Goal: Task Accomplishment & Management: Manage account settings

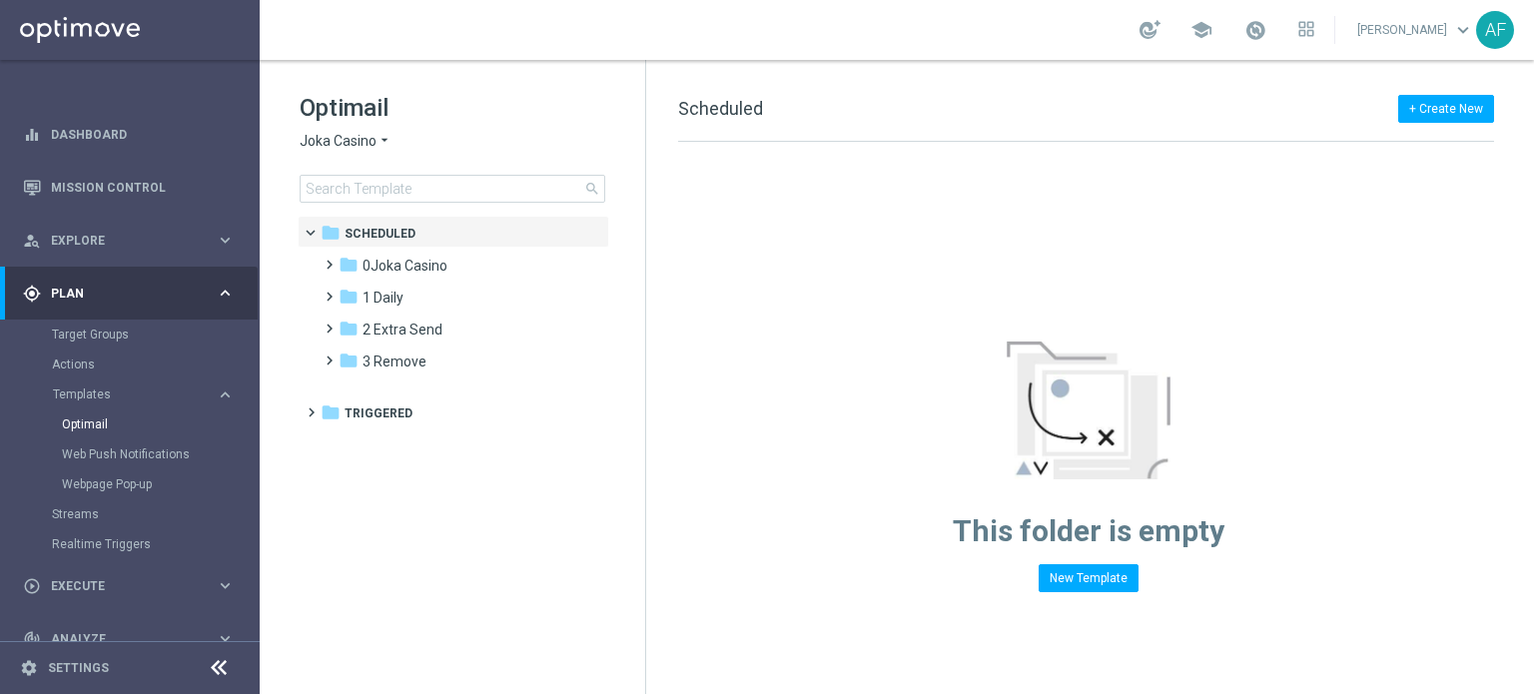
click at [130, 280] on div "gps_fixed Plan keyboard_arrow_right" at bounding box center [129, 293] width 258 height 53
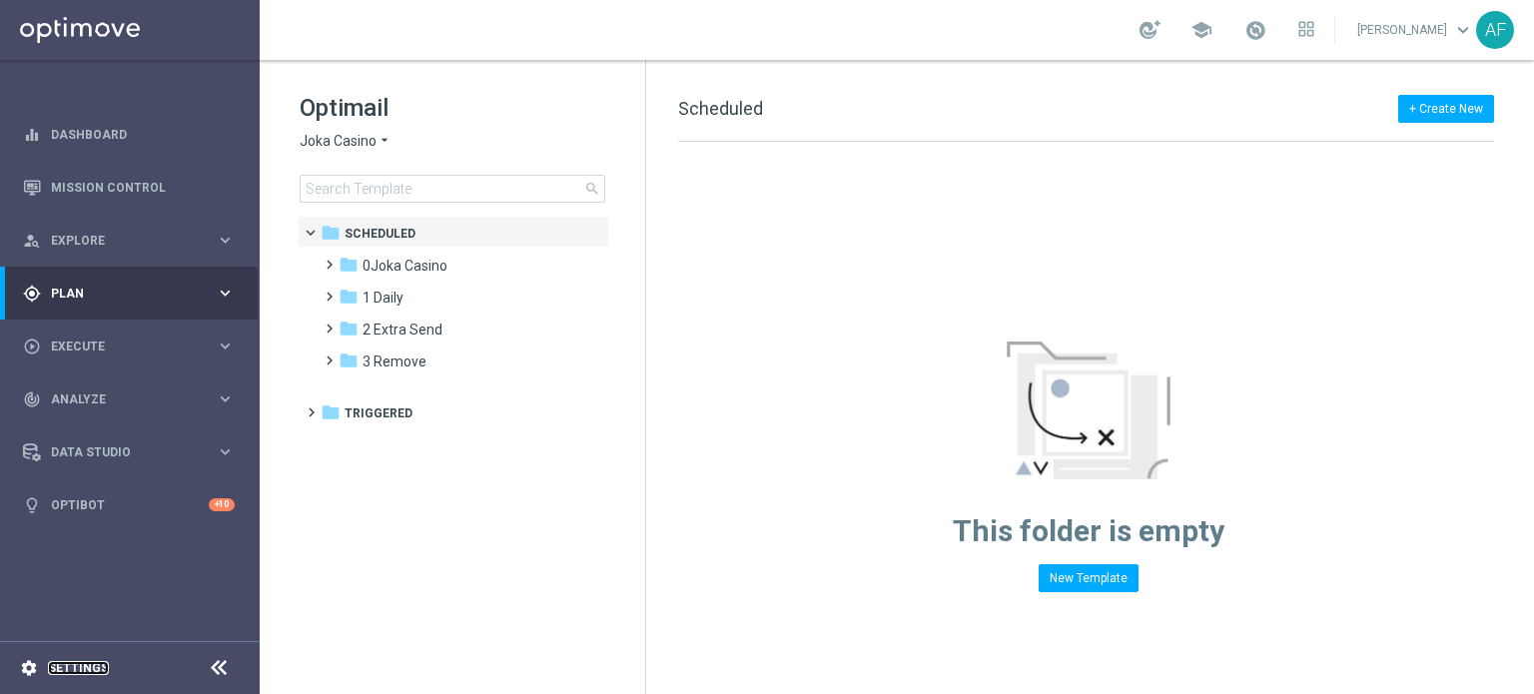
click at [85, 665] on link "Settings" at bounding box center [78, 668] width 61 height 12
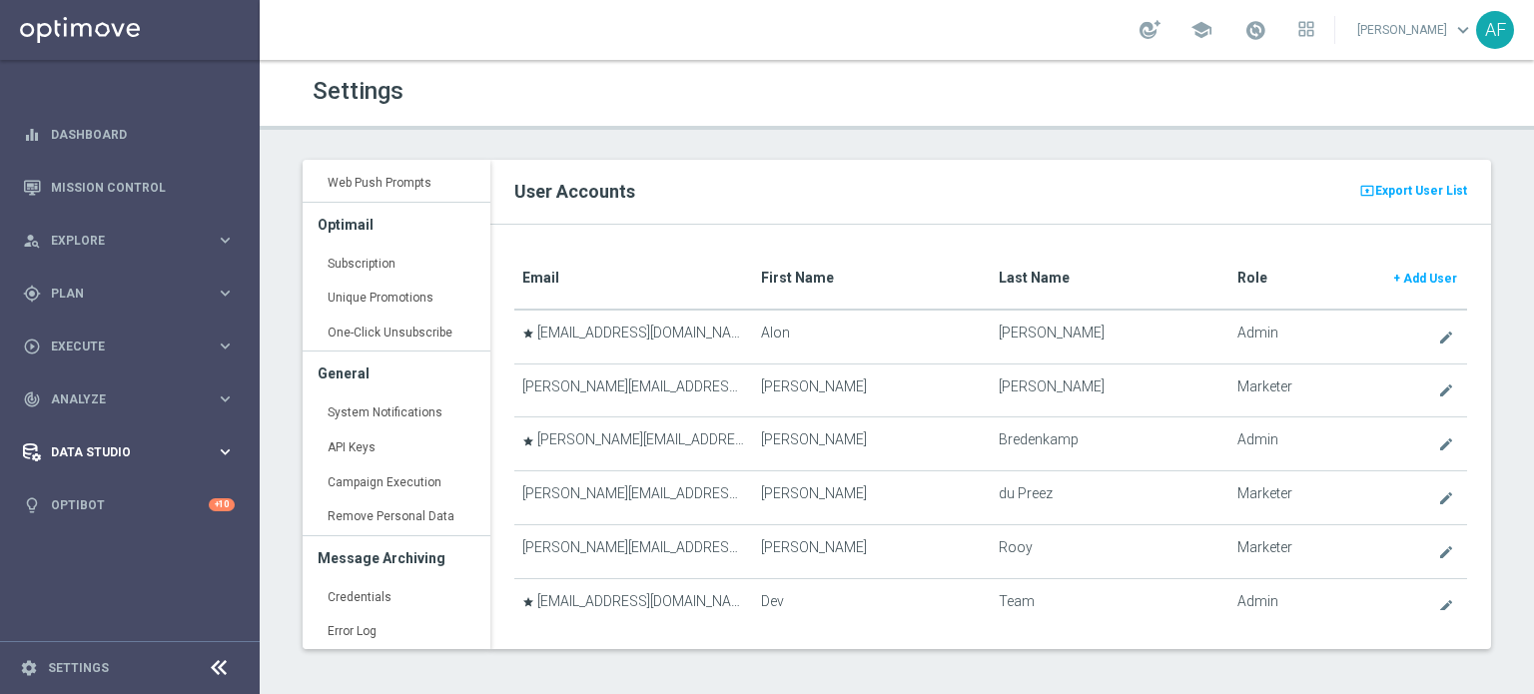
click at [112, 446] on span "Data Studio" at bounding box center [133, 452] width 165 height 12
click at [93, 490] on link "Attributes" at bounding box center [130, 493] width 156 height 16
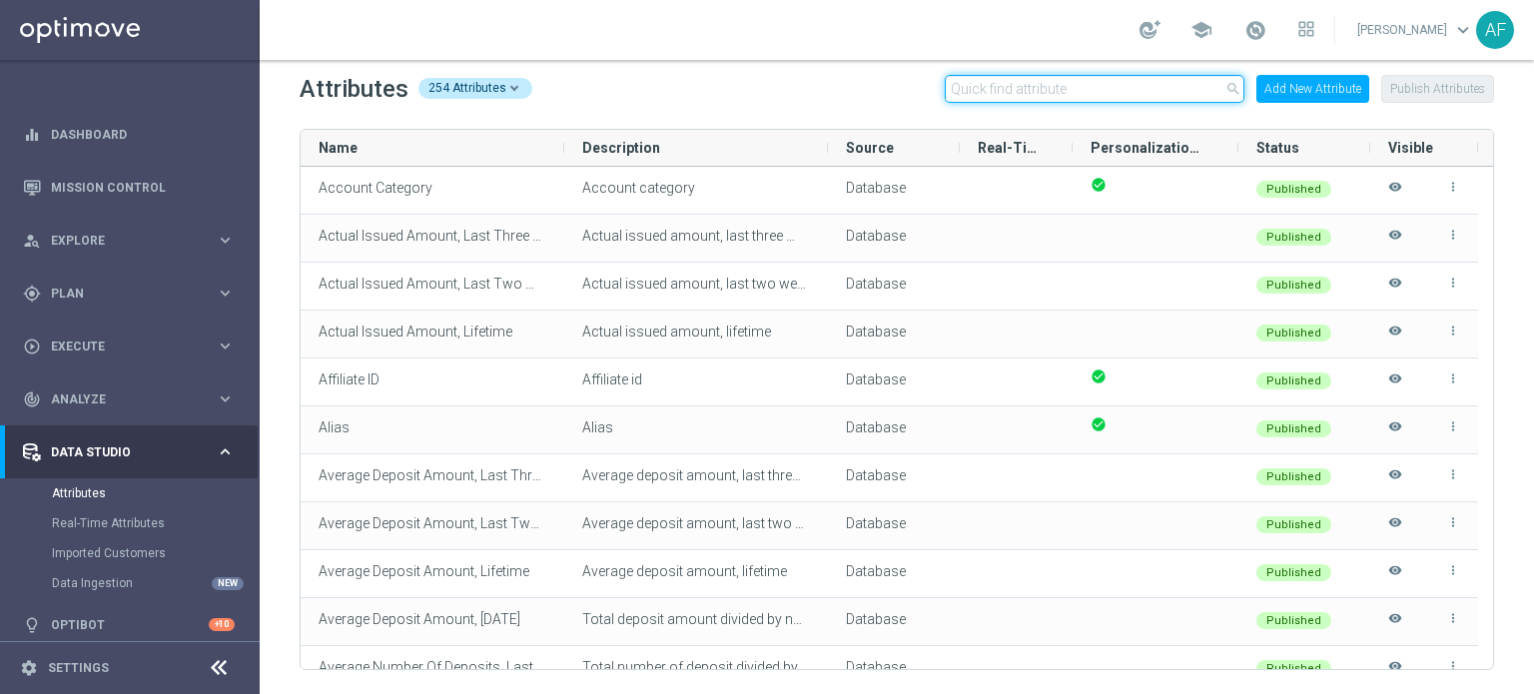
click at [1106, 90] on input "text" at bounding box center [1095, 89] width 300 height 28
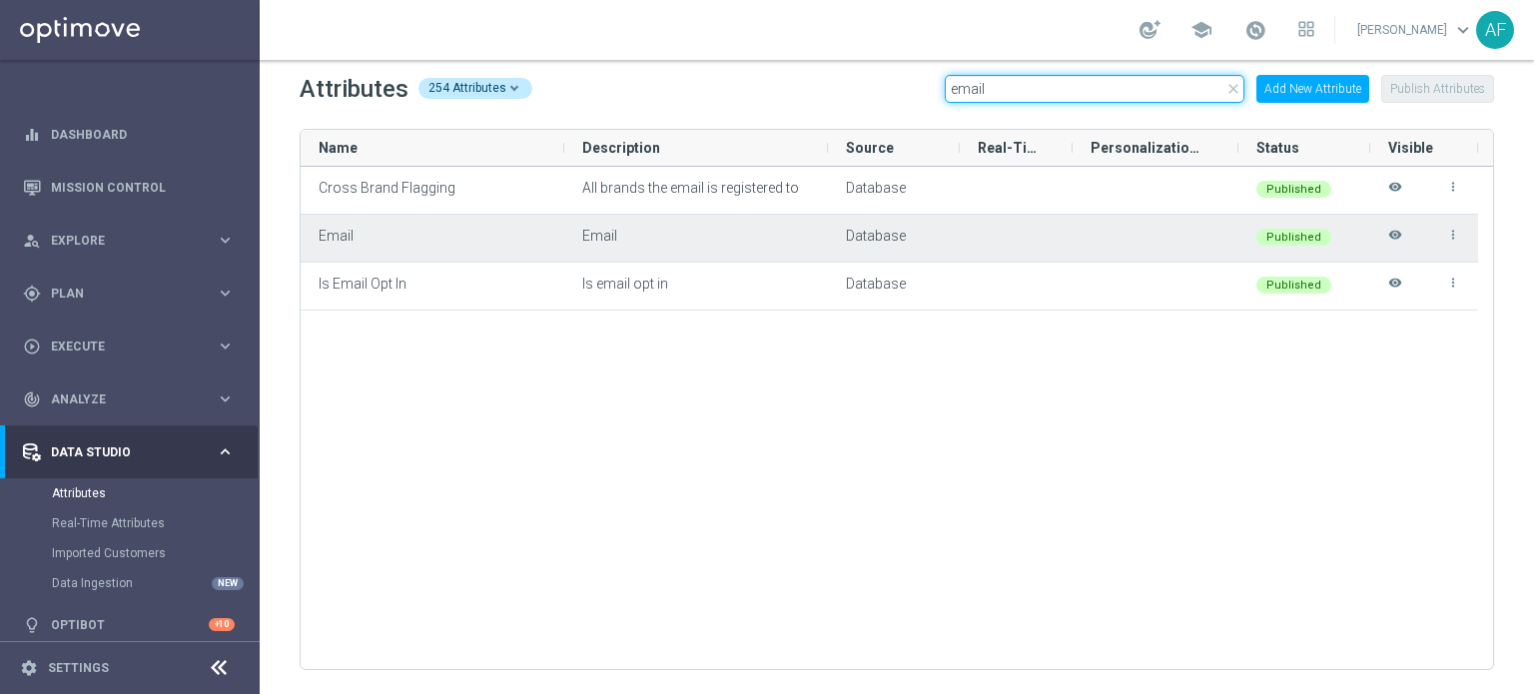
type input "email"
click at [1398, 235] on icon "visibility" at bounding box center [1395, 244] width 14 height 33
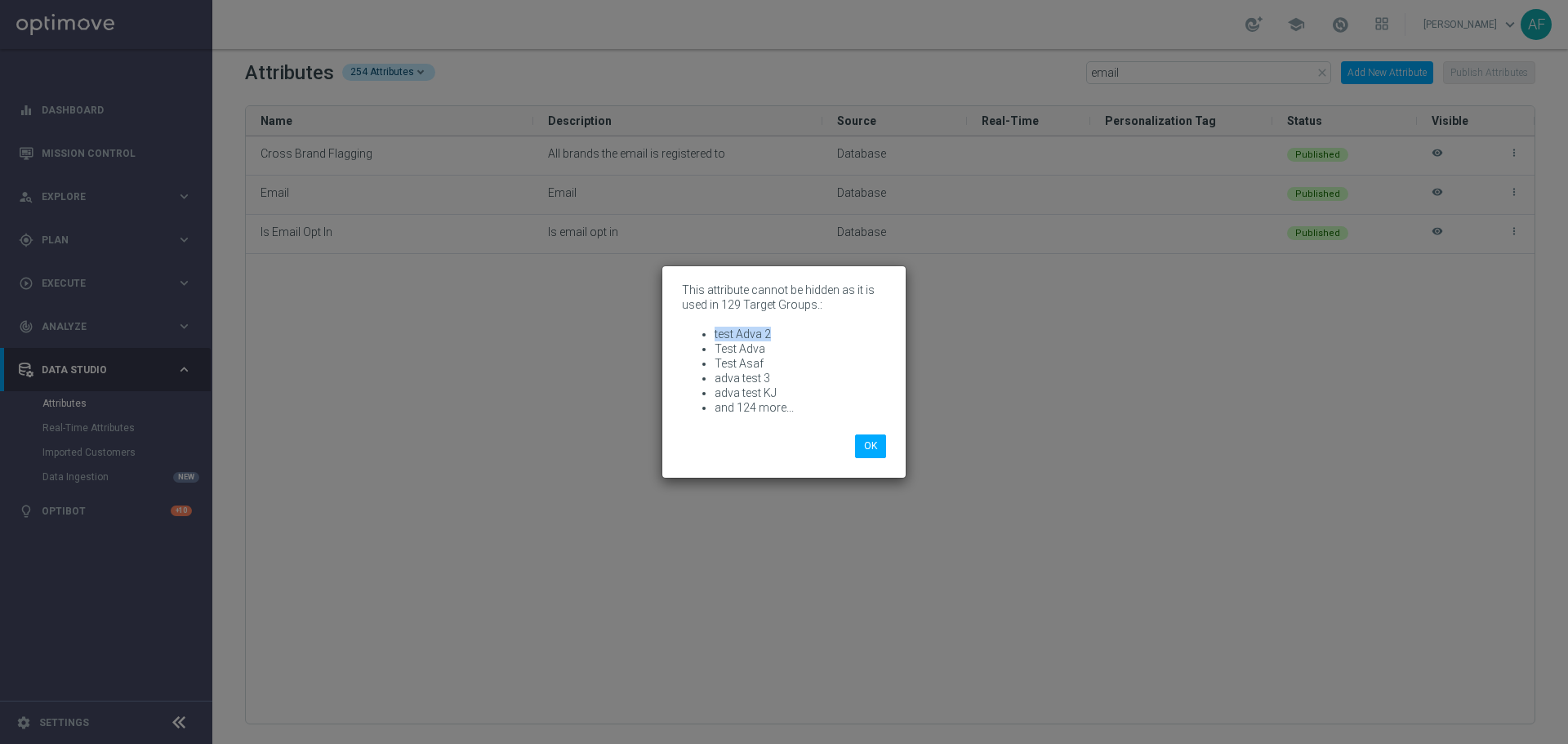
drag, startPoint x: 715, startPoint y: 335, endPoint x: 779, endPoint y: 330, distance: 64.2
click at [780, 330] on li "test Adva 2" at bounding box center [800, 334] width 172 height 15
copy li "test Adva 2"
drag, startPoint x: 767, startPoint y: 348, endPoint x: 715, endPoint y: 351, distance: 52.1
click at [715, 351] on li "Test Adva" at bounding box center [800, 349] width 172 height 15
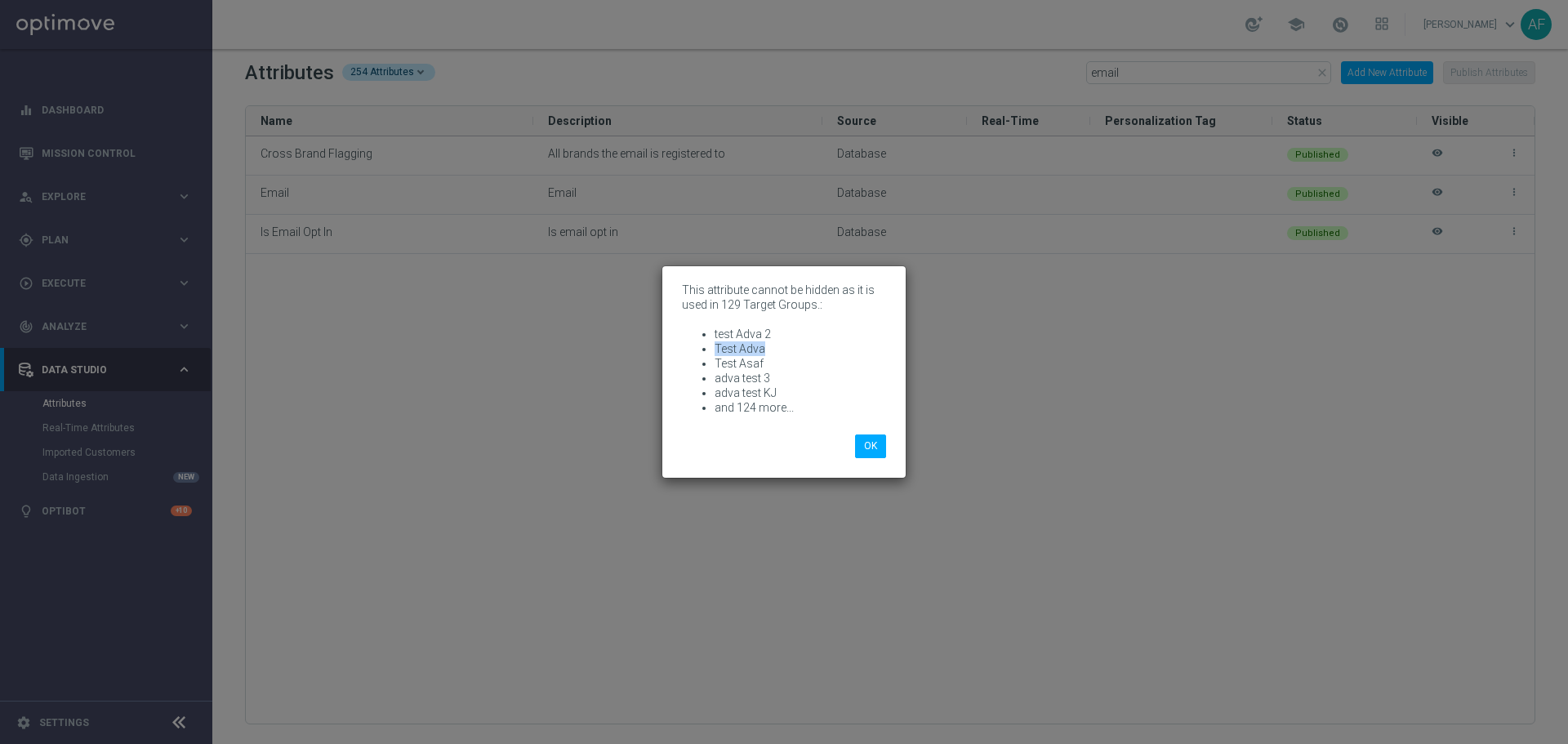
copy li "Test Adva"
drag, startPoint x: 761, startPoint y: 361, endPoint x: 710, endPoint y: 364, distance: 51.1
click at [710, 364] on ul "test Adva 2 Test Adva Test Asaf adva test 3 adva test KJ and 124 more..." at bounding box center [784, 371] width 204 height 88
copy li "Test Asaf"
drag, startPoint x: 777, startPoint y: 375, endPoint x: 698, endPoint y: 375, distance: 79.0
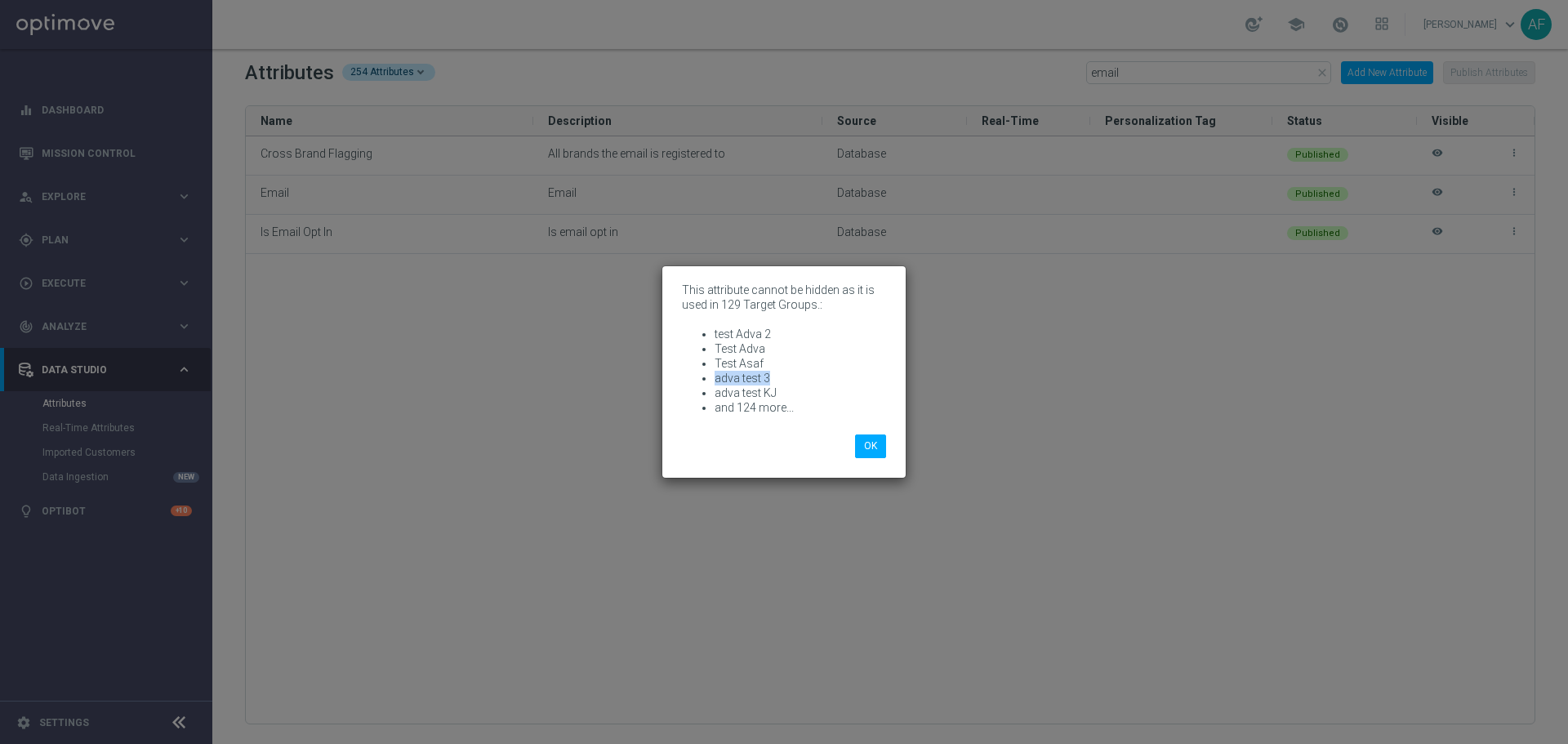
click at [698, 375] on ul "test Adva 2 Test Adva Test Asaf adva test 3 adva test KJ and 124 more..." at bounding box center [784, 371] width 204 height 88
copy li "adva test 3"
drag, startPoint x: 778, startPoint y: 392, endPoint x: 702, endPoint y: 389, distance: 76.1
click at [715, 389] on li "adva test KJ" at bounding box center [800, 392] width 172 height 15
copy li "adva test KJ"
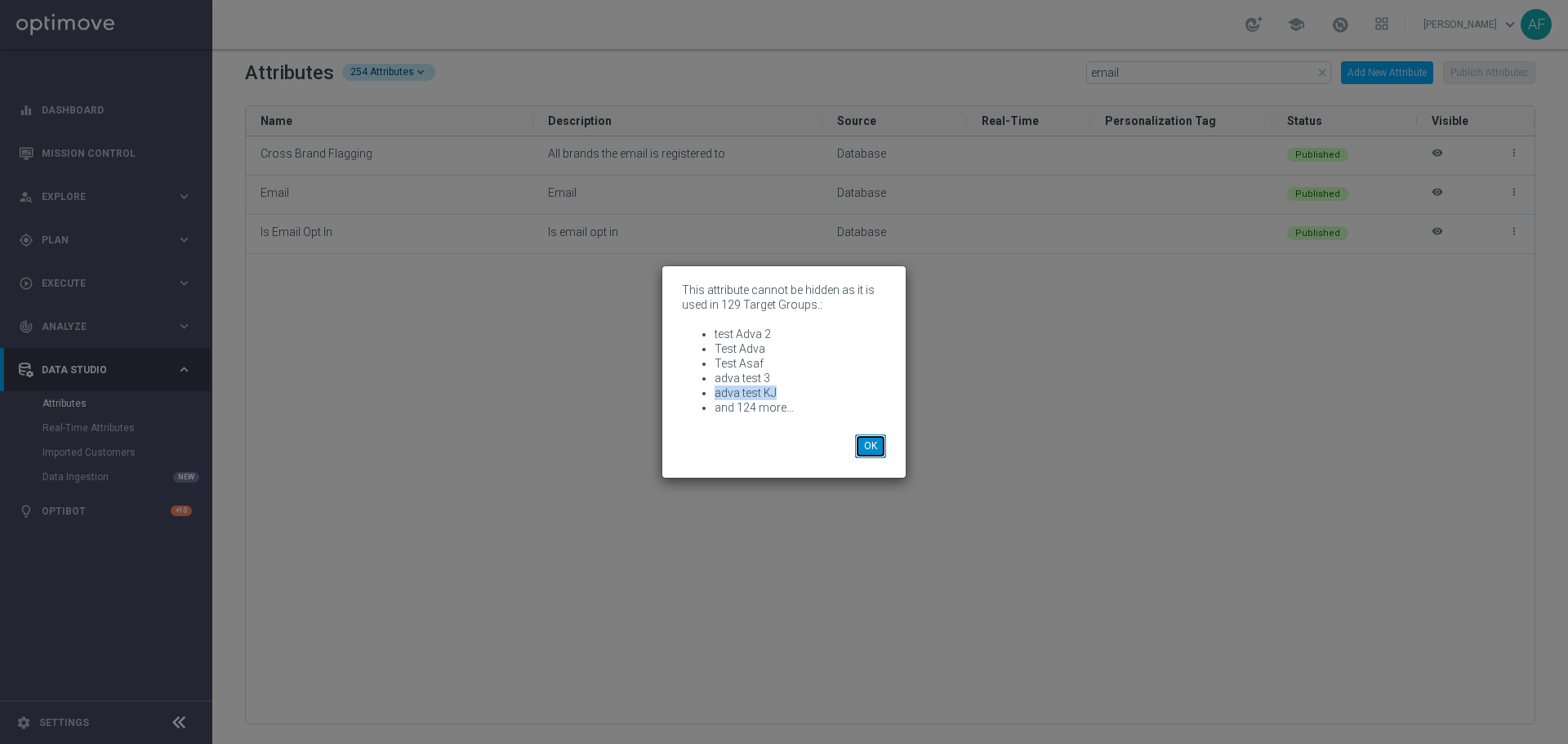
click at [877, 446] on button "OK" at bounding box center [871, 446] width 31 height 23
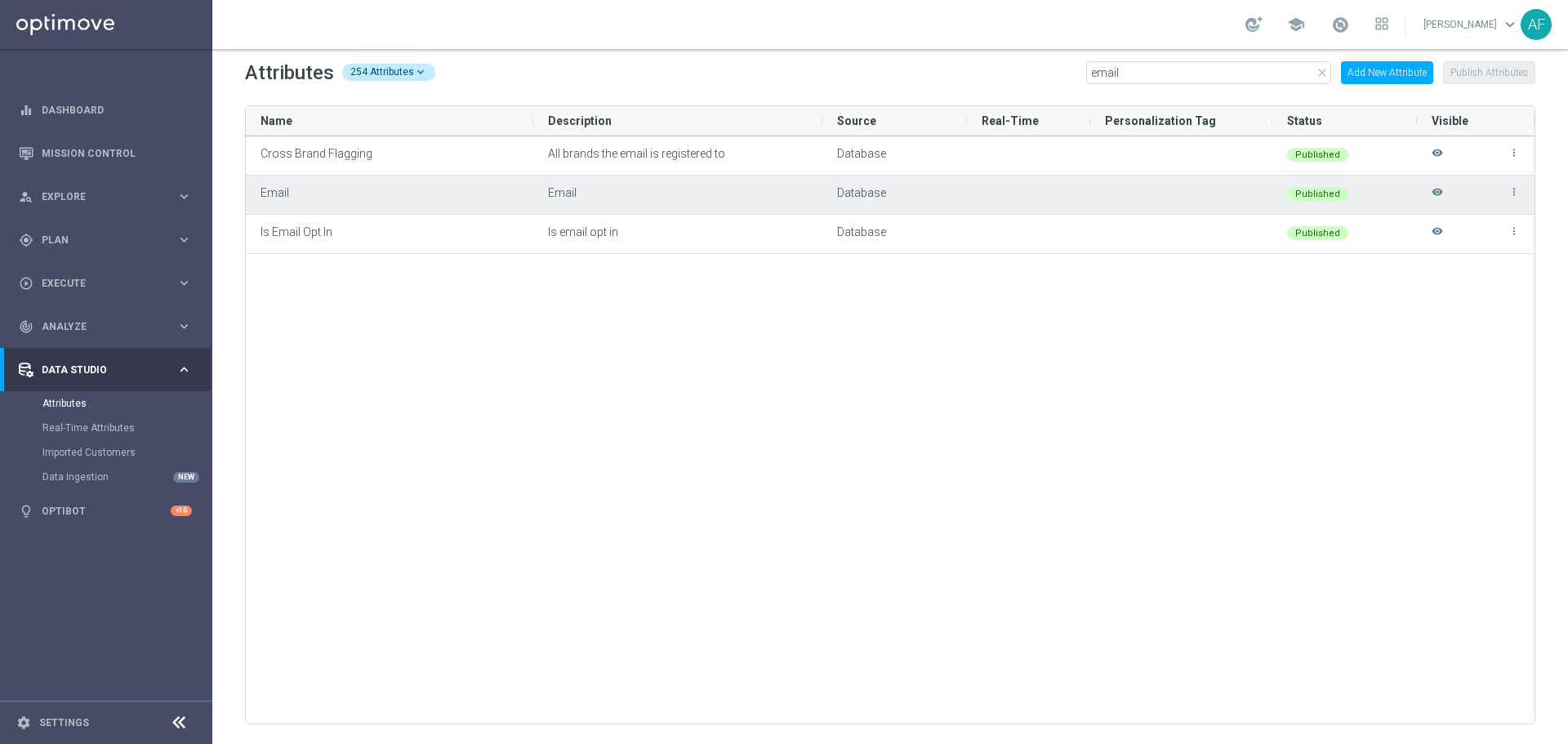
click at [1253, 191] on icon "visibility" at bounding box center [1437, 199] width 11 height 27
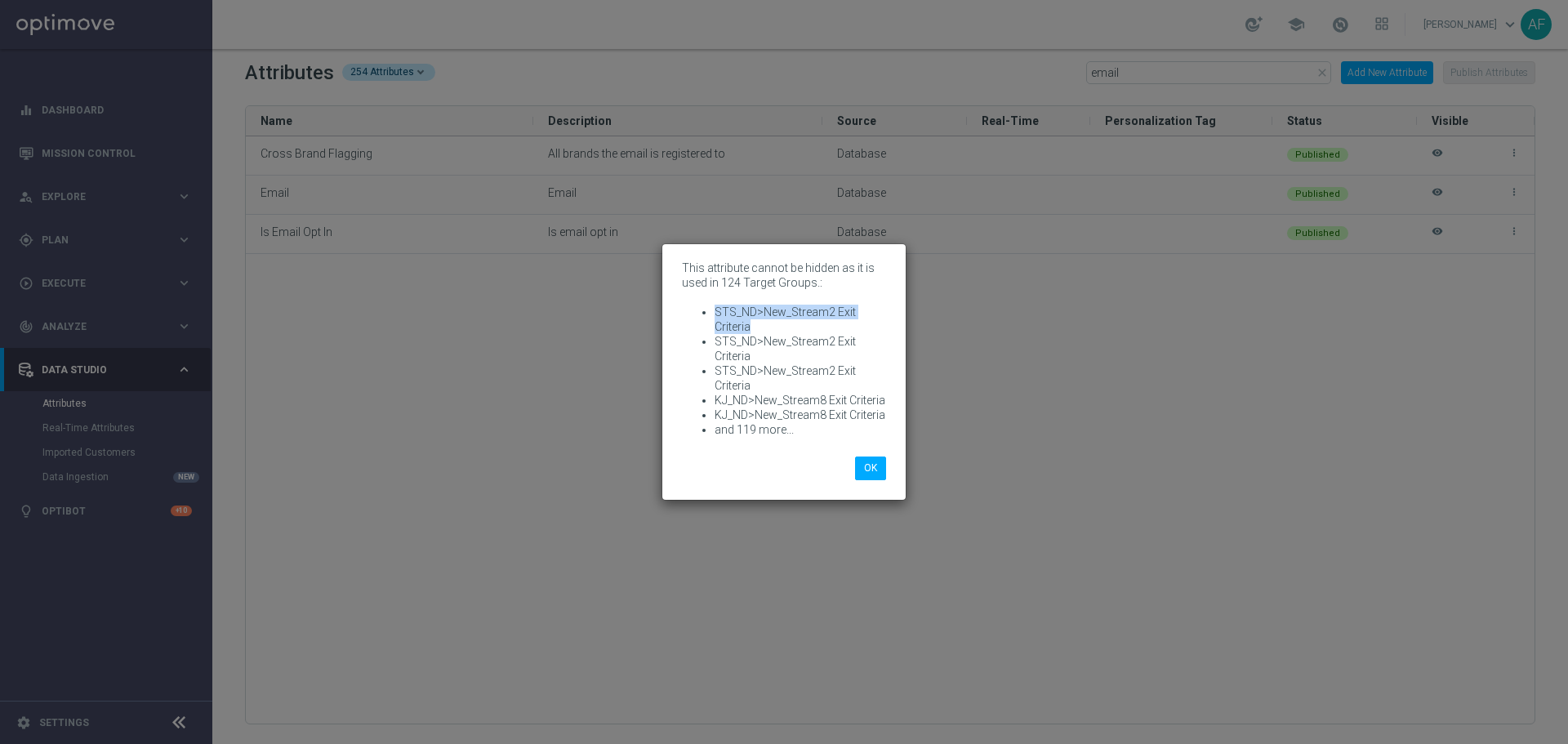
drag, startPoint x: 753, startPoint y: 323, endPoint x: 713, endPoint y: 311, distance: 41.8
click at [713, 311] on ul "STS_ND>New_Stream2 Exit Criteria STS_ND>New_Stream2 Exit Criteria STS_ND>New_St…" at bounding box center [784, 371] width 204 height 132
copy li "STS_ND>New_Stream2 Exit Criteria"
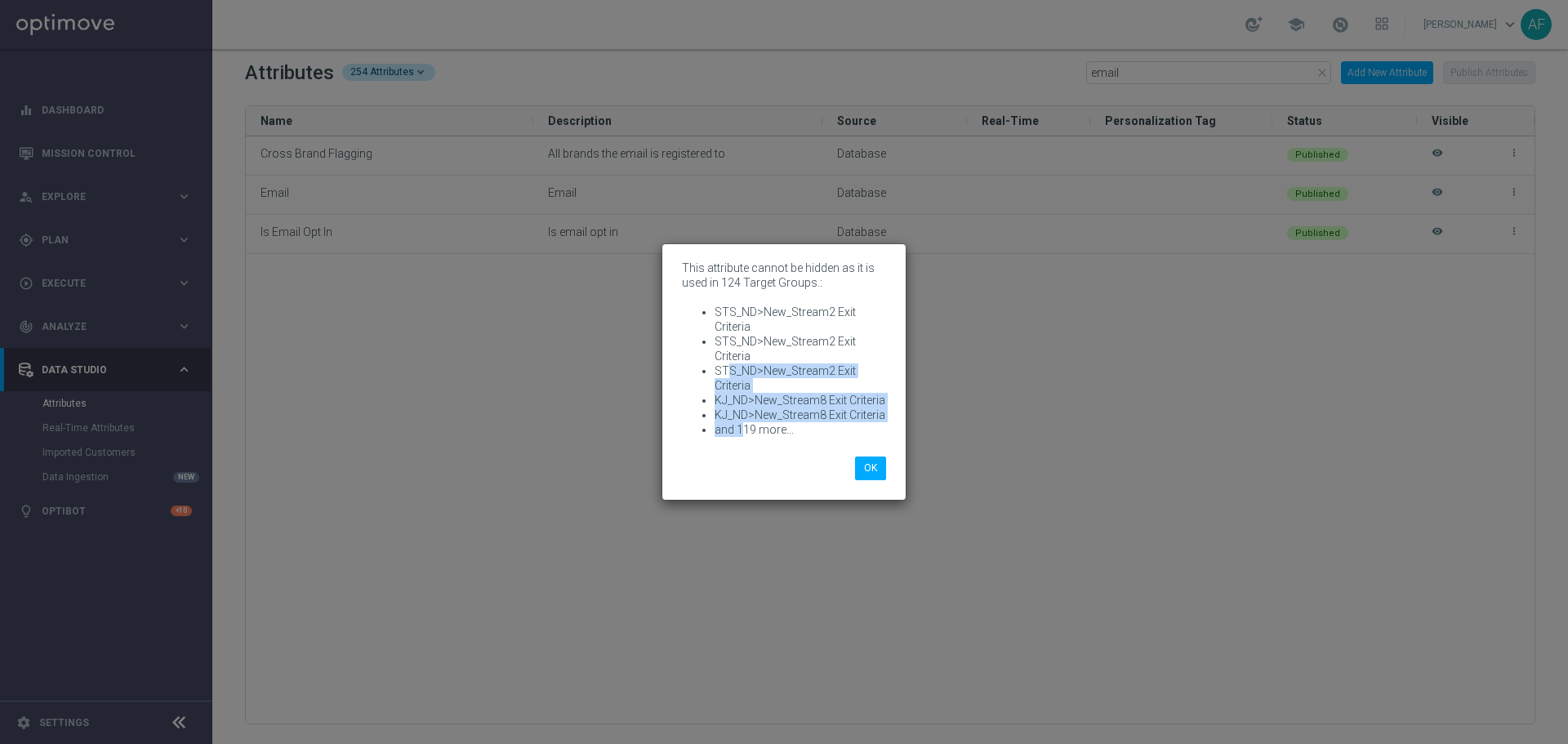
drag, startPoint x: 744, startPoint y: 433, endPoint x: 728, endPoint y: 377, distance: 58.2
click at [728, 377] on ul "STS_ND>New_Stream2 Exit Criteria STS_ND>New_Stream2 Exit Criteria STS_ND>New_St…" at bounding box center [784, 371] width 204 height 132
click at [1119, 338] on modal-container "This attribute cannot be hidden as it is used in 124 Target Groups.: STS_ND>New…" at bounding box center [784, 372] width 1568 height 744
drag, startPoint x: 717, startPoint y: 398, endPoint x: 882, endPoint y: 399, distance: 165.0
click at [892, 402] on div "This attribute cannot be hidden as it is used in 124 Target Groups.: STS_ND>New…" at bounding box center [784, 351] width 229 height 188
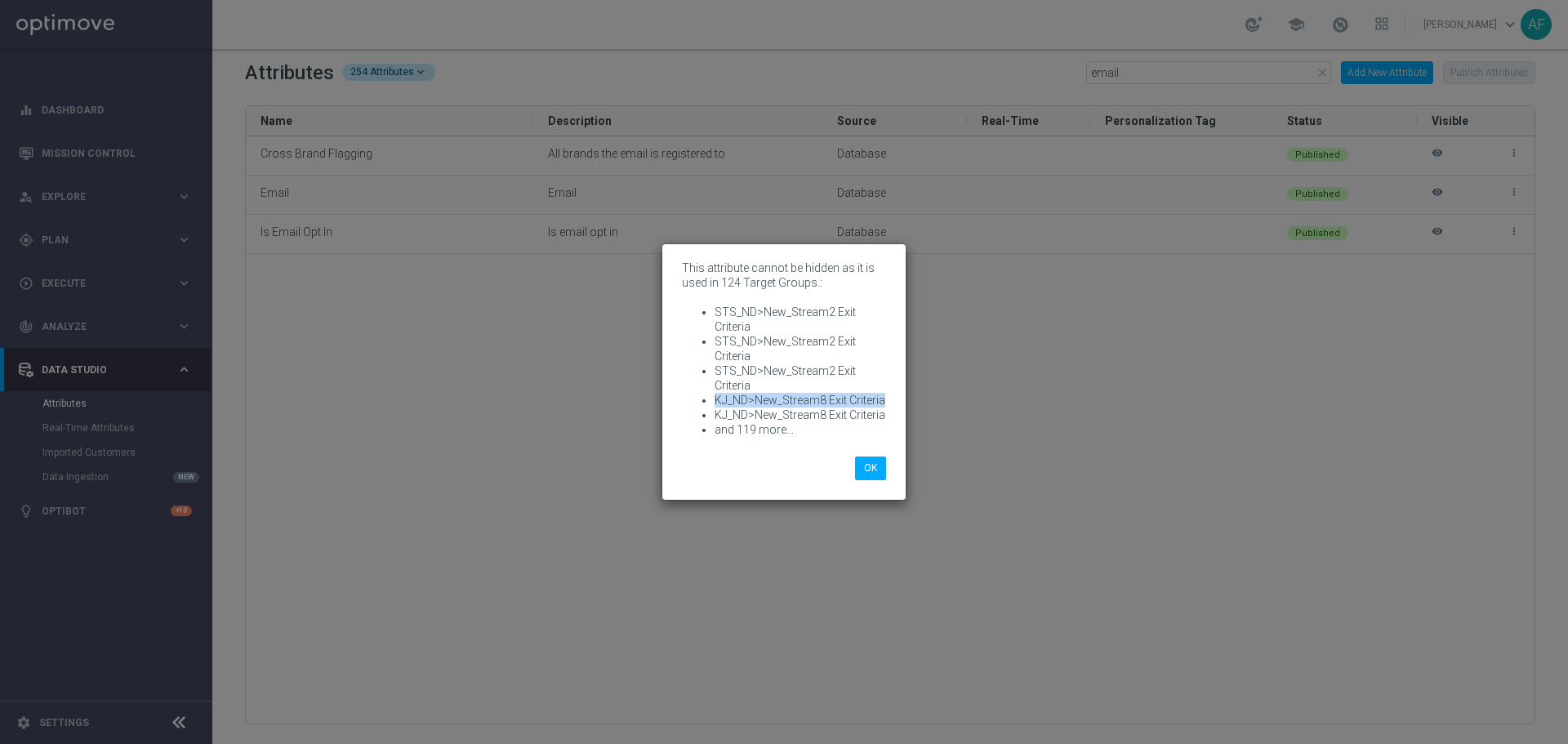
copy li "KJ_ND>New_Stream8 Exit Criteria"
drag, startPoint x: 715, startPoint y: 311, endPoint x: 759, endPoint y: 333, distance: 49.2
click at [759, 333] on li "STS_ND>New_Stream2 Exit Criteria" at bounding box center [800, 320] width 172 height 29
copy li "STS_ND>New_Stream2 Exit Criteria"
drag, startPoint x: 715, startPoint y: 398, endPoint x: 887, endPoint y: 403, distance: 172.1
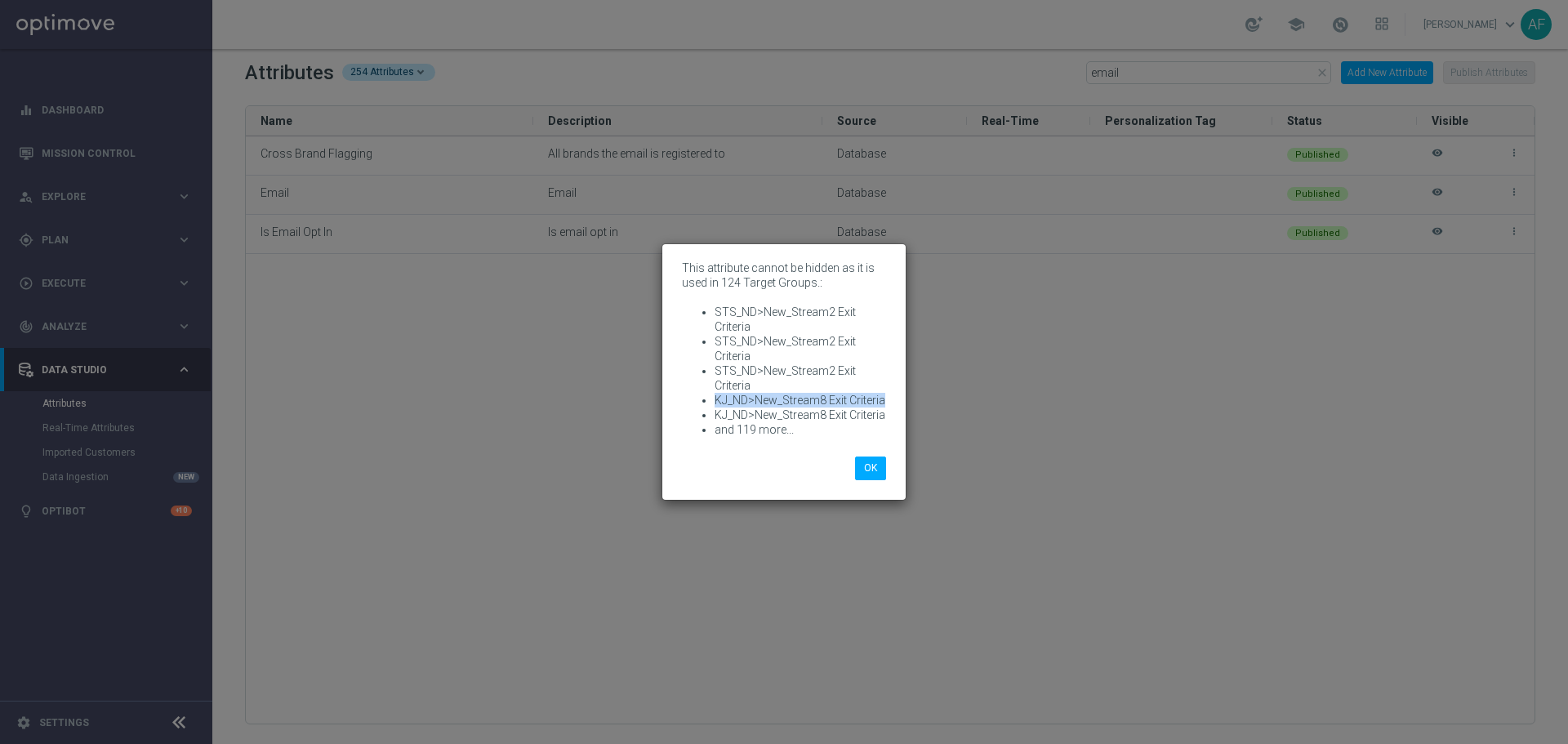
click at [887, 403] on div "This attribute cannot be hidden as it is used in 124 Target Groups.: STS_ND>New…" at bounding box center [784, 351] width 229 height 188
copy li "KJ_ND>New_Stream8 Exit Criteria"
drag, startPoint x: 754, startPoint y: 382, endPoint x: 712, endPoint y: 368, distance: 44.3
click at [712, 368] on ul "STS_ND>New_Stream2 Exit Criteria STS_ND>New_Stream2 Exit Criteria STS_ND>New_St…" at bounding box center [784, 371] width 204 height 132
copy li "STS_ND>New_Stream2 Exit Criteria"
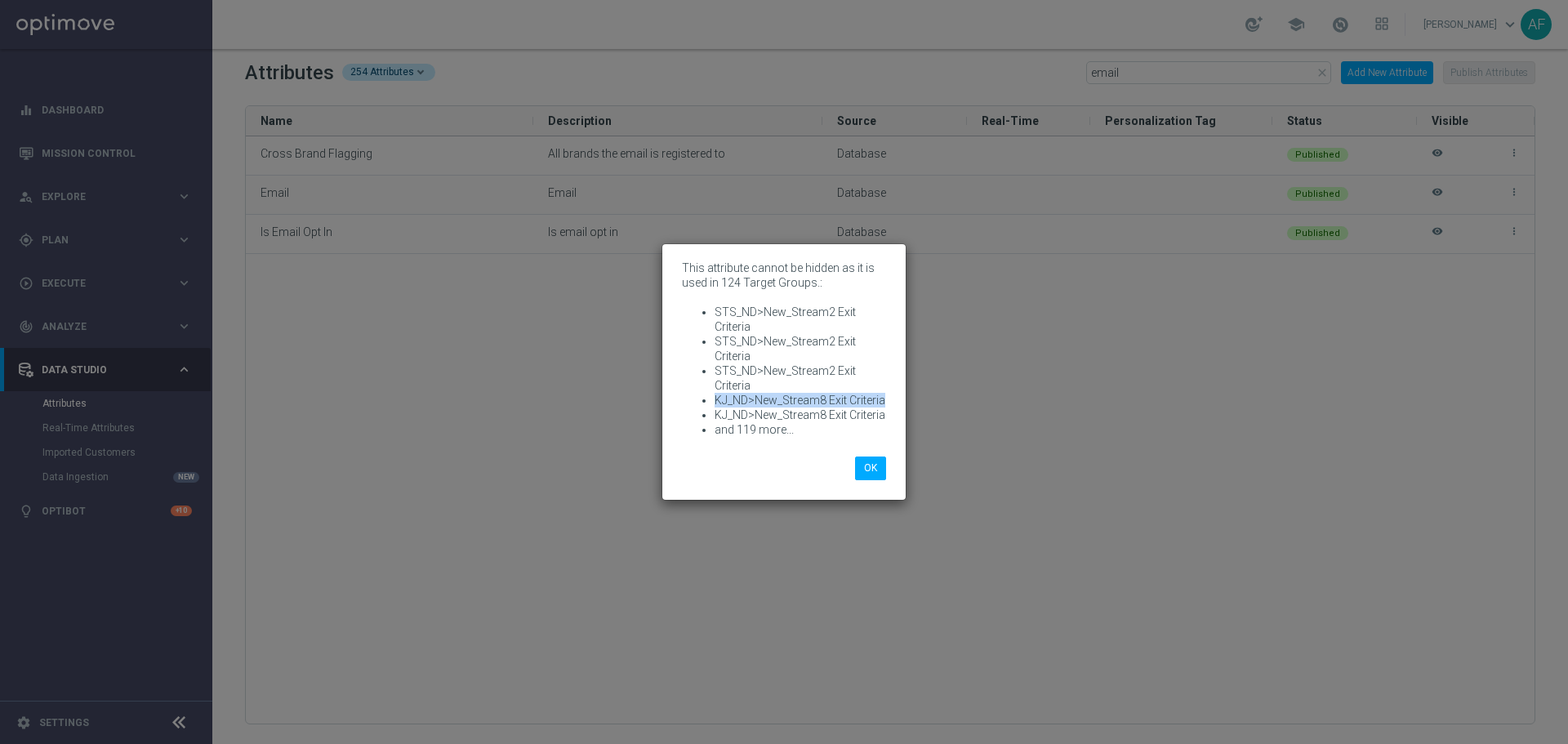
drag, startPoint x: 715, startPoint y: 397, endPoint x: 896, endPoint y: 399, distance: 181.0
click at [896, 399] on div "This attribute cannot be hidden as it is used in 124 Target Groups.: STS_ND>New…" at bounding box center [784, 351] width 229 height 188
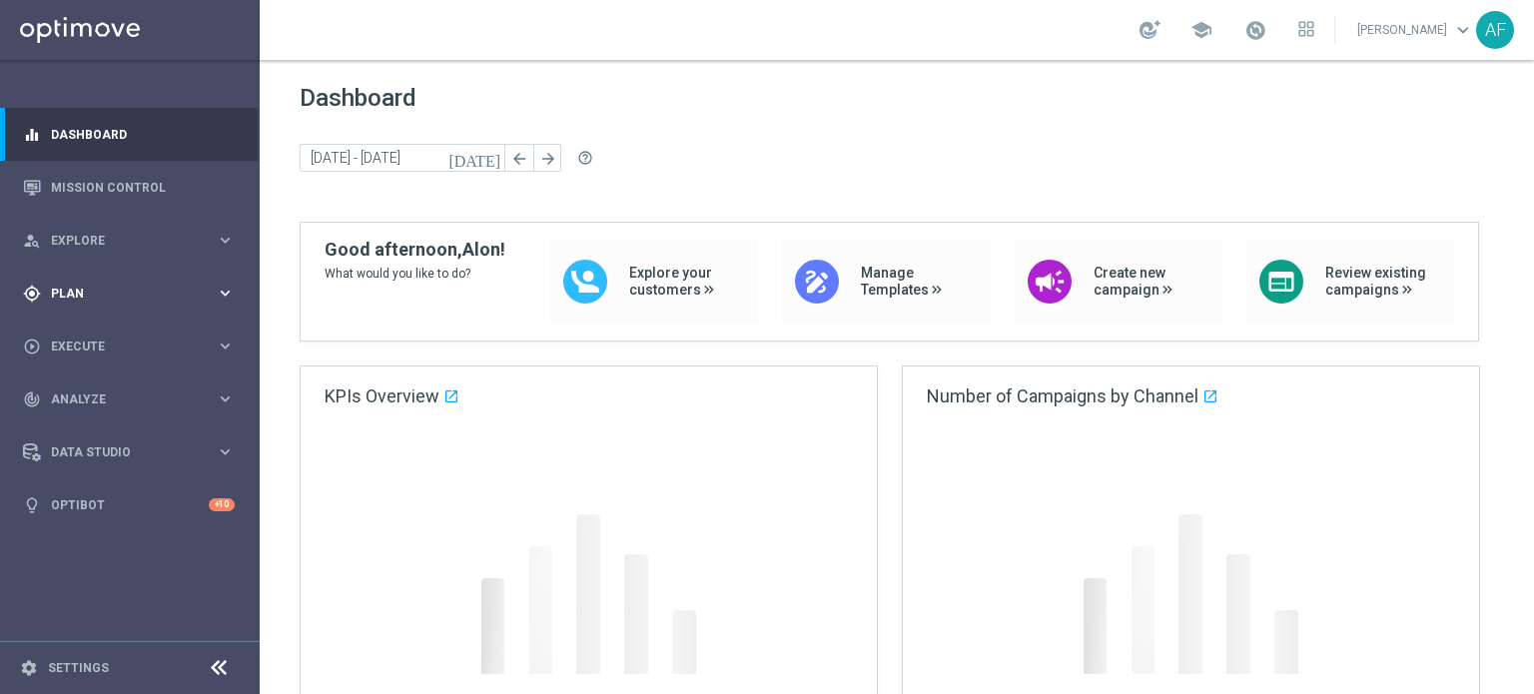
click at [112, 303] on div "gps_fixed Plan keyboard_arrow_right" at bounding box center [129, 293] width 258 height 53
click at [107, 327] on link "Target Groups" at bounding box center [130, 335] width 156 height 16
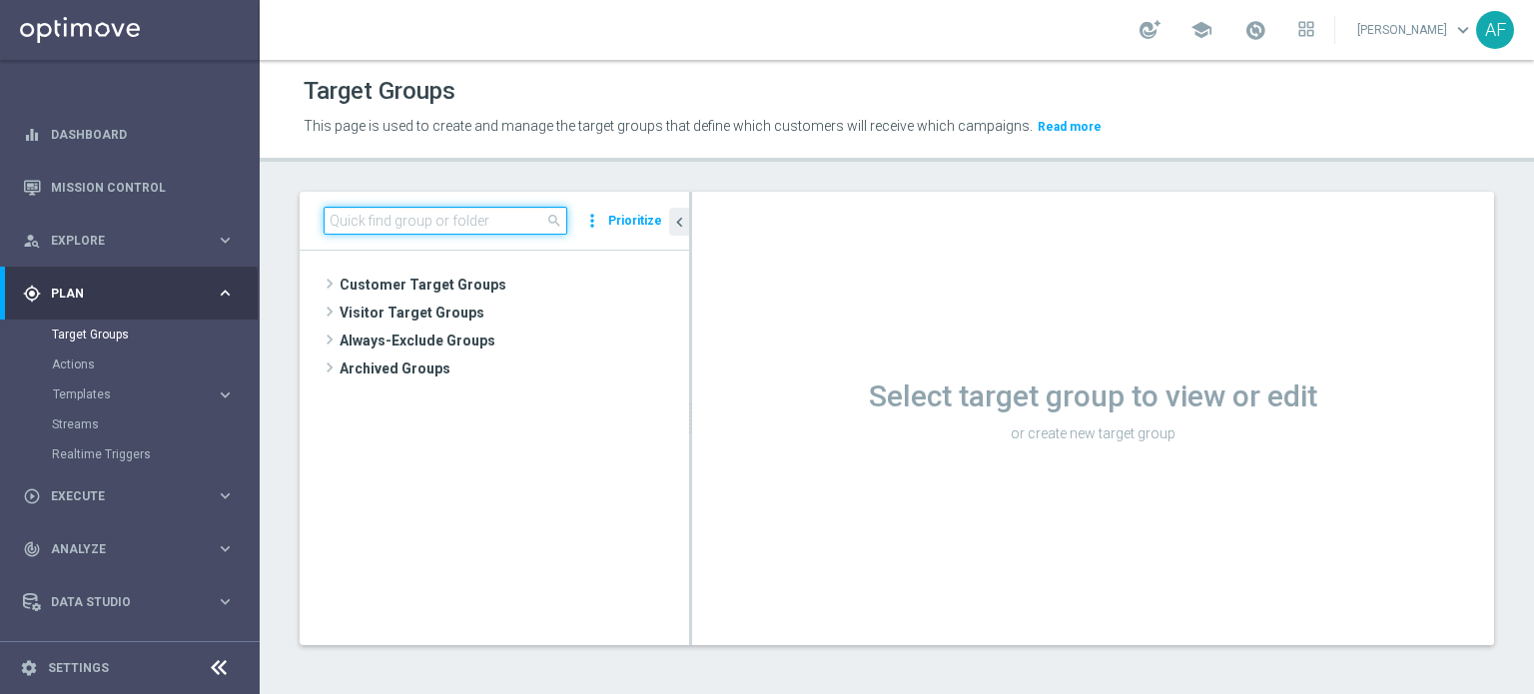
click at [524, 225] on input at bounding box center [446, 221] width 244 height 28
paste input "test Adva 2"
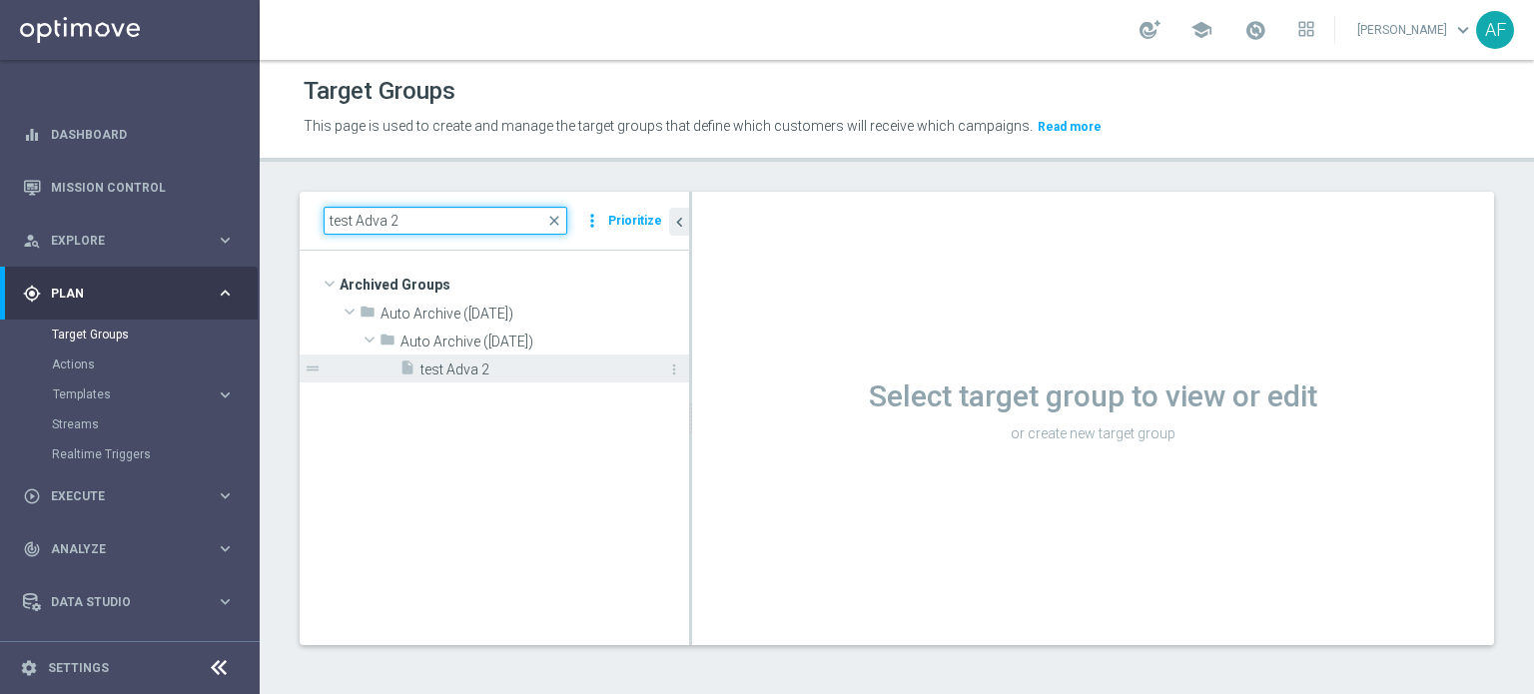
type input "test Adva 2"
click at [499, 365] on span "test Adva 2" at bounding box center [532, 370] width 224 height 17
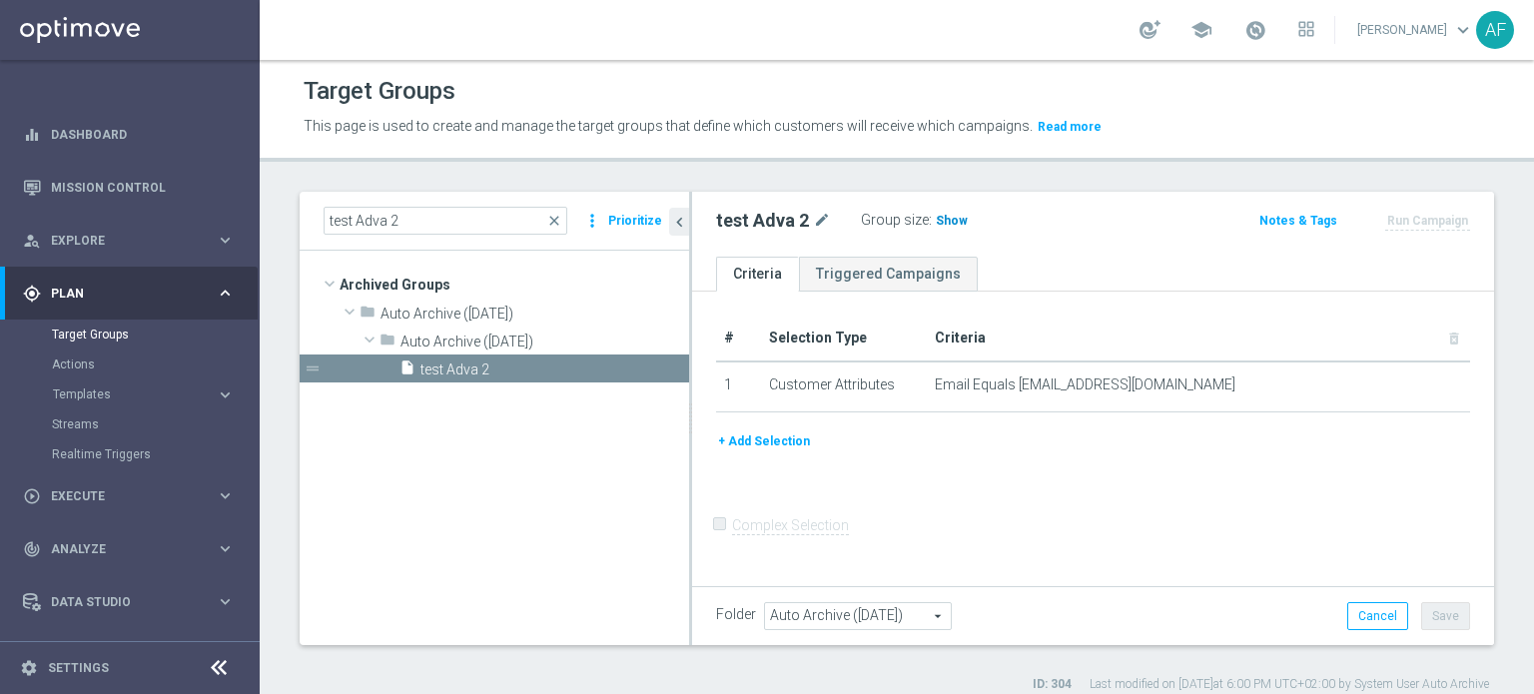
click at [956, 221] on span "Show" at bounding box center [952, 221] width 32 height 14
click at [673, 370] on icon "more_vert" at bounding box center [674, 370] width 16 height 16
click at [699, 424] on icon "delete" at bounding box center [692, 427] width 16 height 16
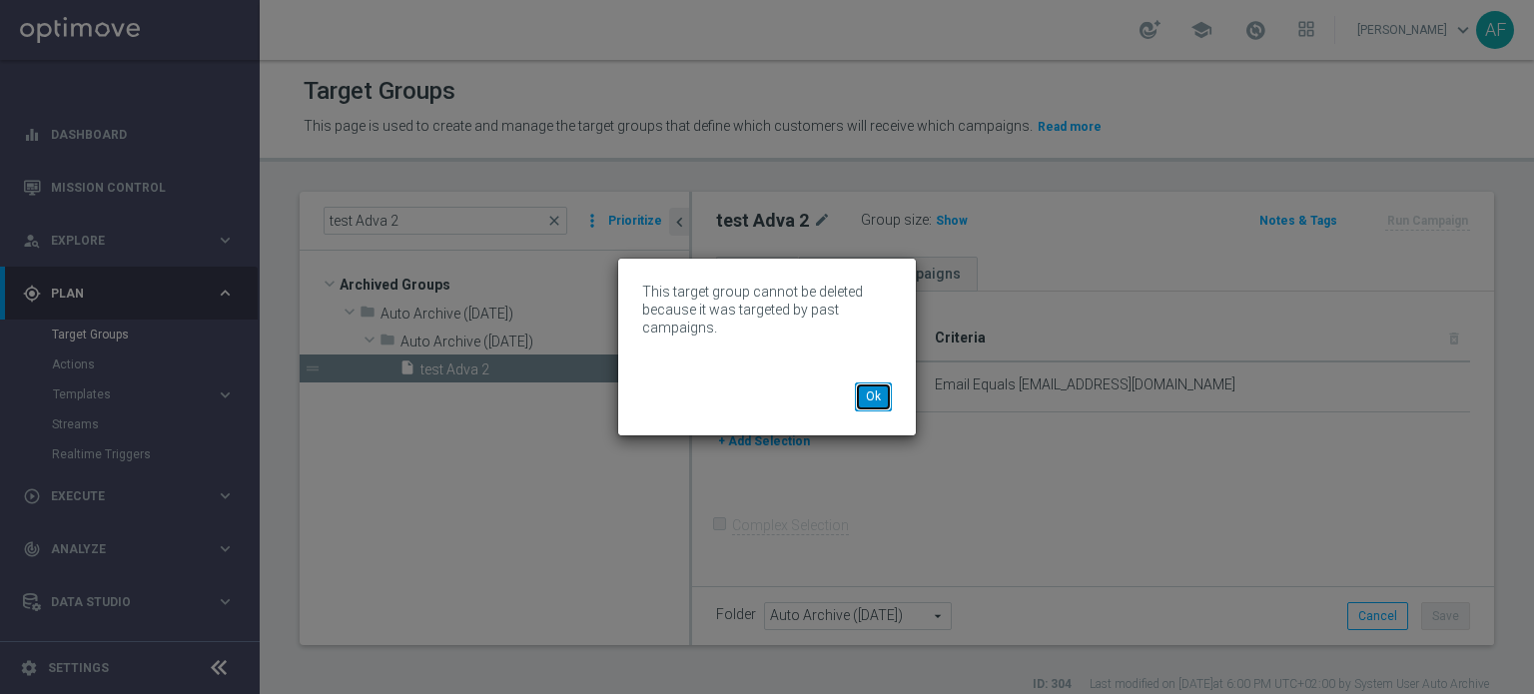
click at [869, 397] on button "Ok" at bounding box center [873, 397] width 37 height 28
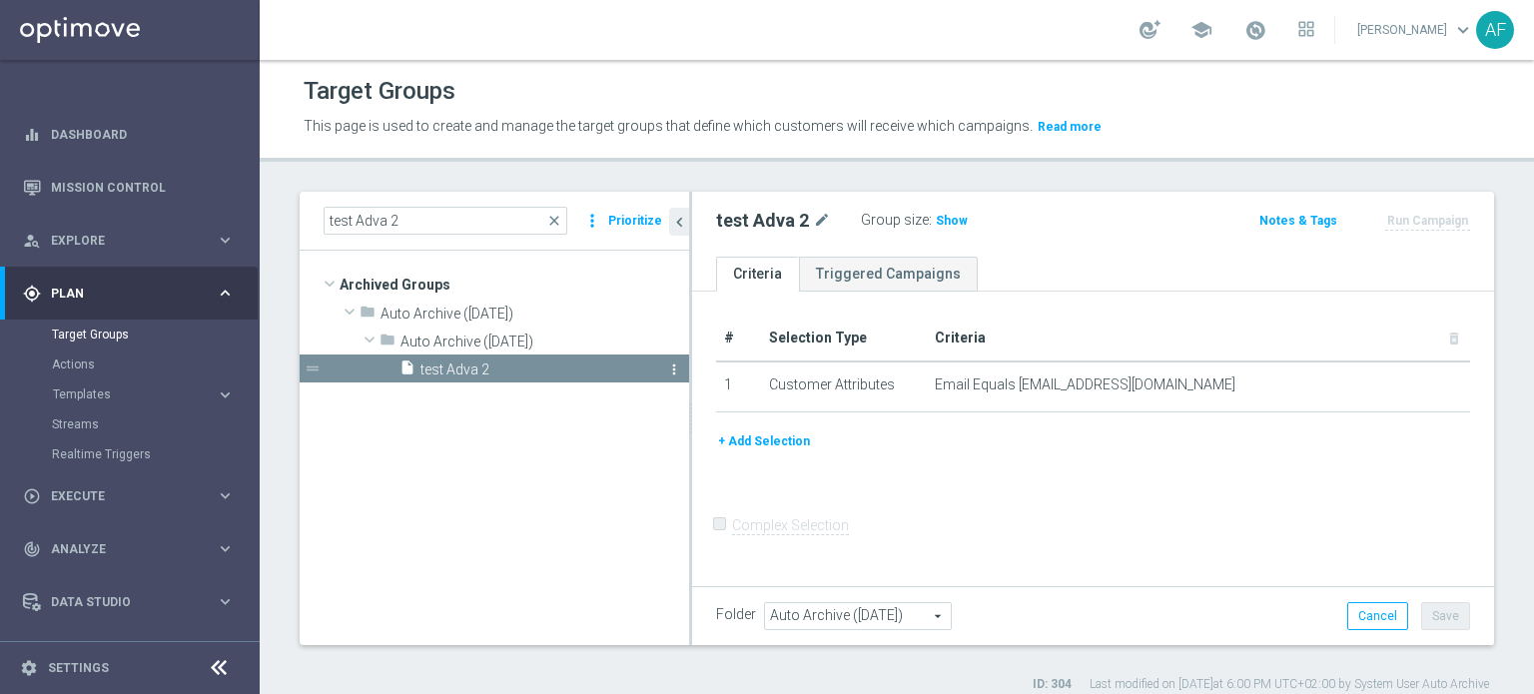
click at [672, 370] on icon "more_vert" at bounding box center [674, 370] width 16 height 16
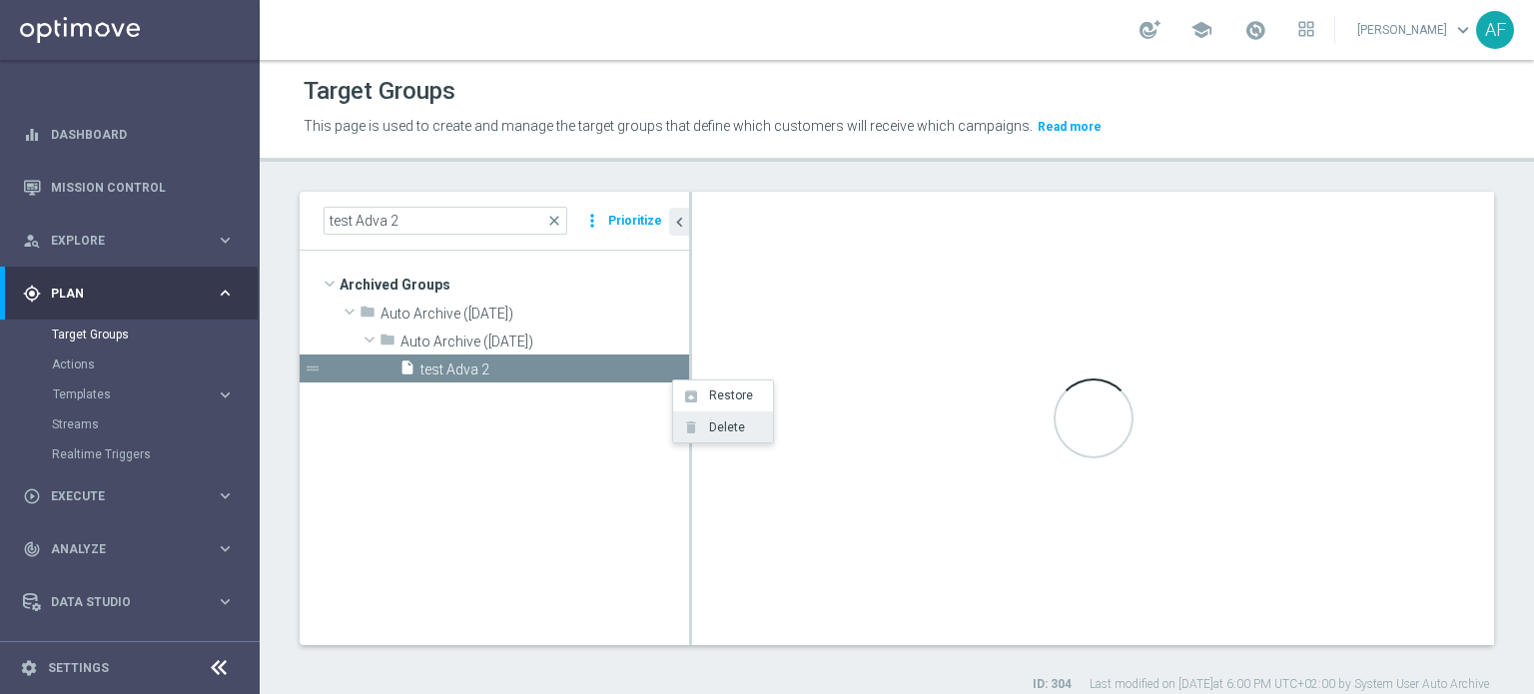
click at [702, 422] on span "Delete" at bounding box center [723, 427] width 43 height 14
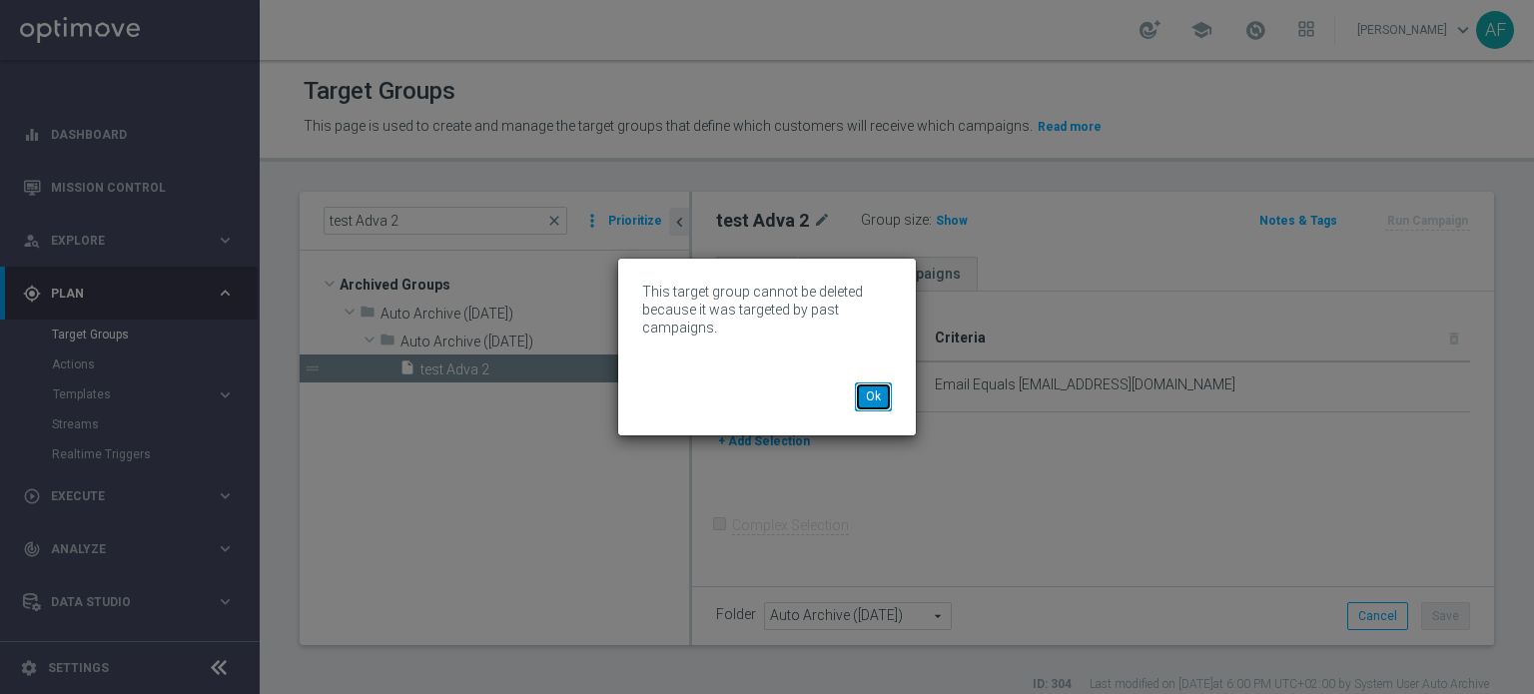
click at [875, 394] on button "Ok" at bounding box center [873, 397] width 37 height 28
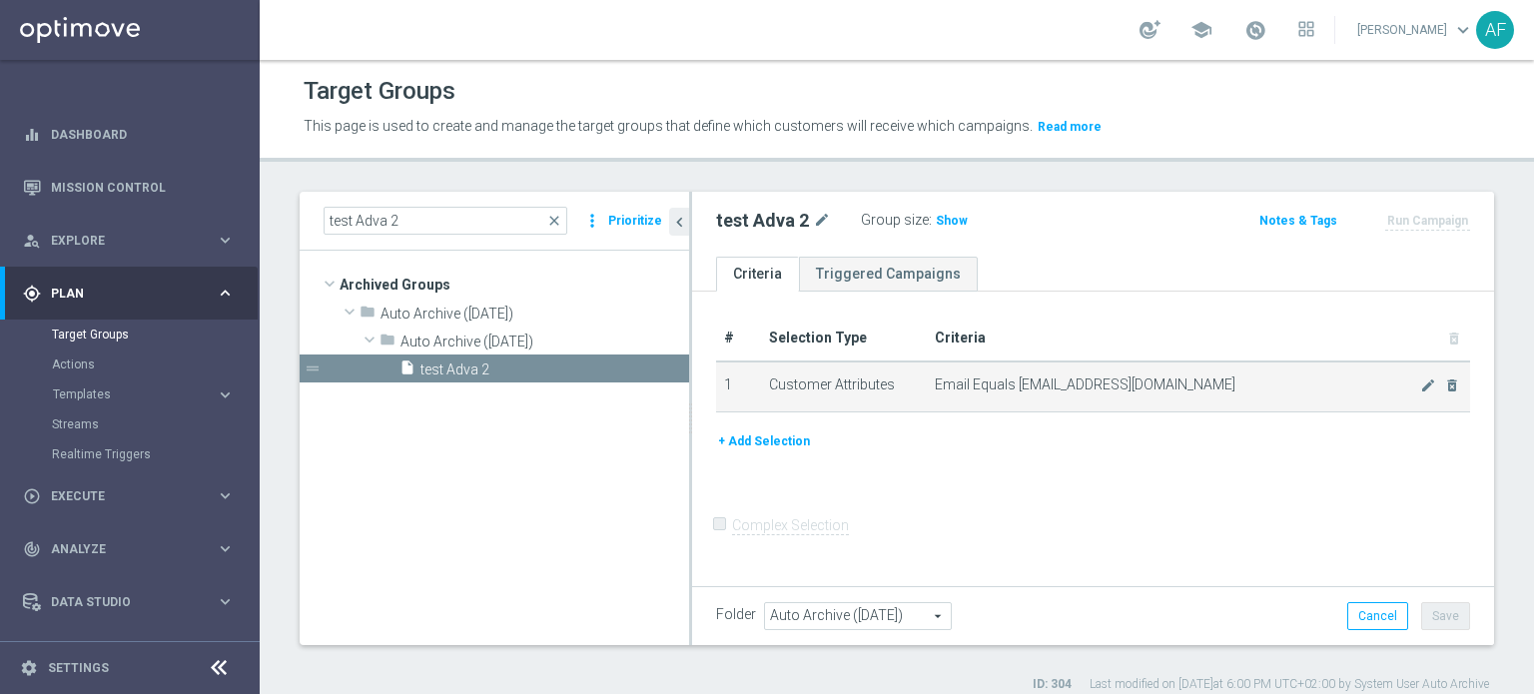
click at [1440, 393] on td "Email Equals [EMAIL_ADDRESS][DOMAIN_NAME] mode_edit delete_forever" at bounding box center [1198, 387] width 543 height 50
click at [1444, 387] on icon "delete_forever" at bounding box center [1452, 386] width 16 height 16
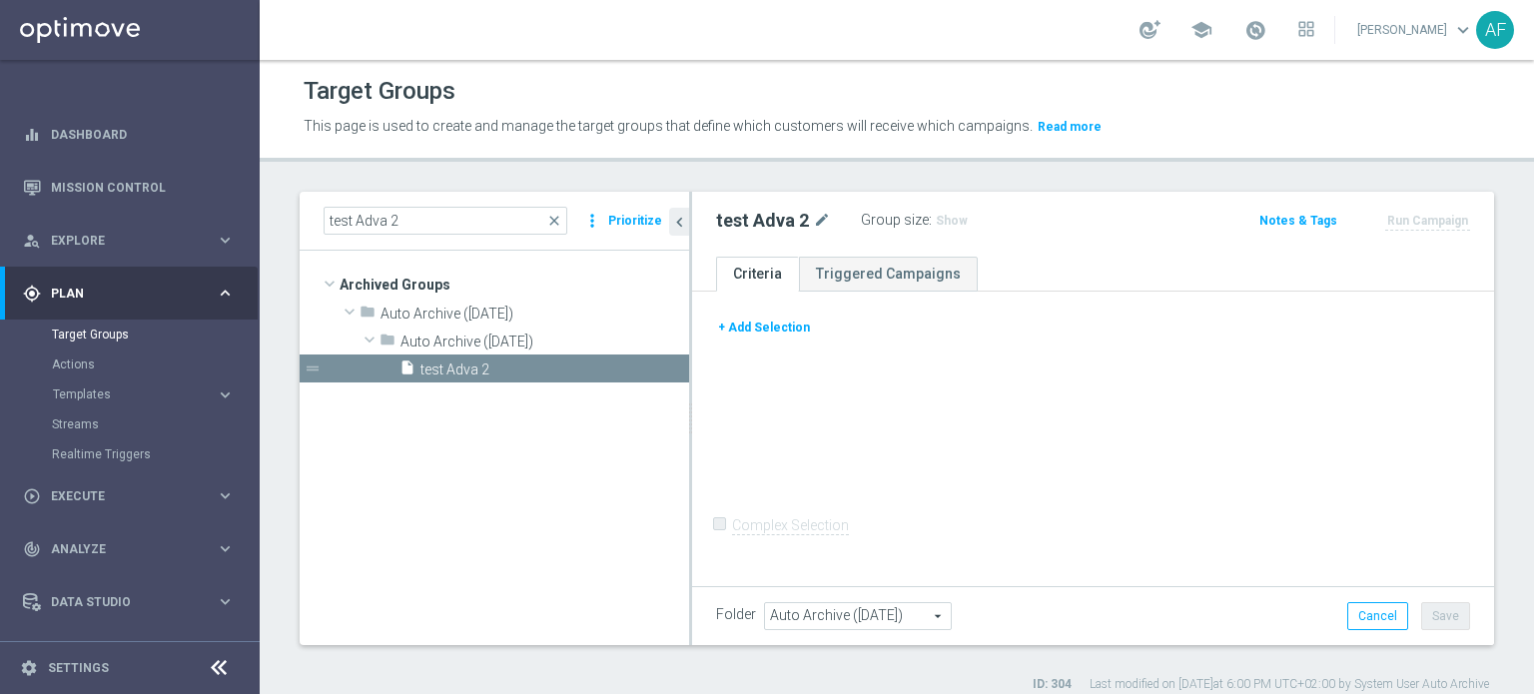
click at [798, 328] on button "+ Add Selection" at bounding box center [764, 328] width 96 height 22
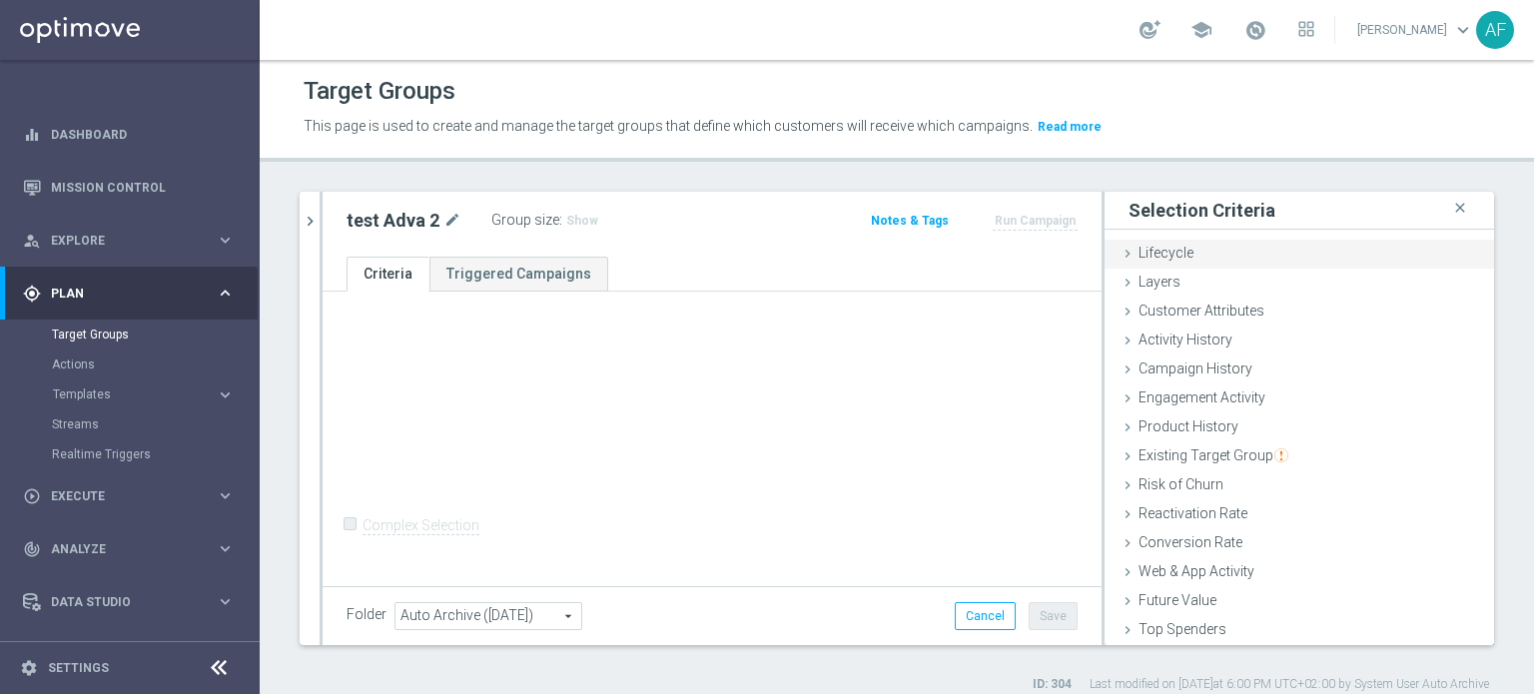
click at [1191, 258] on div "Lifecycle done" at bounding box center [1300, 255] width 390 height 30
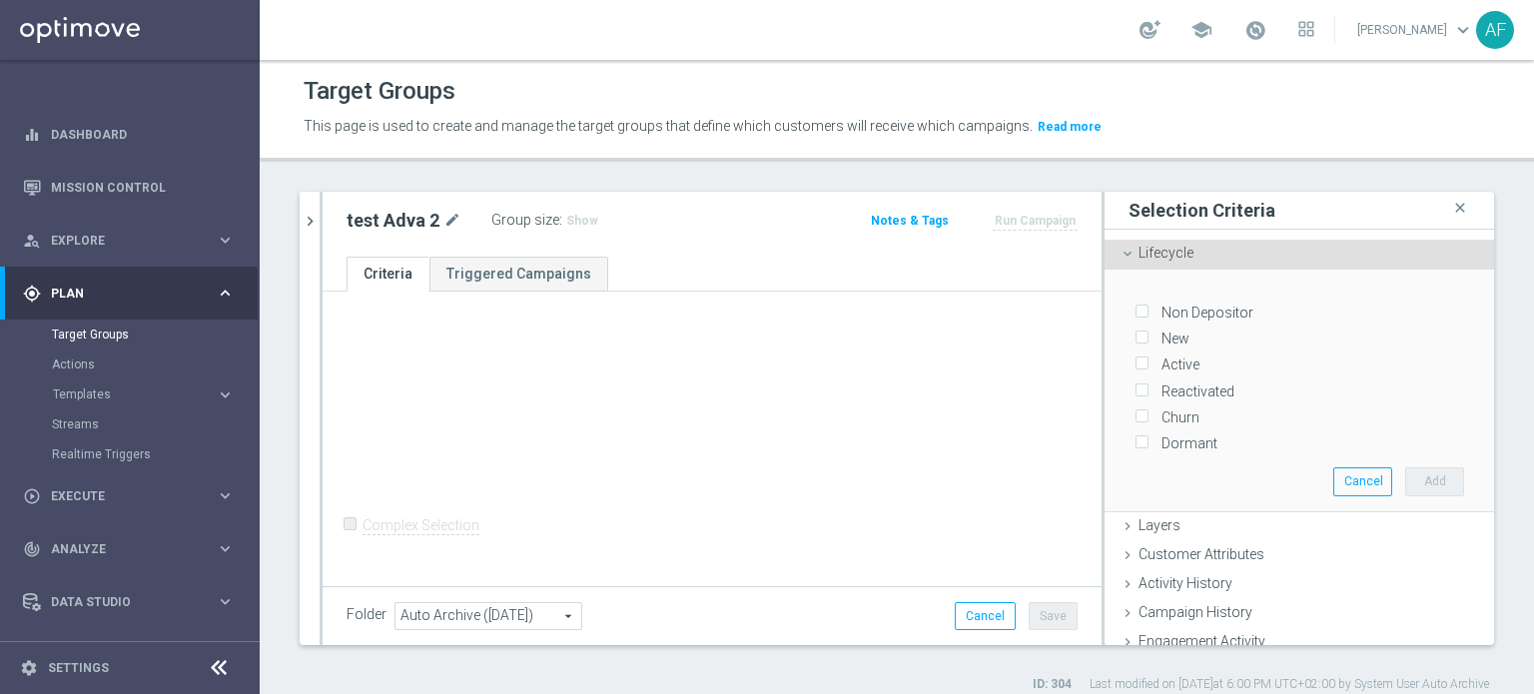
click at [1143, 263] on div "Lifecycle done" at bounding box center [1300, 255] width 390 height 30
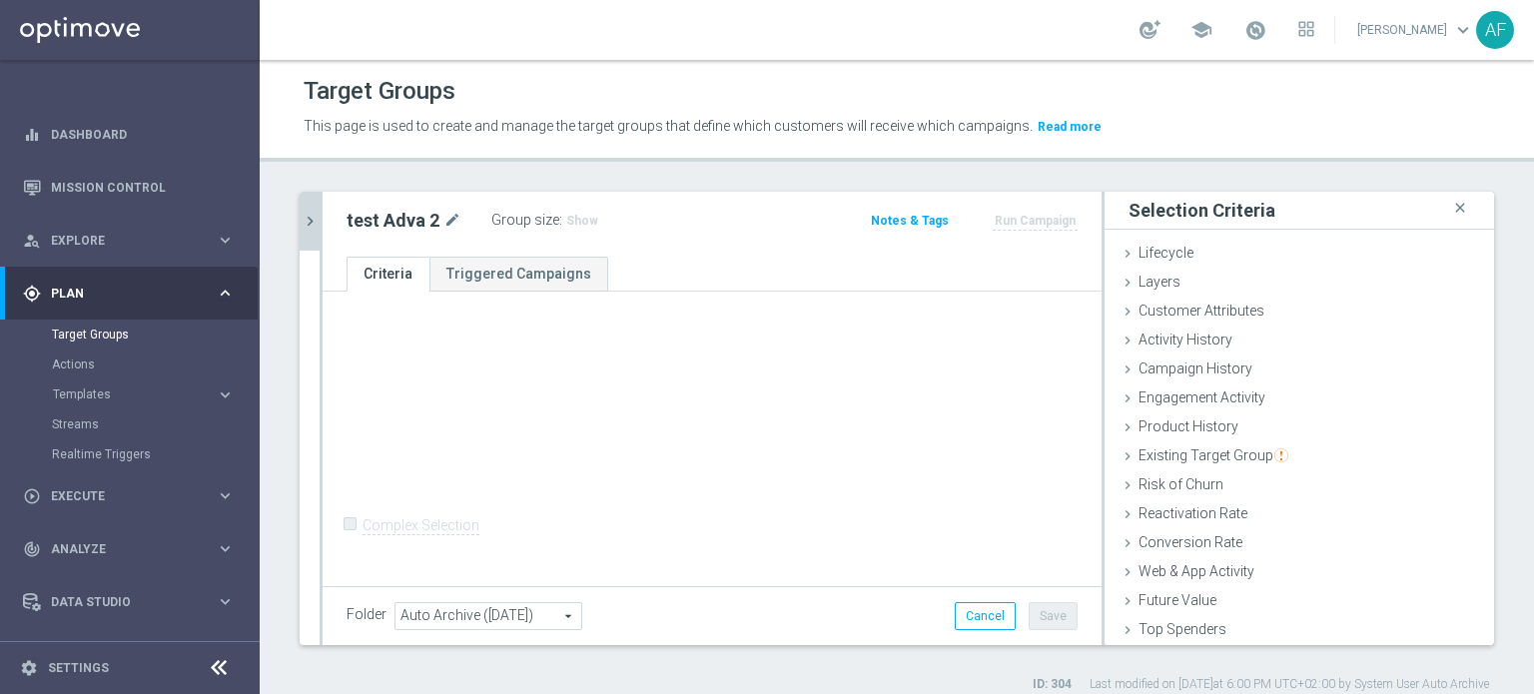
click at [312, 217] on icon "chevron_right" at bounding box center [310, 221] width 19 height 19
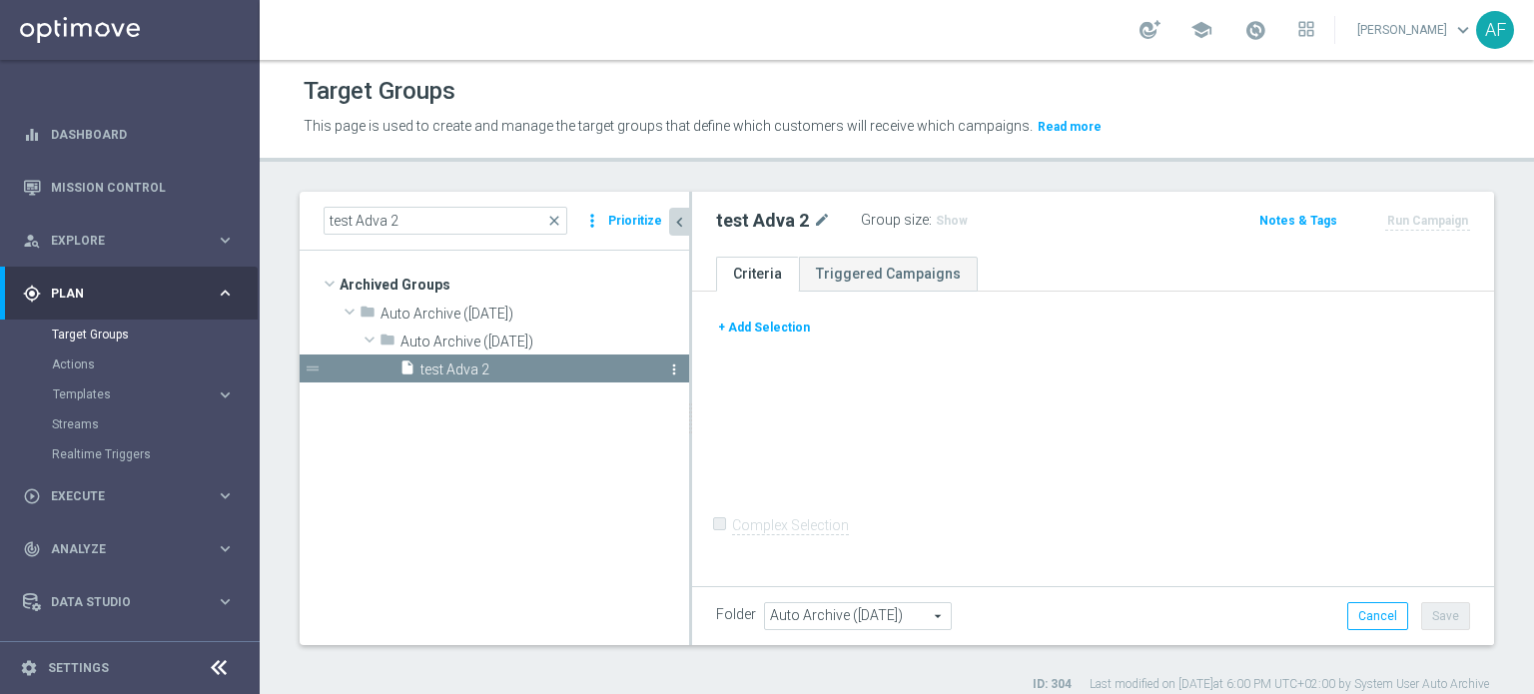
click at [673, 375] on icon "more_vert" at bounding box center [674, 370] width 16 height 16
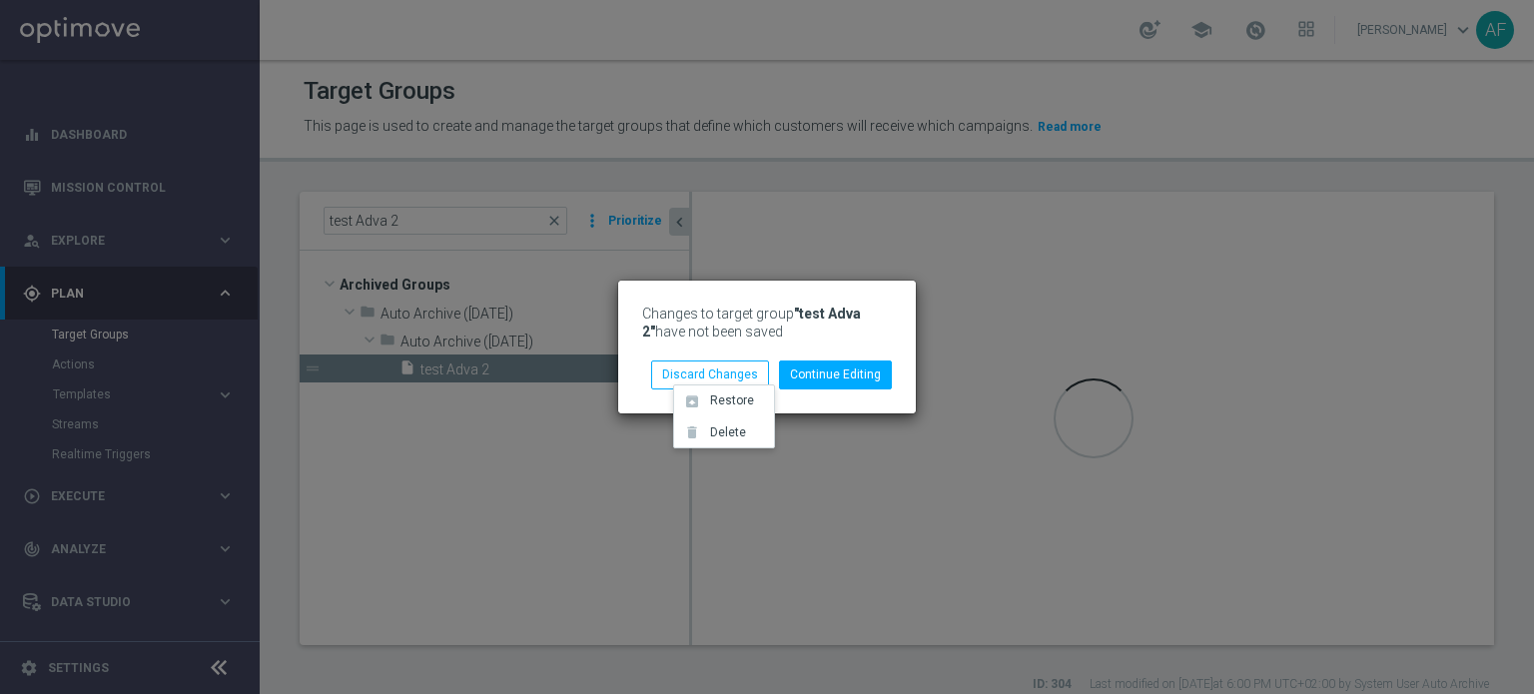
click at [1010, 305] on div "Changes to target group "test Adva 2" have not been saved Continue Editing Disc…" at bounding box center [767, 347] width 1534 height 694
click at [617, 445] on div "Changes to target group "test Adva 2" have not been saved Continue Editing Disc…" at bounding box center [767, 347] width 1534 height 694
click at [823, 372] on button "Continue Editing" at bounding box center [835, 375] width 113 height 28
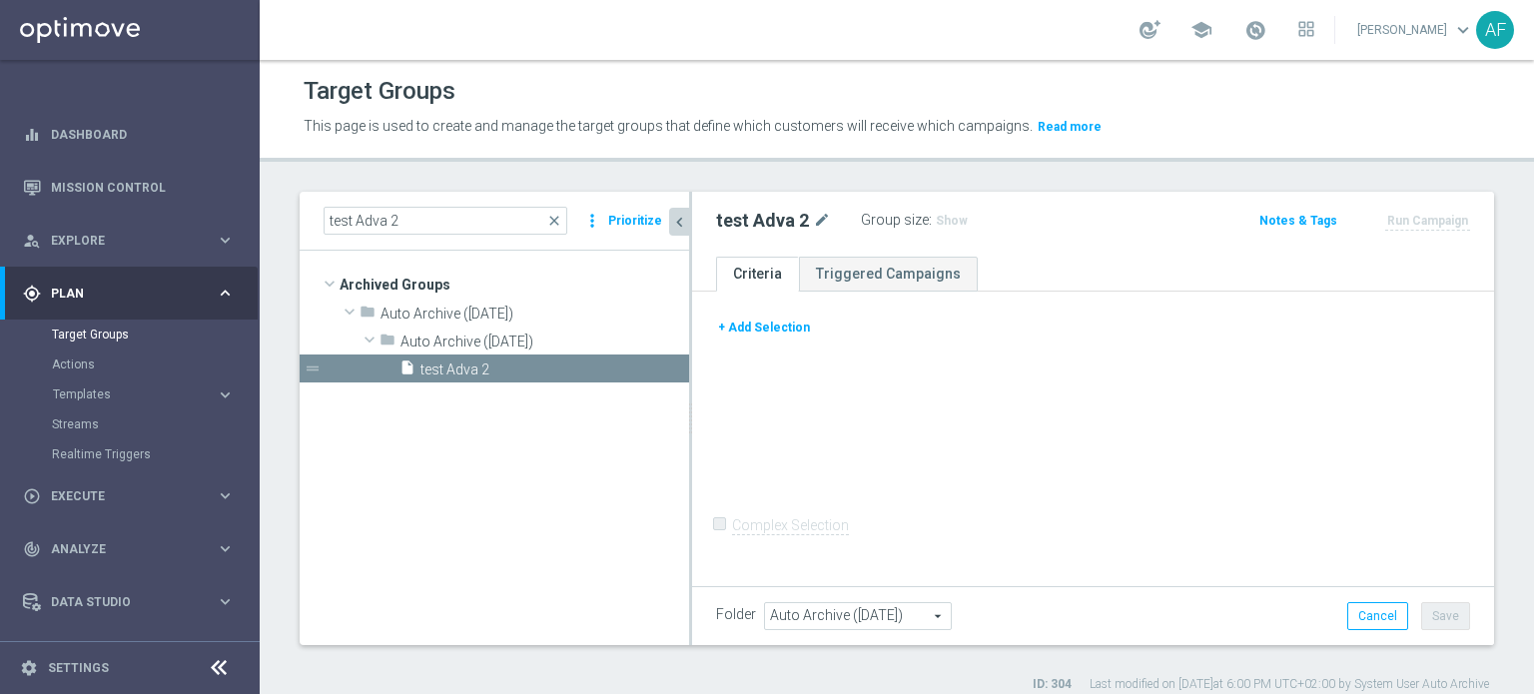
click at [762, 331] on button "+ Add Selection" at bounding box center [764, 328] width 96 height 22
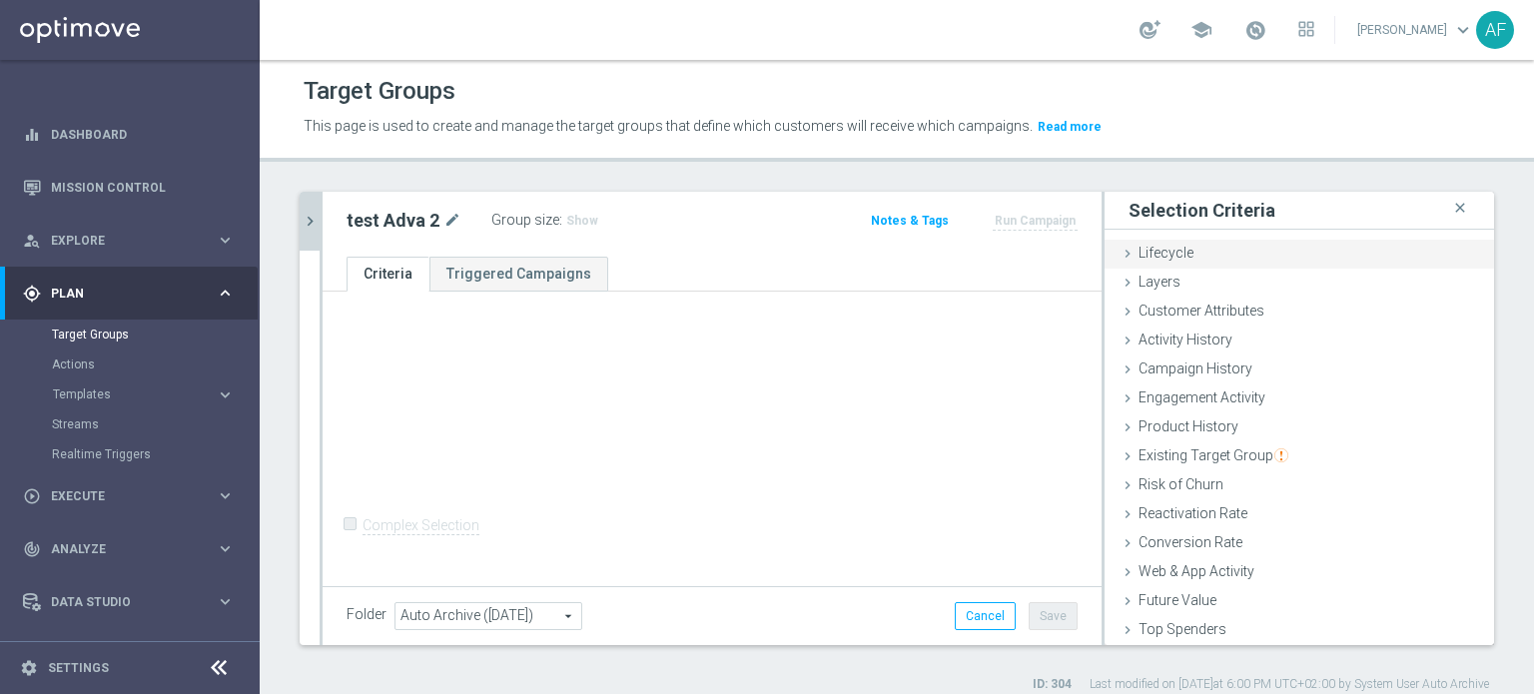
click at [1194, 255] on div "Lifecycle done" at bounding box center [1300, 255] width 390 height 30
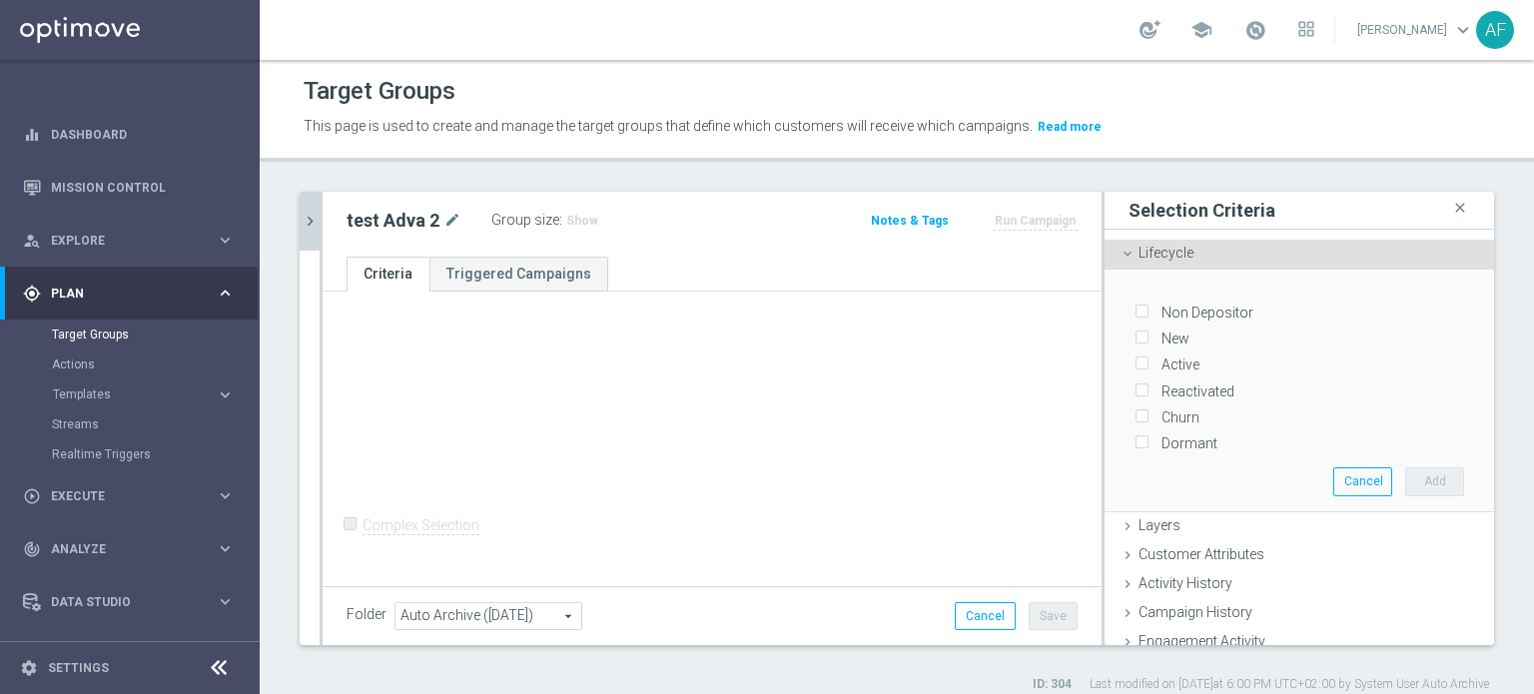
click at [1120, 255] on icon at bounding box center [1128, 254] width 16 height 16
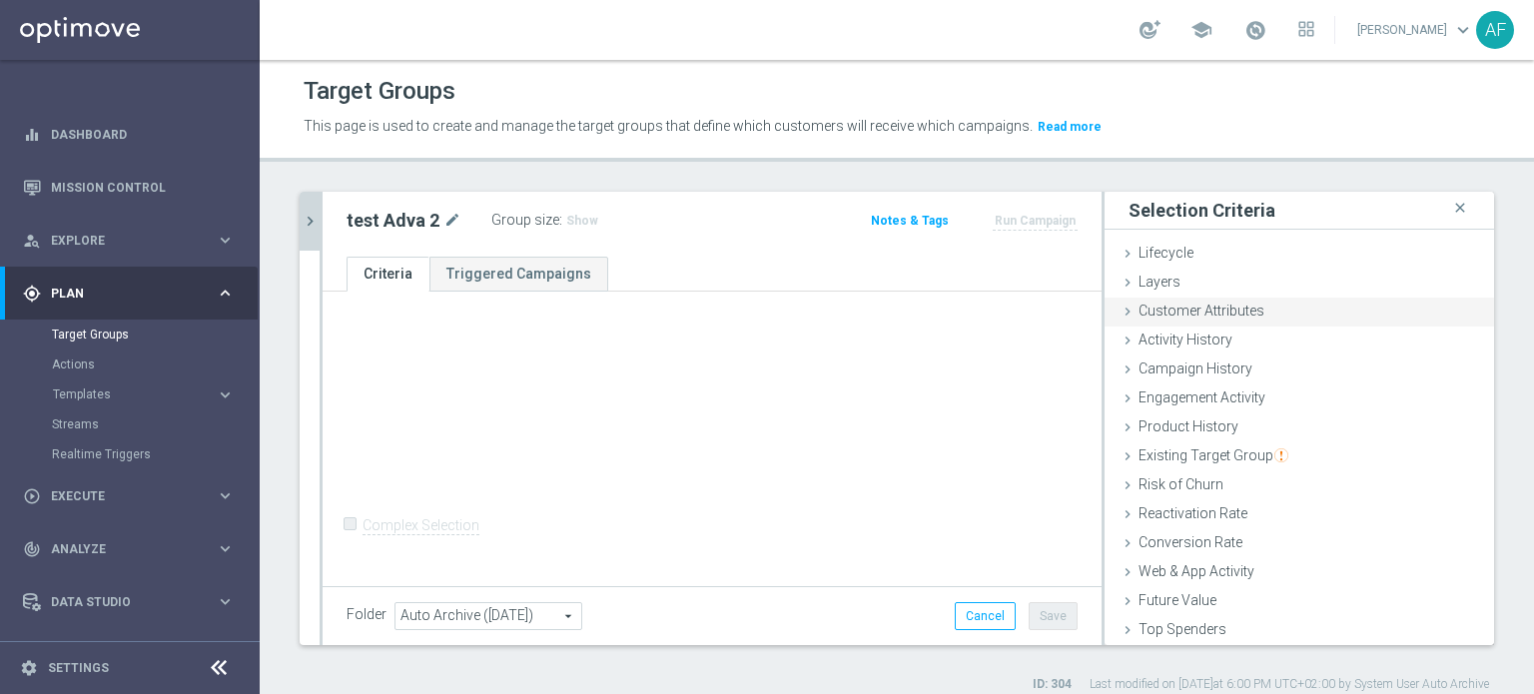
click at [1168, 315] on span "Customer Attributes" at bounding box center [1202, 311] width 126 height 16
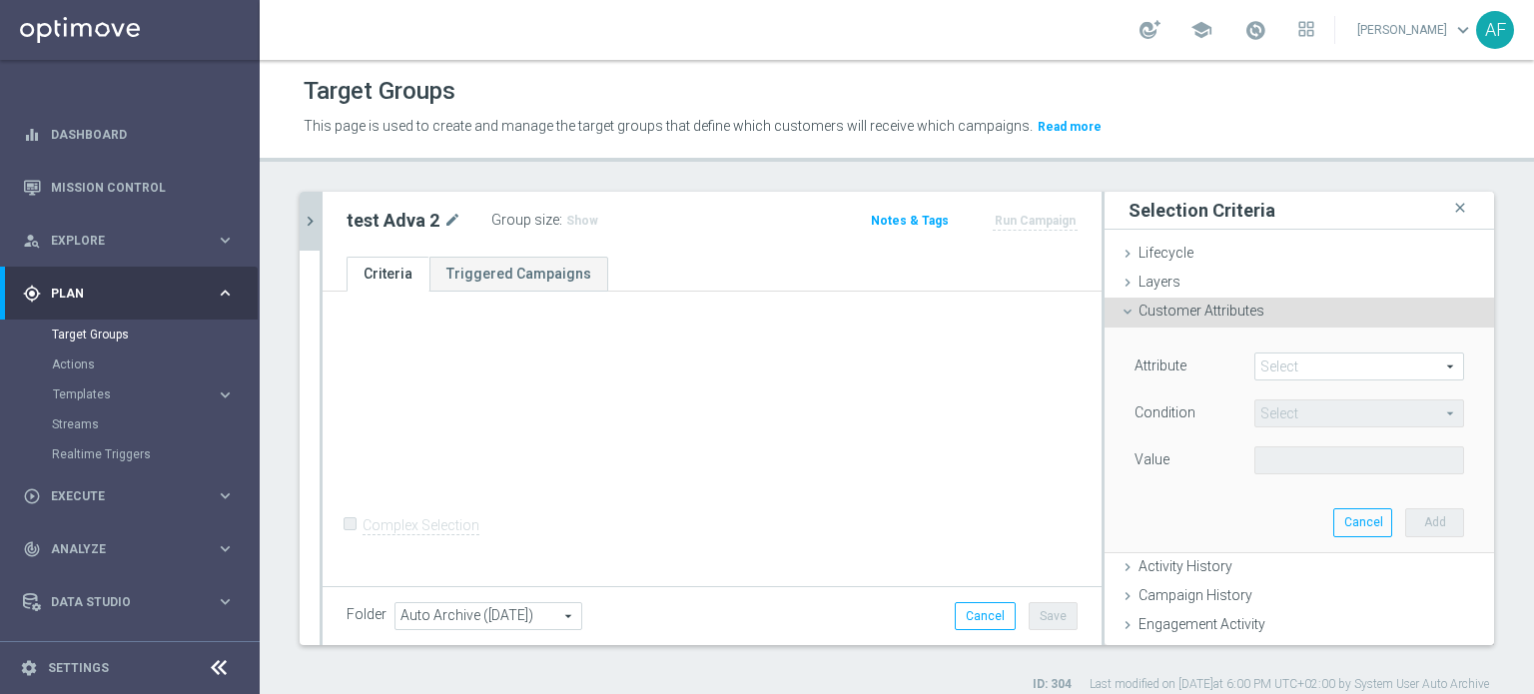
click at [1273, 362] on span at bounding box center [1359, 367] width 208 height 26
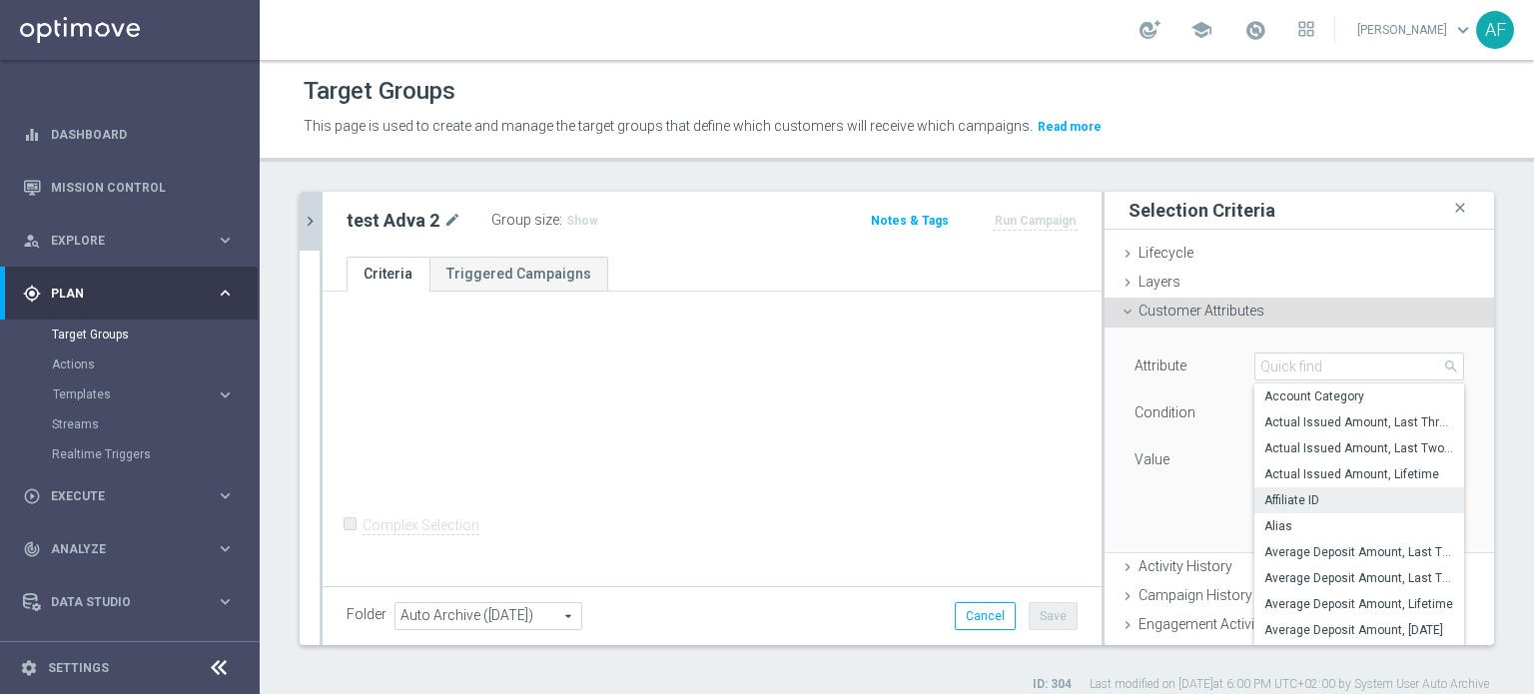
click at [1300, 494] on span "Affiliate ID" at bounding box center [1359, 500] width 190 height 16
type input "Affiliate ID"
type input "Equals"
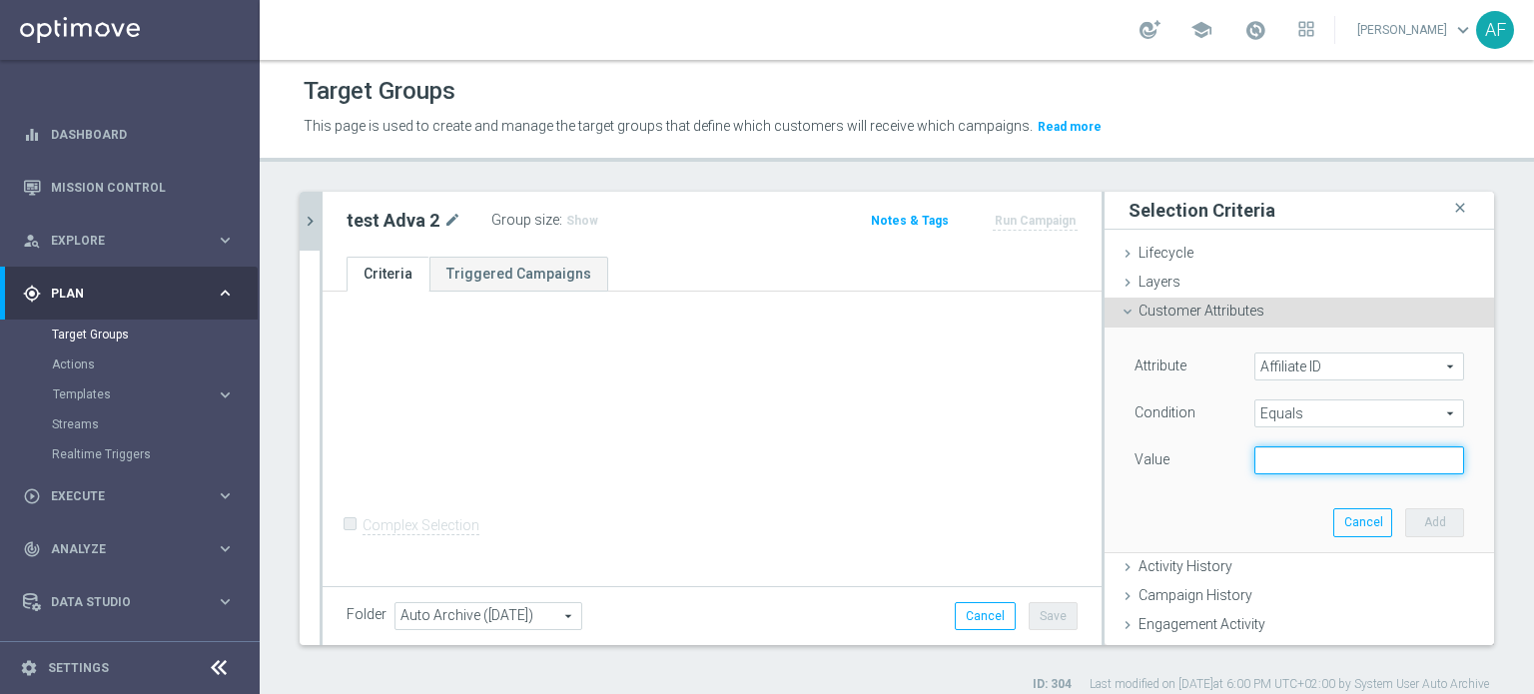
click at [1306, 468] on input "text" at bounding box center [1359, 460] width 210 height 28
type input "1"
click at [1414, 526] on button "Add" at bounding box center [1434, 522] width 59 height 28
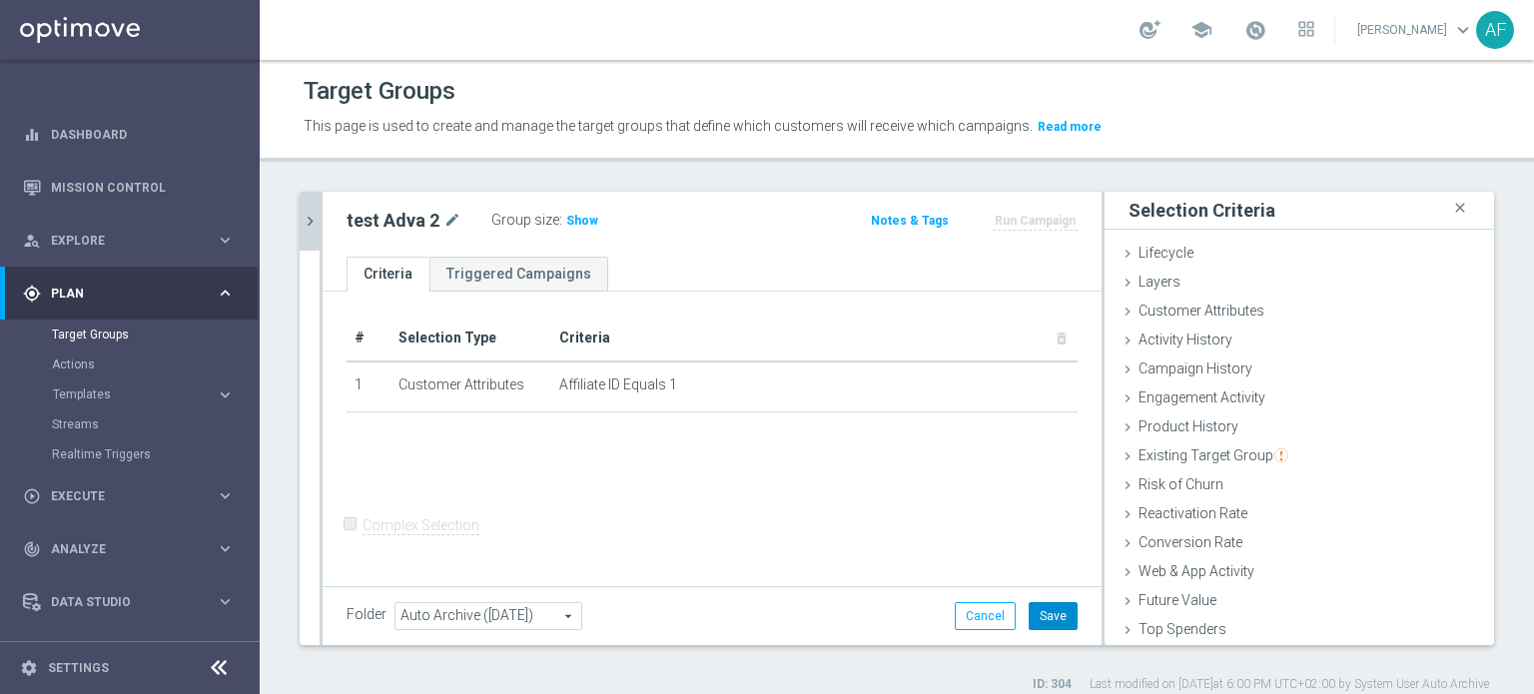
click at [1043, 620] on button "Save" at bounding box center [1053, 616] width 49 height 28
click at [319, 228] on icon "chevron_right" at bounding box center [310, 221] width 19 height 19
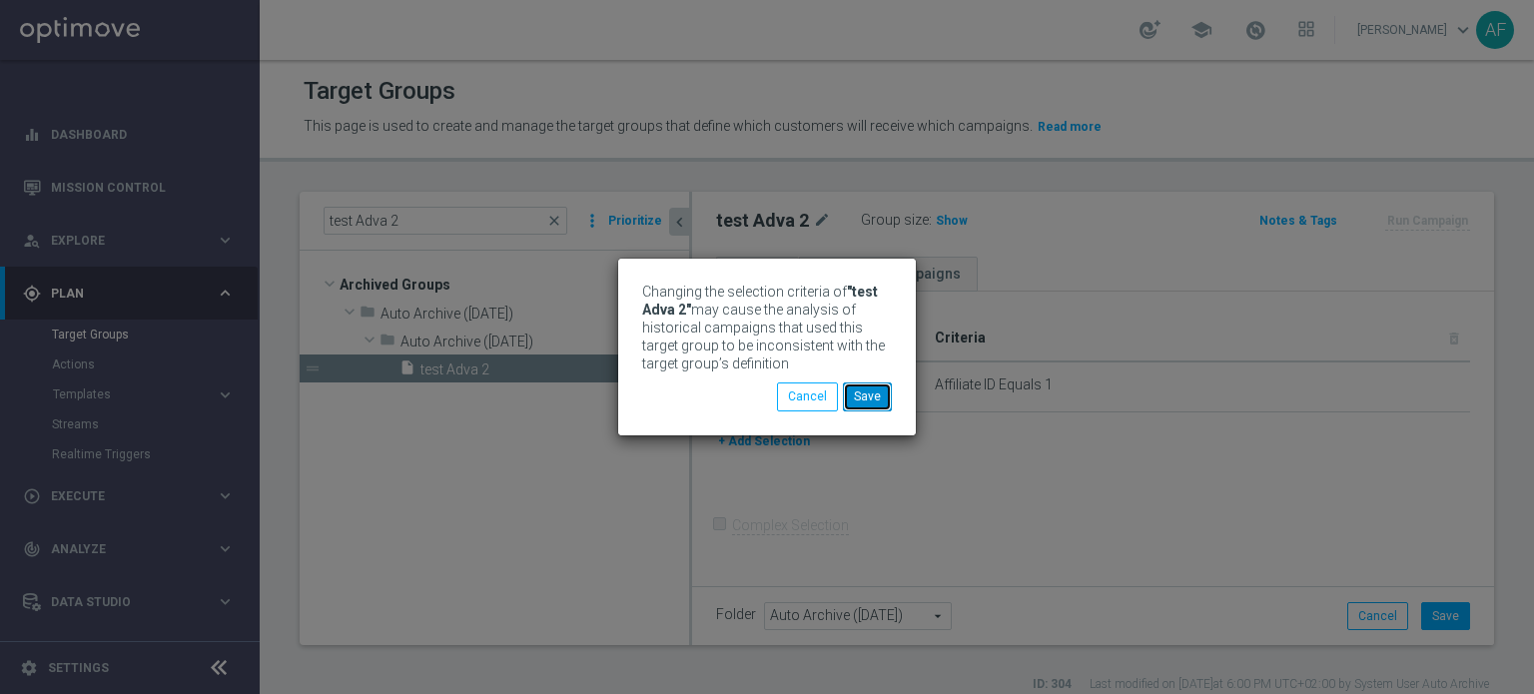
click at [862, 392] on button "Save" at bounding box center [867, 397] width 49 height 28
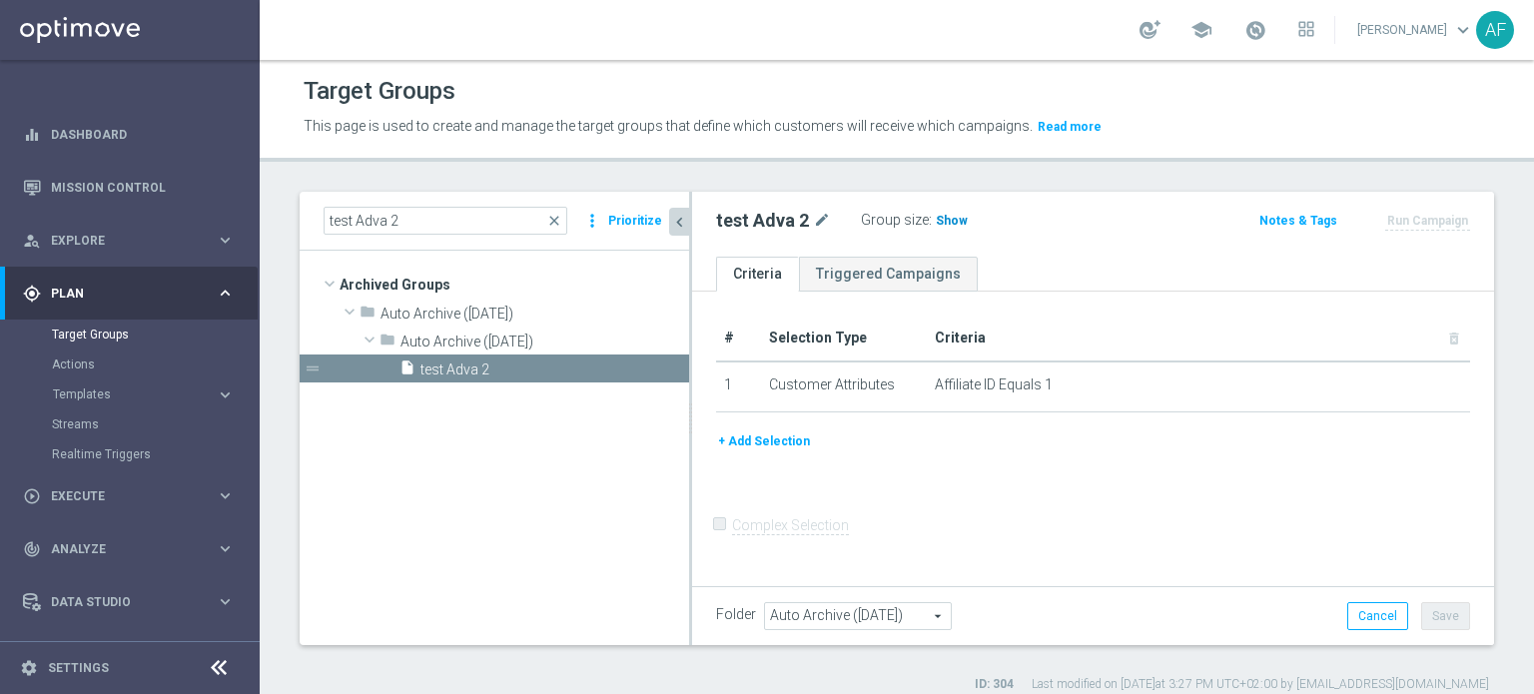
click at [938, 222] on span "Show" at bounding box center [952, 221] width 32 height 14
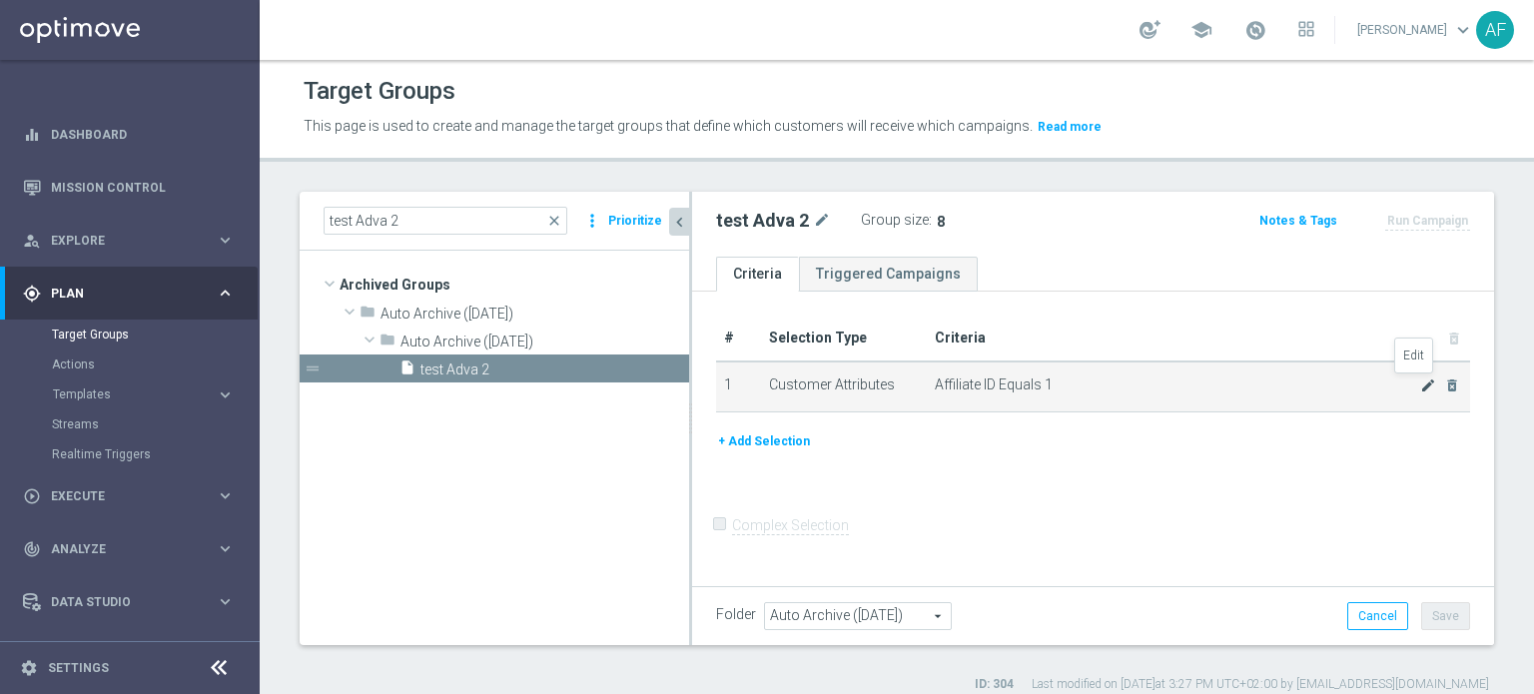
click at [1420, 390] on icon "mode_edit" at bounding box center [1428, 386] width 16 height 16
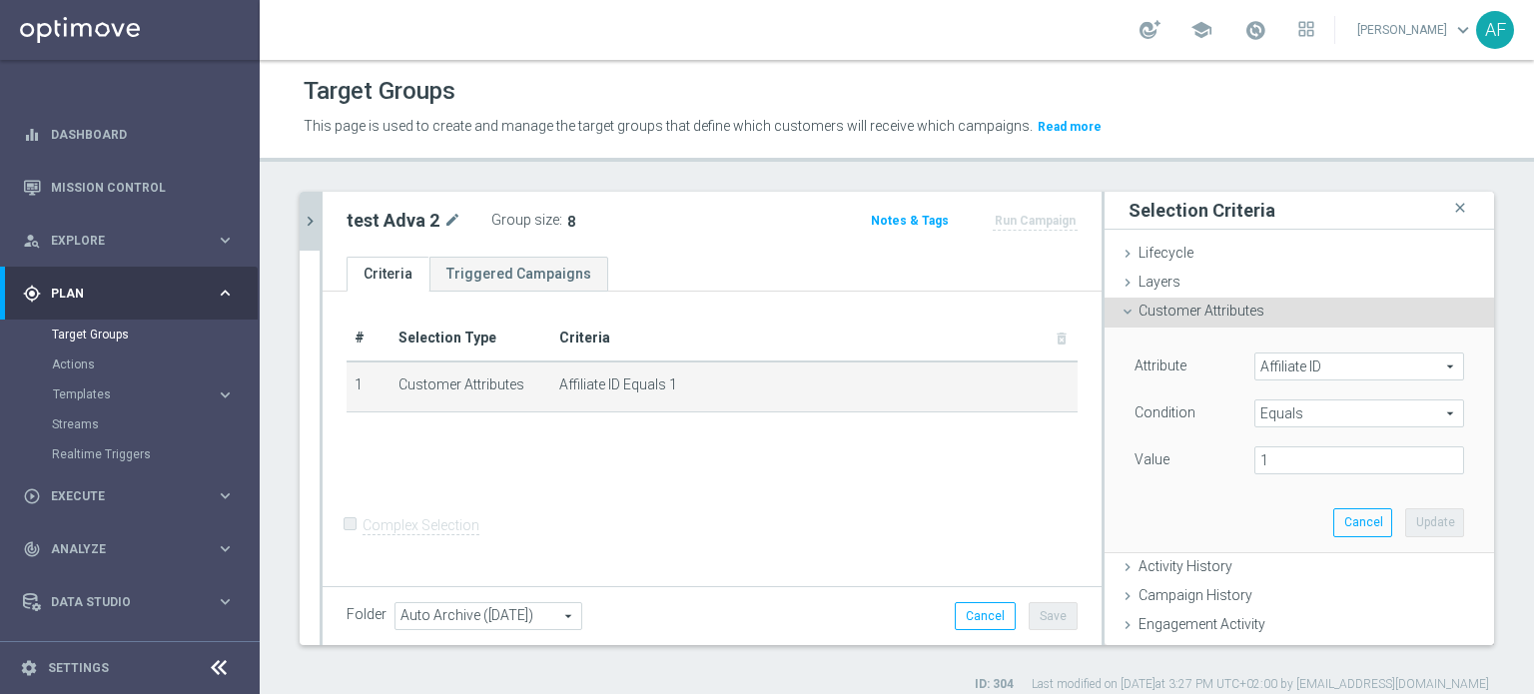
click at [1299, 371] on span "Affiliate ID" at bounding box center [1359, 367] width 208 height 26
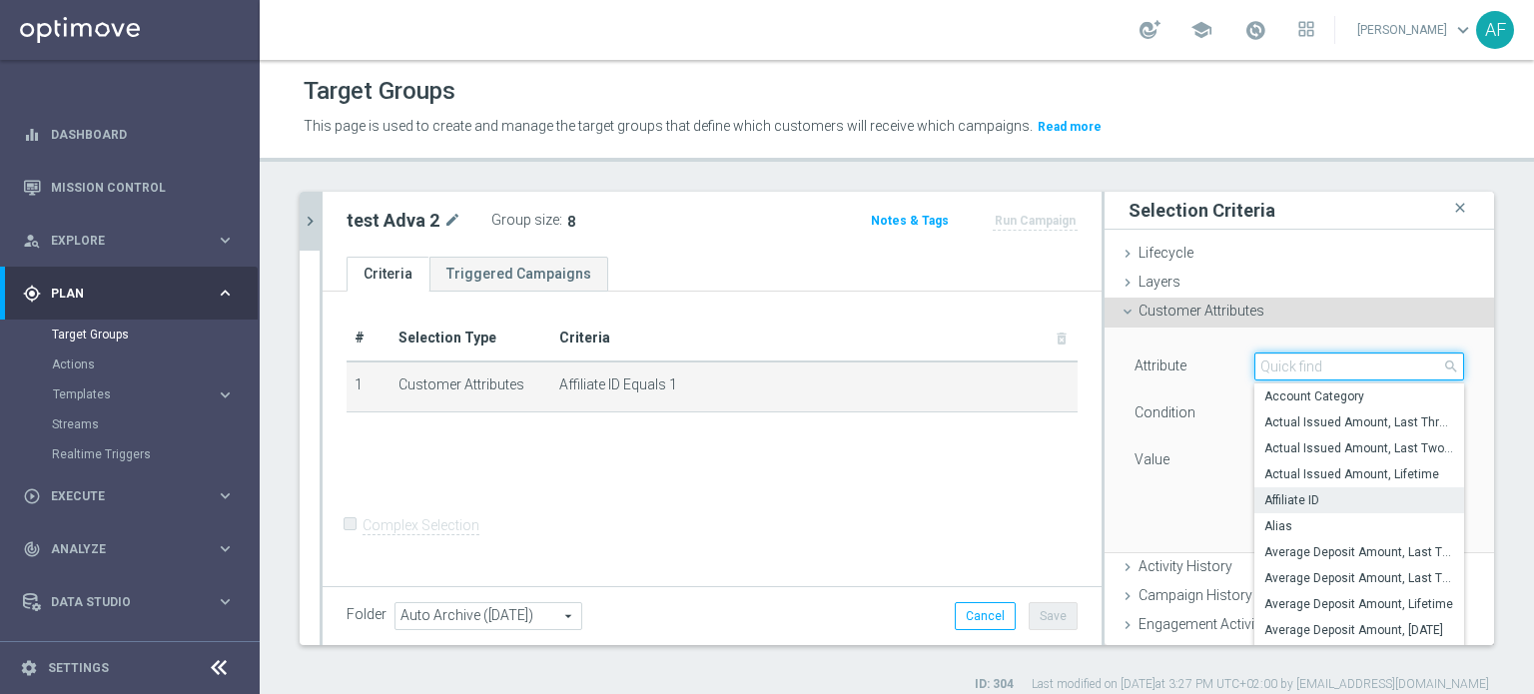
click at [1302, 370] on input "search" at bounding box center [1359, 367] width 210 height 28
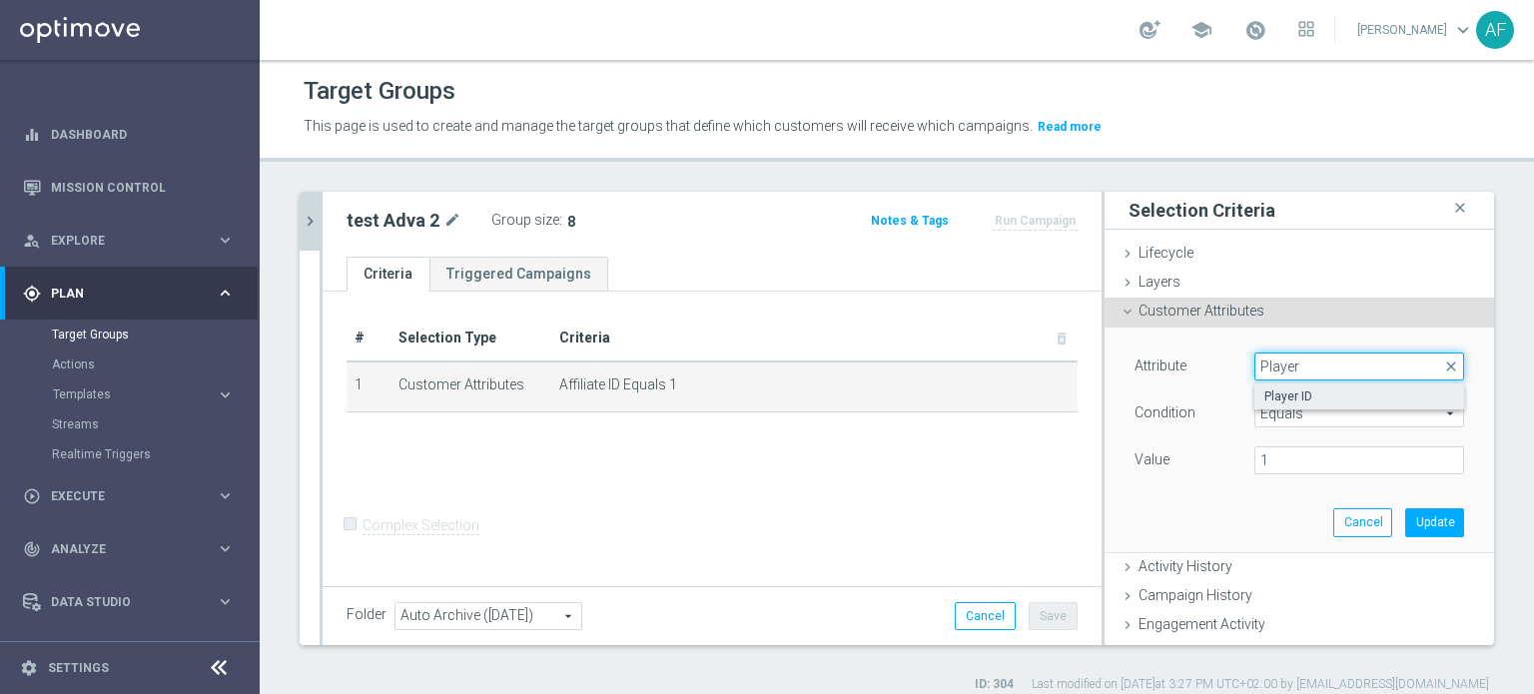
type input "Player"
click at [1349, 399] on span "Player ID" at bounding box center [1359, 397] width 190 height 16
type input "Player ID"
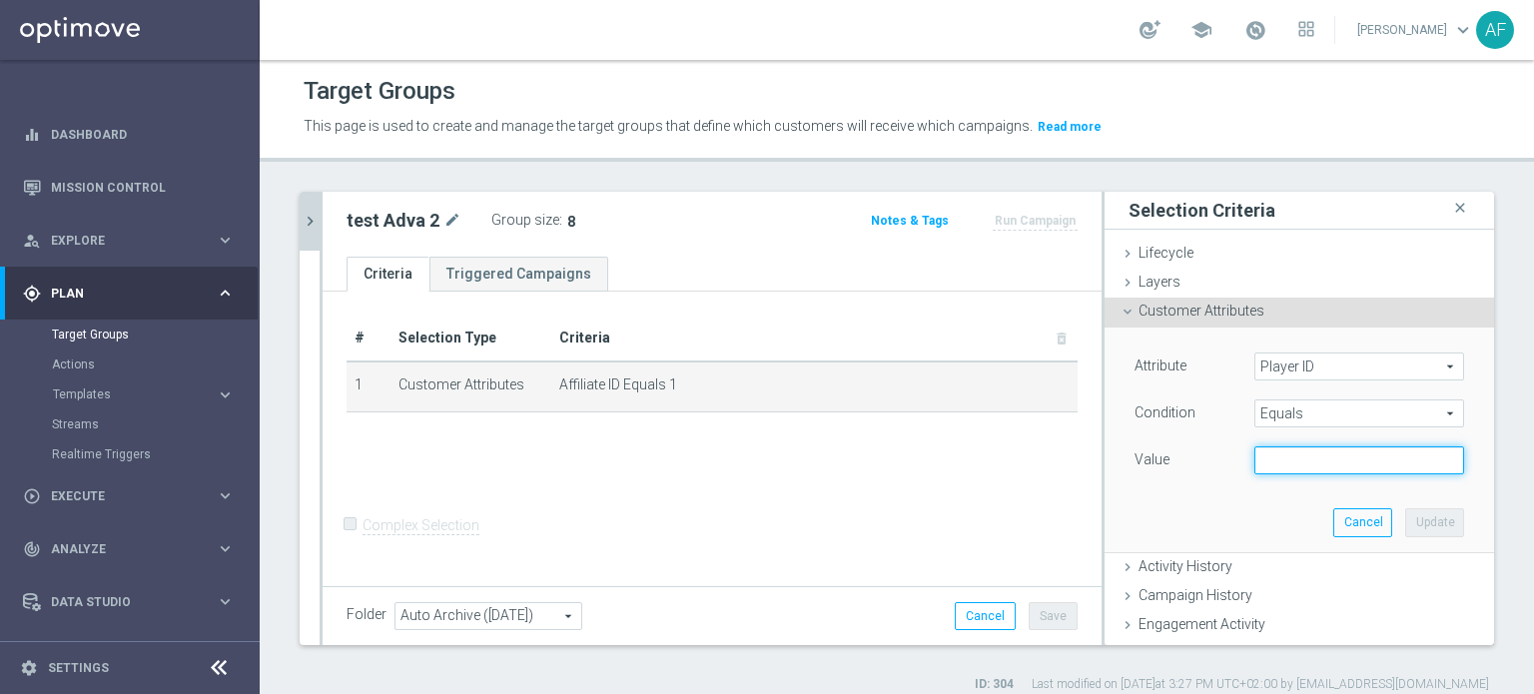
click at [1304, 467] on input "text" at bounding box center [1359, 460] width 210 height 28
type input "1"
click at [1405, 530] on button "Update" at bounding box center [1434, 522] width 59 height 28
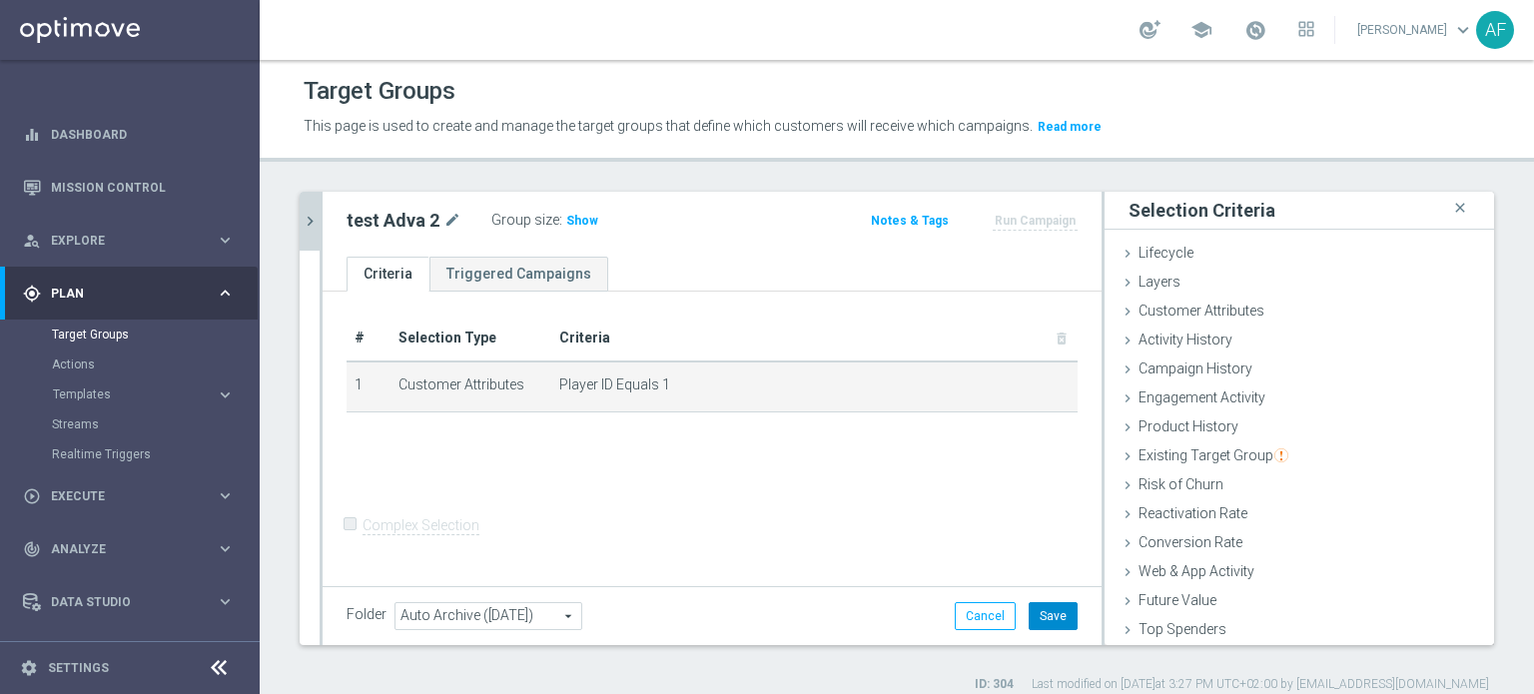
click at [1055, 614] on button "Save" at bounding box center [1053, 616] width 49 height 28
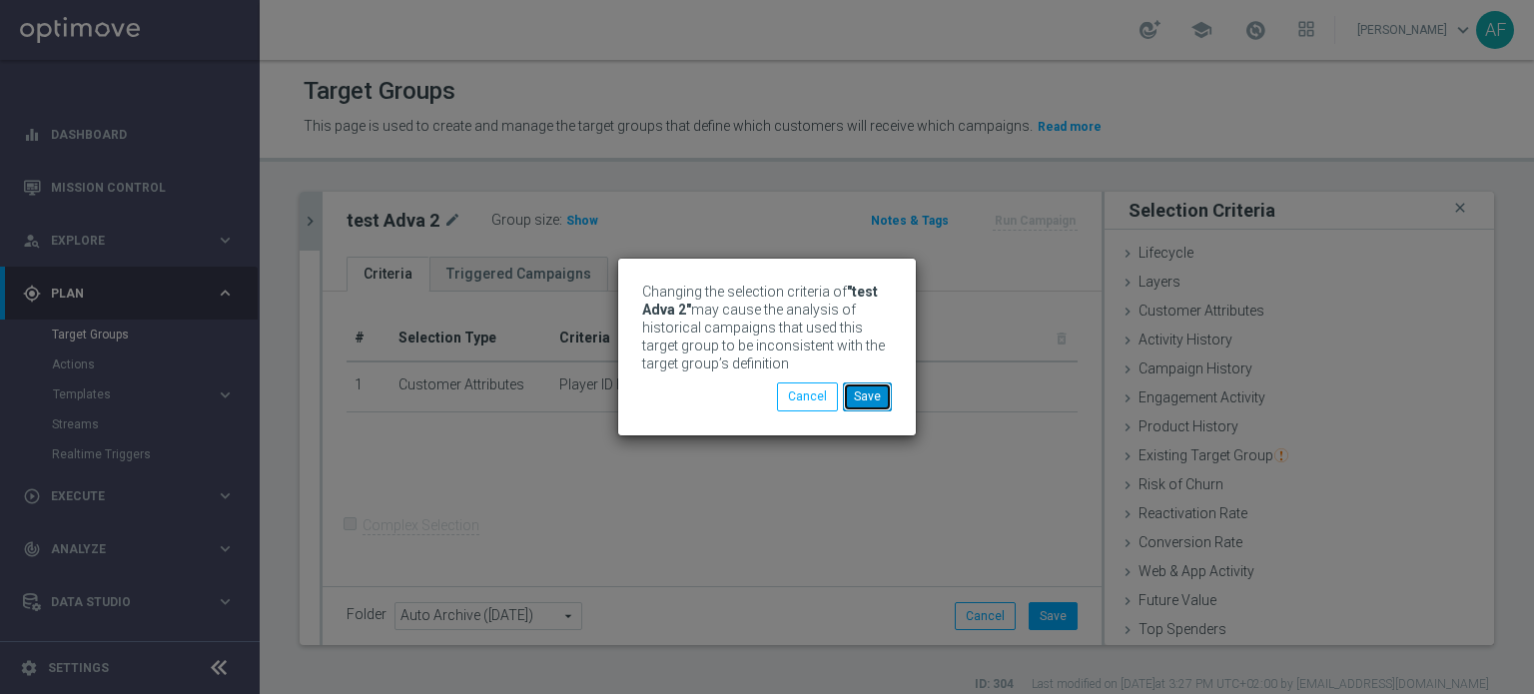
click at [859, 396] on button "Save" at bounding box center [867, 397] width 49 height 28
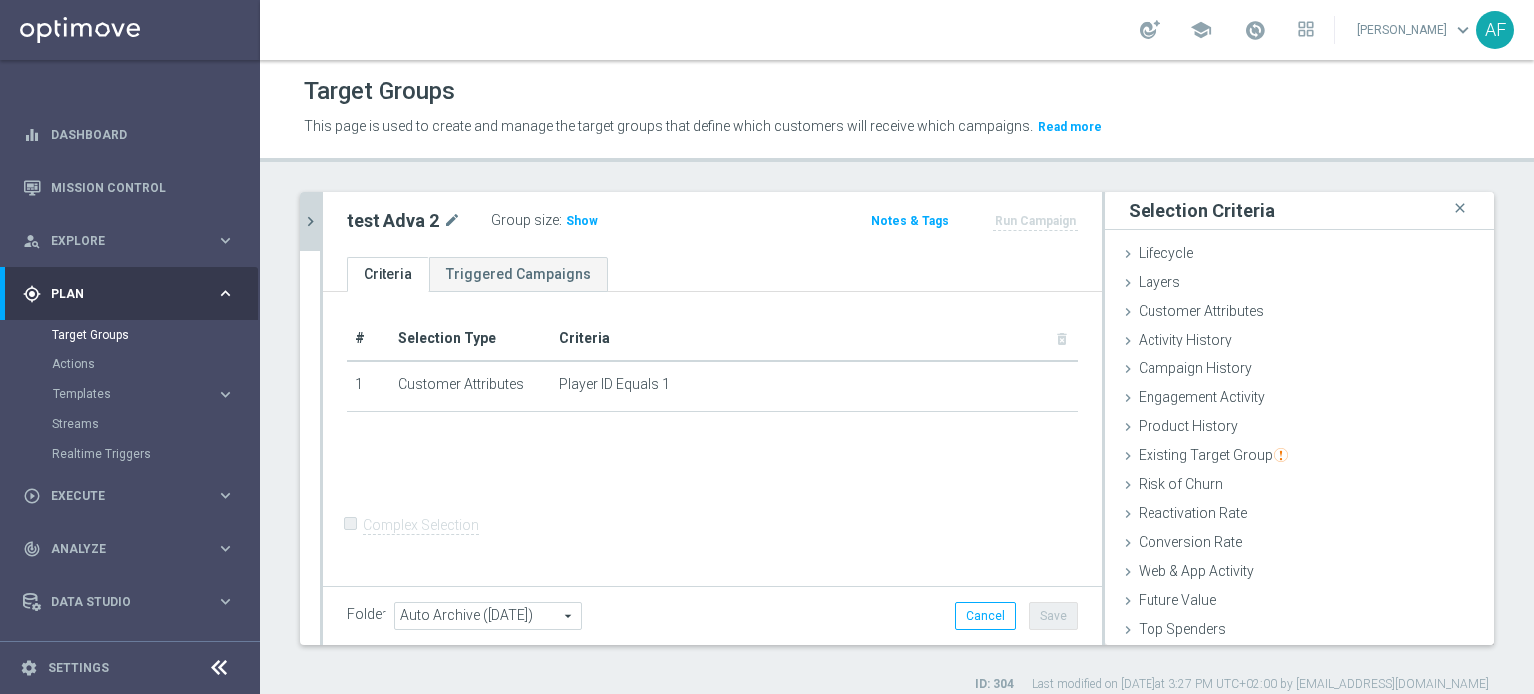
click at [315, 228] on icon "chevron_right" at bounding box center [310, 221] width 19 height 19
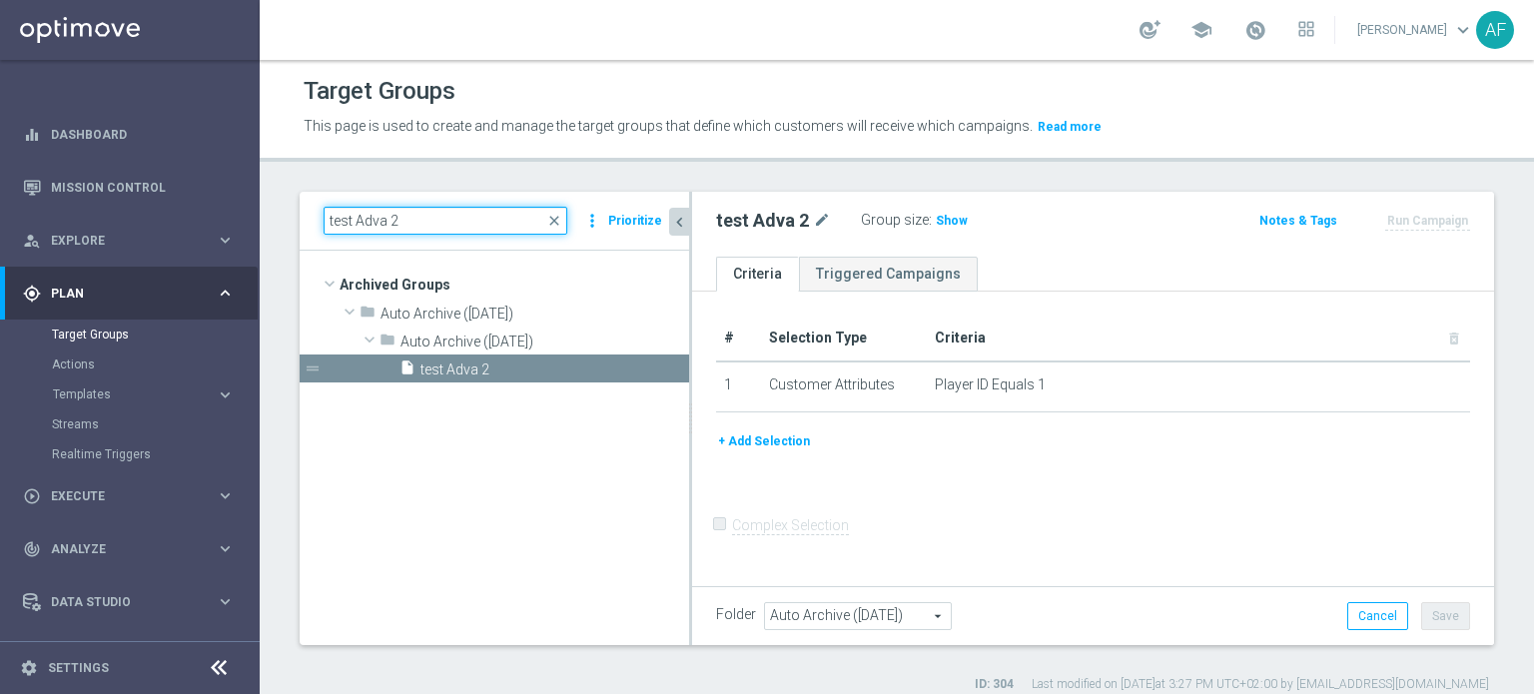
drag, startPoint x: 487, startPoint y: 222, endPoint x: 299, endPoint y: 222, distance: 188.8
click at [299, 222] on div "test Adva 2 close more_vert Prioritize Archived Groups create_new_folder" at bounding box center [897, 442] width 1274 height 501
paste input "Test Adva"
type input "Test Adva"
click at [520, 367] on span "test Adva 2" at bounding box center [532, 370] width 224 height 17
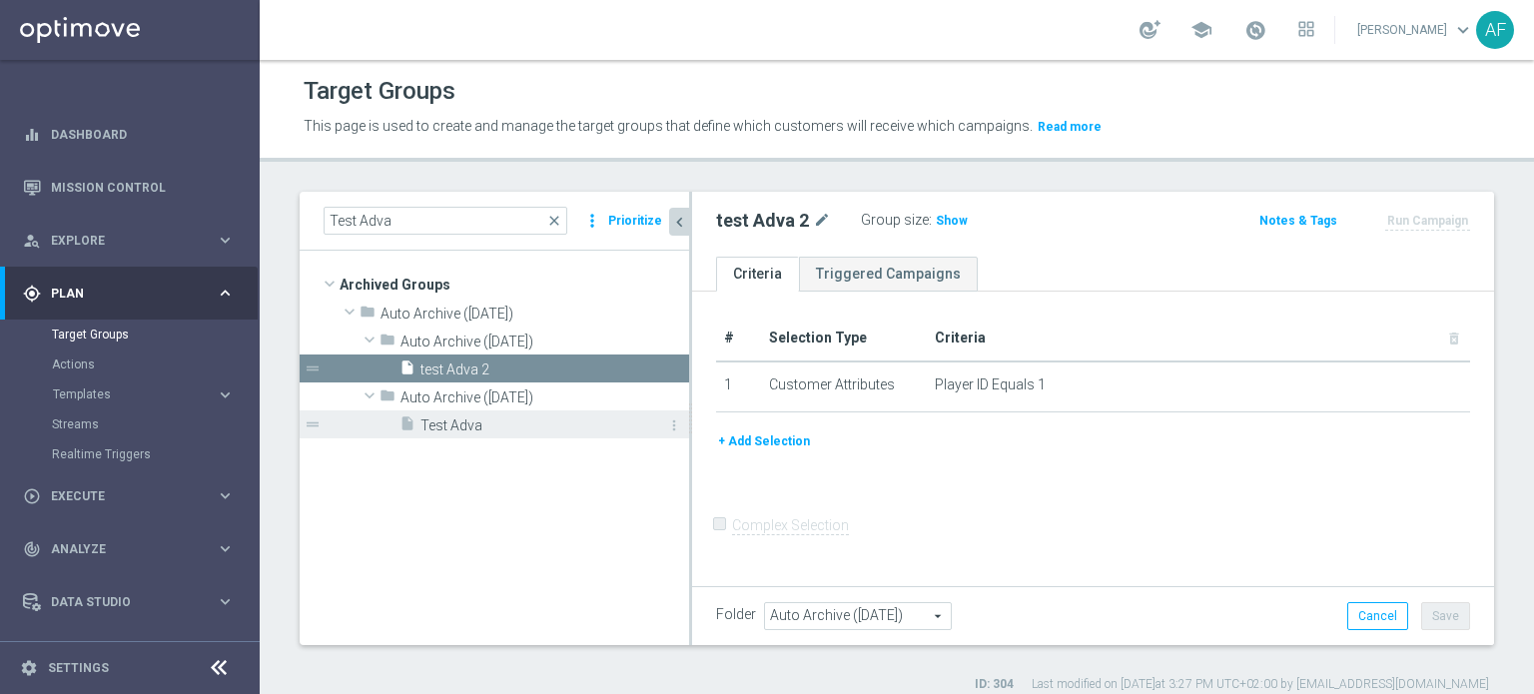
click at [513, 426] on span "Test Adva" at bounding box center [532, 426] width 224 height 17
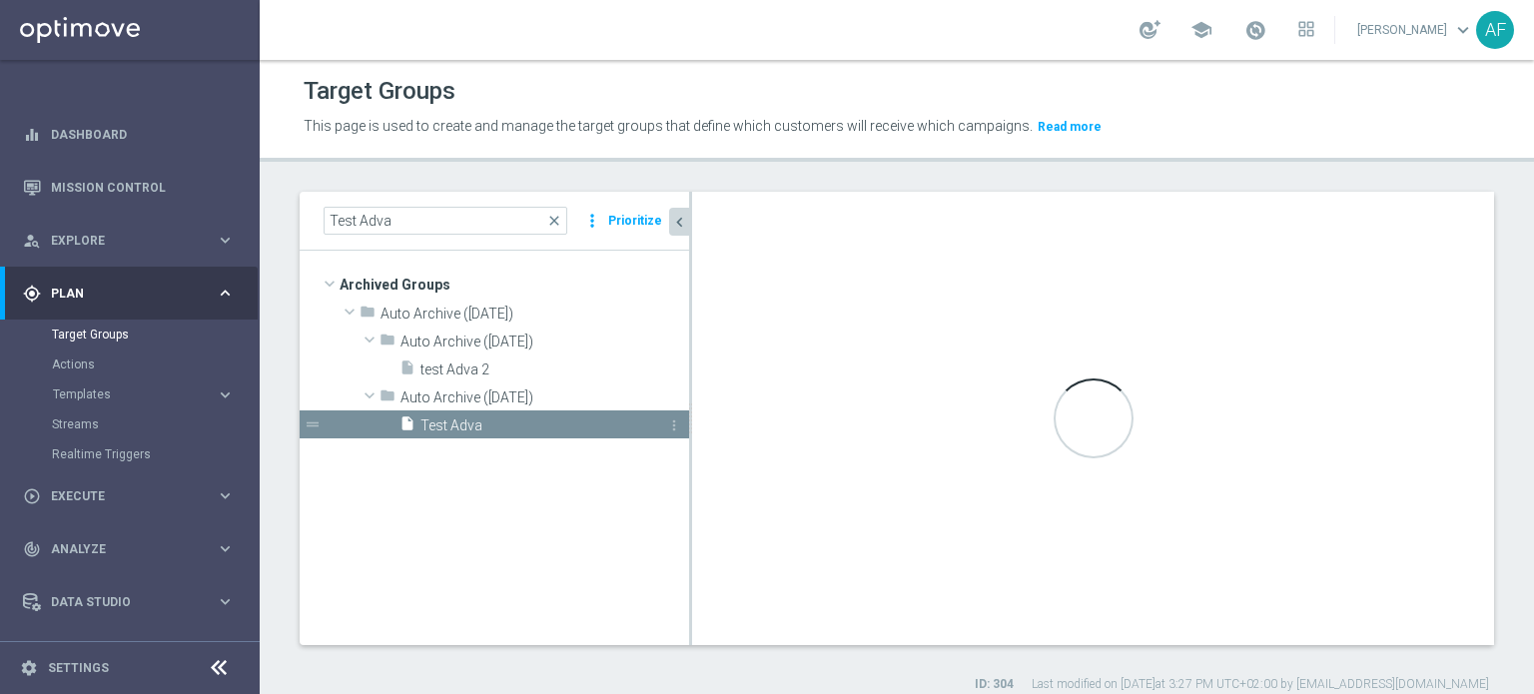
type input "Auto Archive ([DATE])"
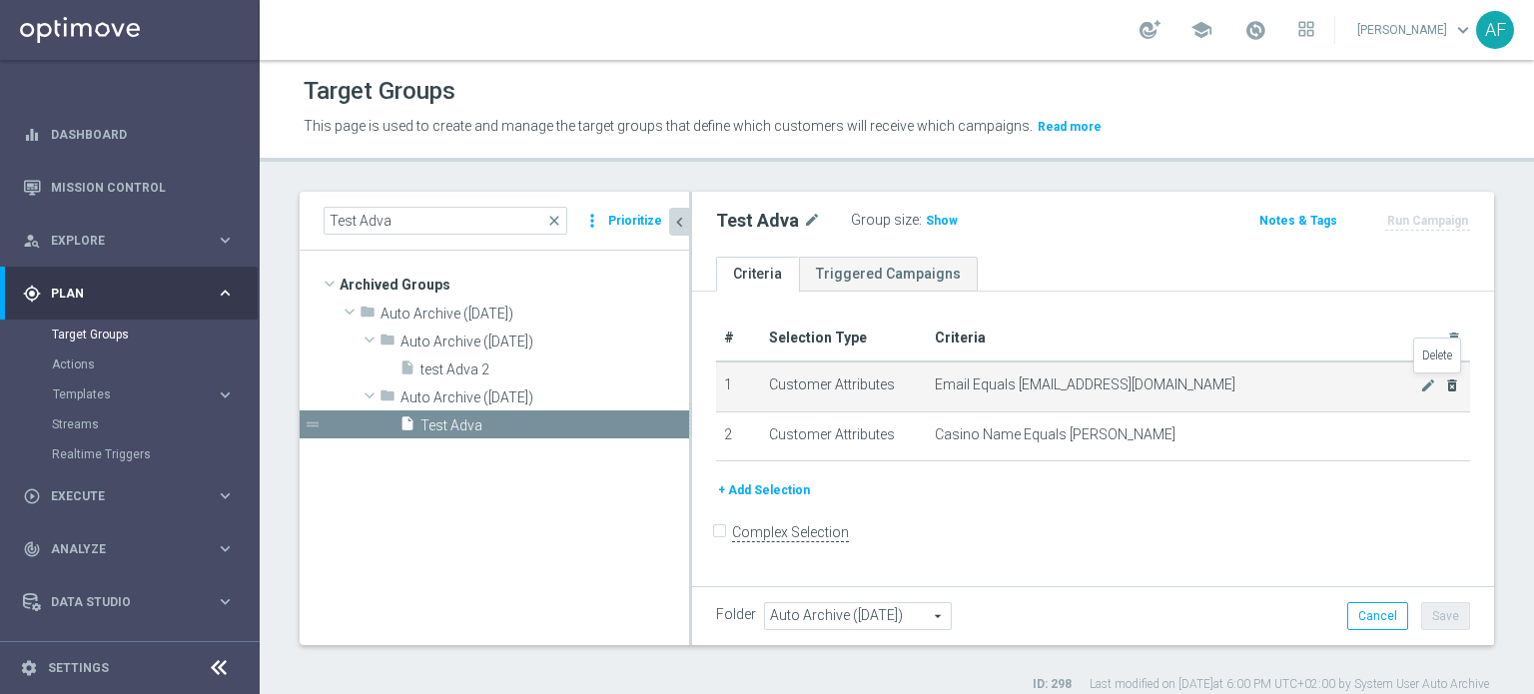
click at [1444, 384] on icon "delete_forever" at bounding box center [1452, 386] width 16 height 16
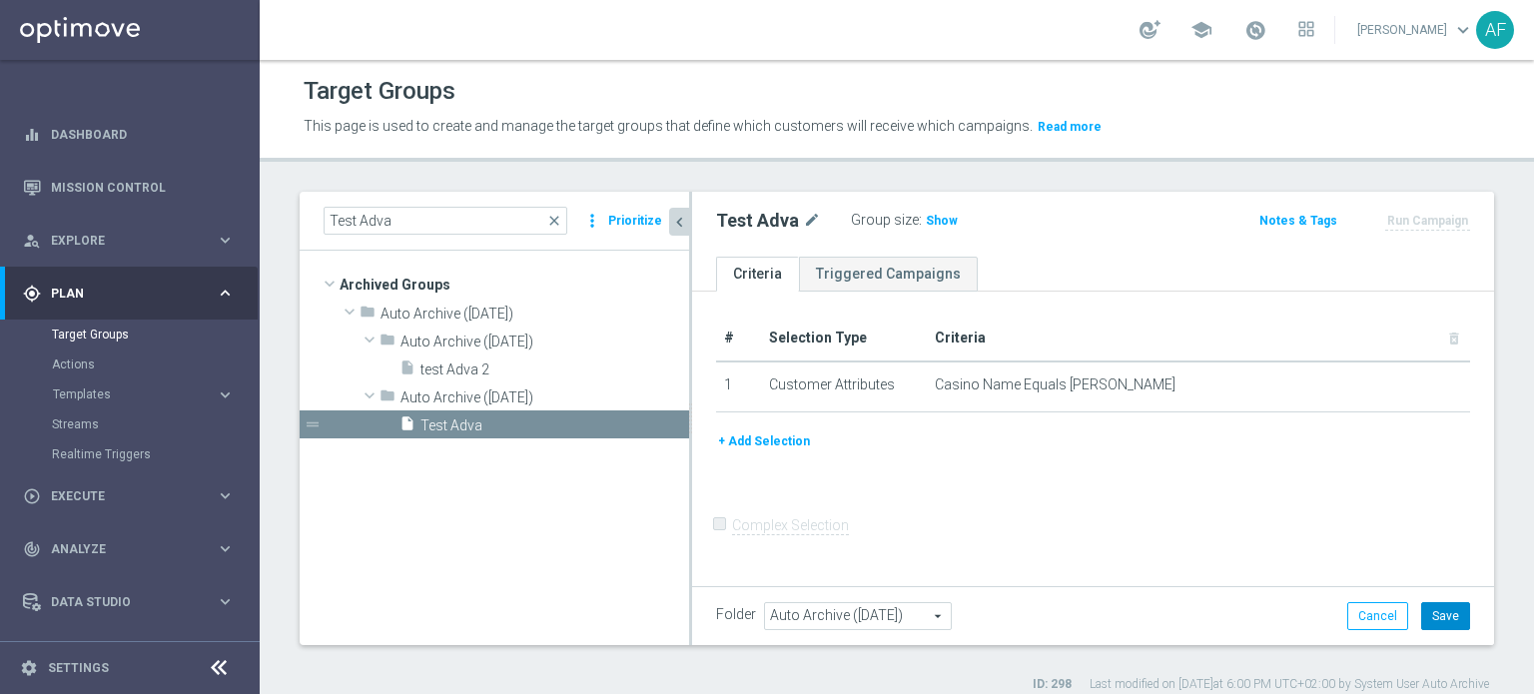
click at [1430, 612] on button "Save" at bounding box center [1445, 616] width 49 height 28
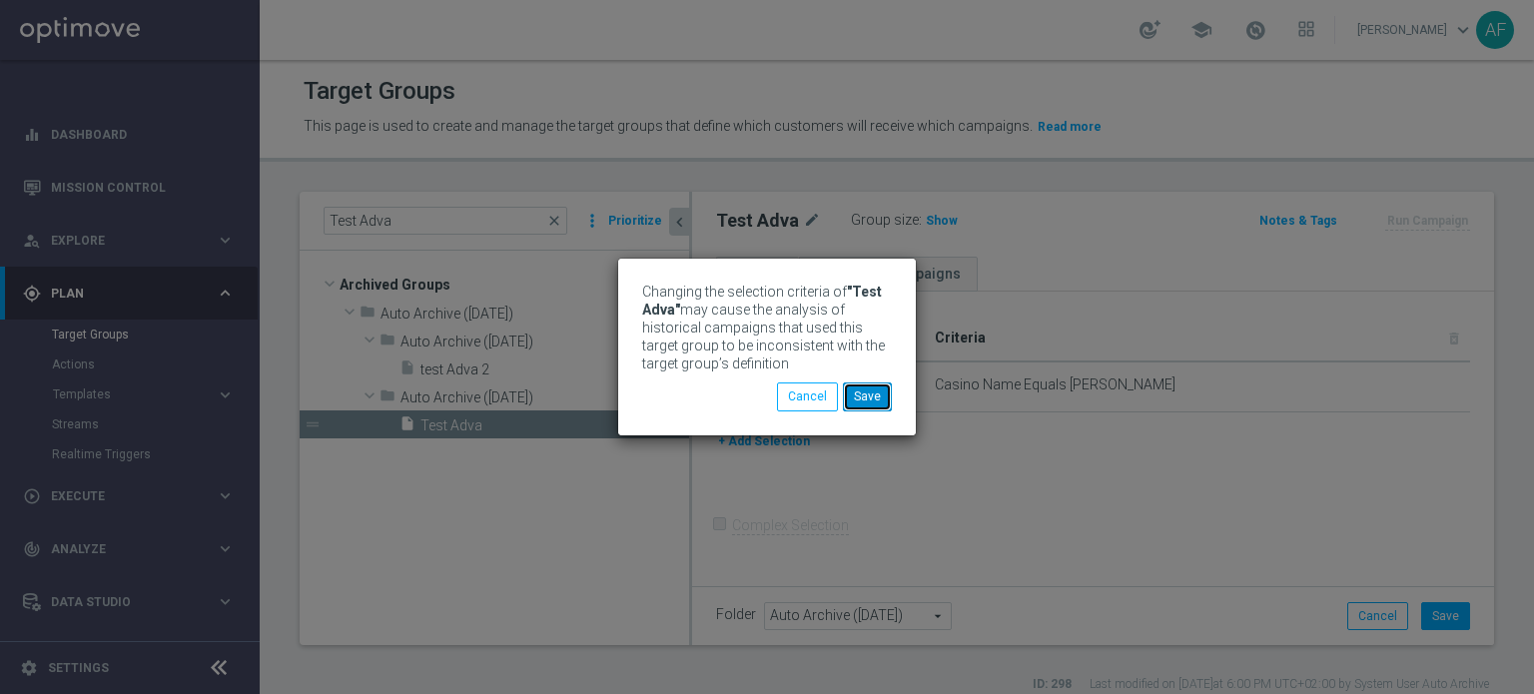
click at [875, 399] on button "Save" at bounding box center [867, 397] width 49 height 28
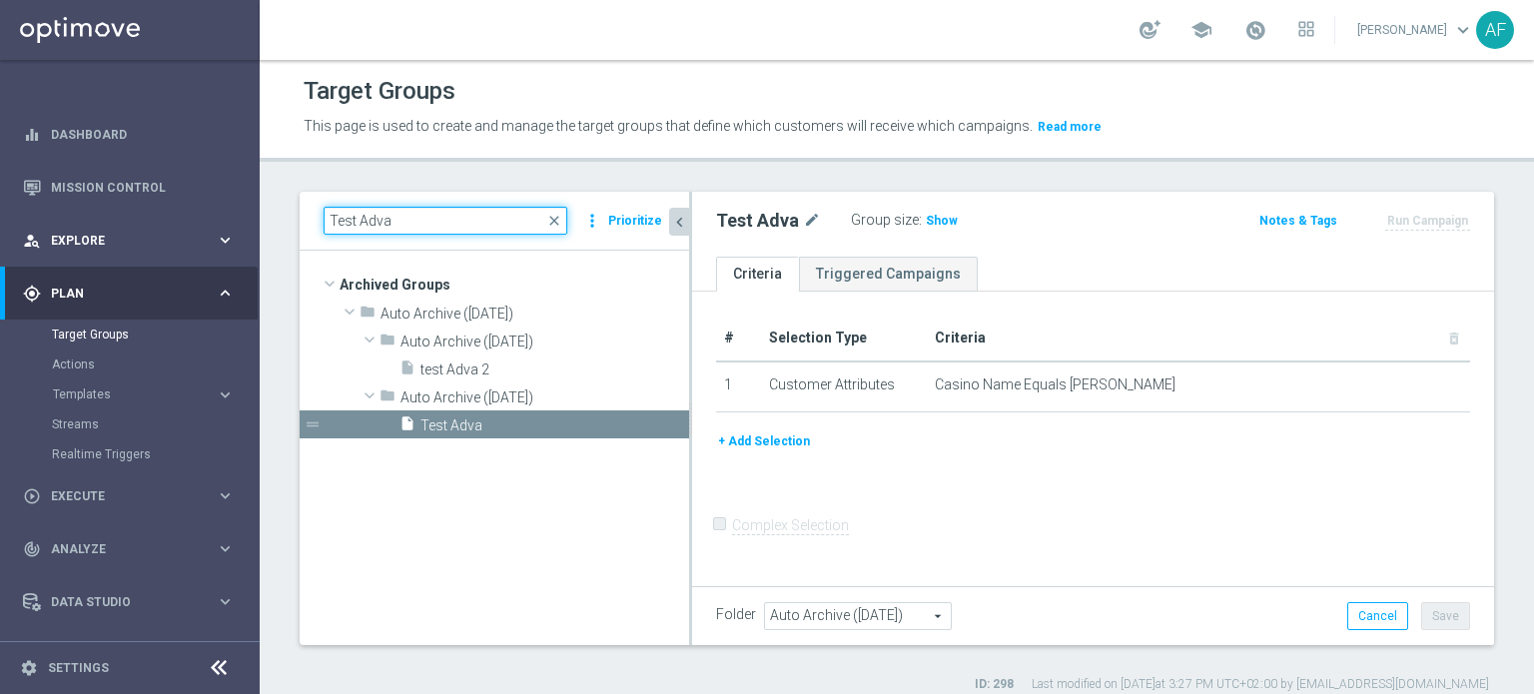
drag, startPoint x: 467, startPoint y: 218, endPoint x: 210, endPoint y: 215, distance: 257.7
click at [210, 215] on main "equalizer Dashboard Mission Control" at bounding box center [767, 347] width 1534 height 694
paste input "saf"
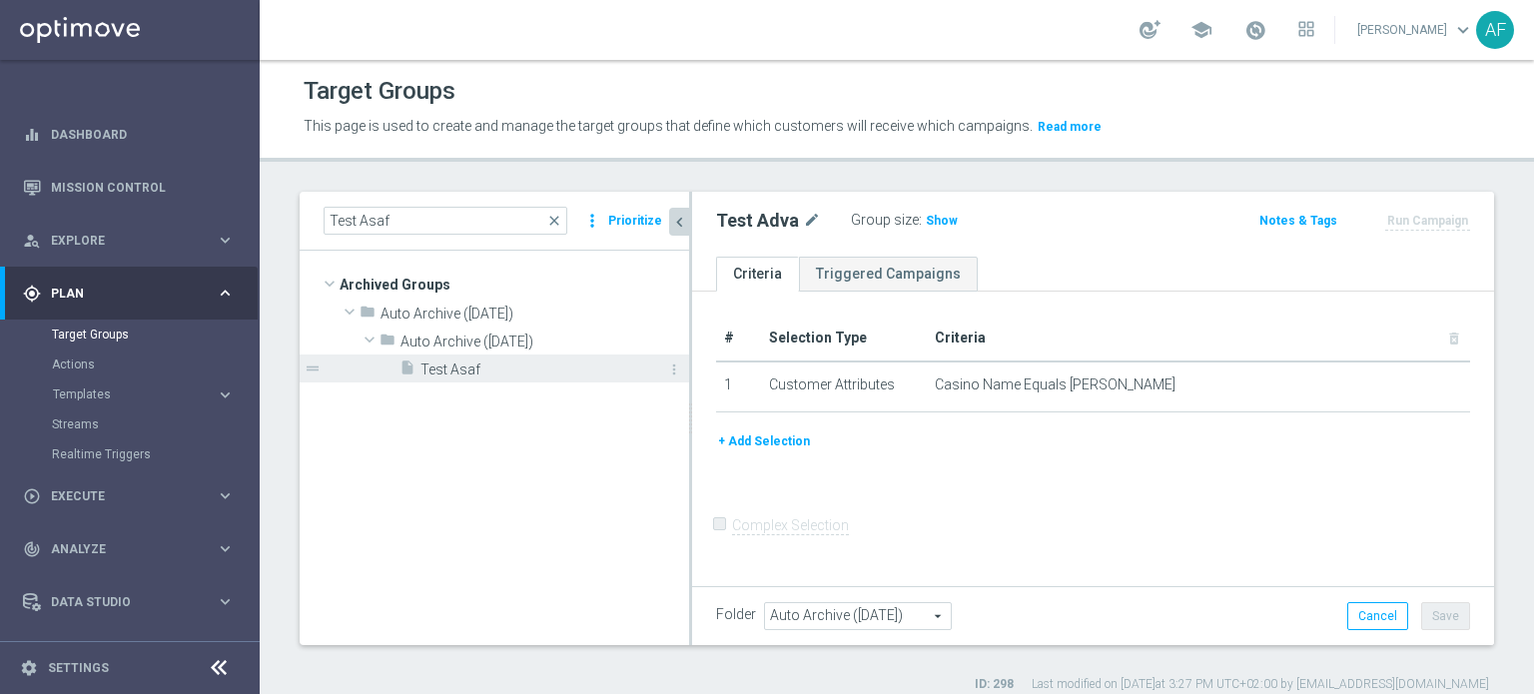
click at [521, 370] on span "Test Asaf" at bounding box center [532, 370] width 224 height 17
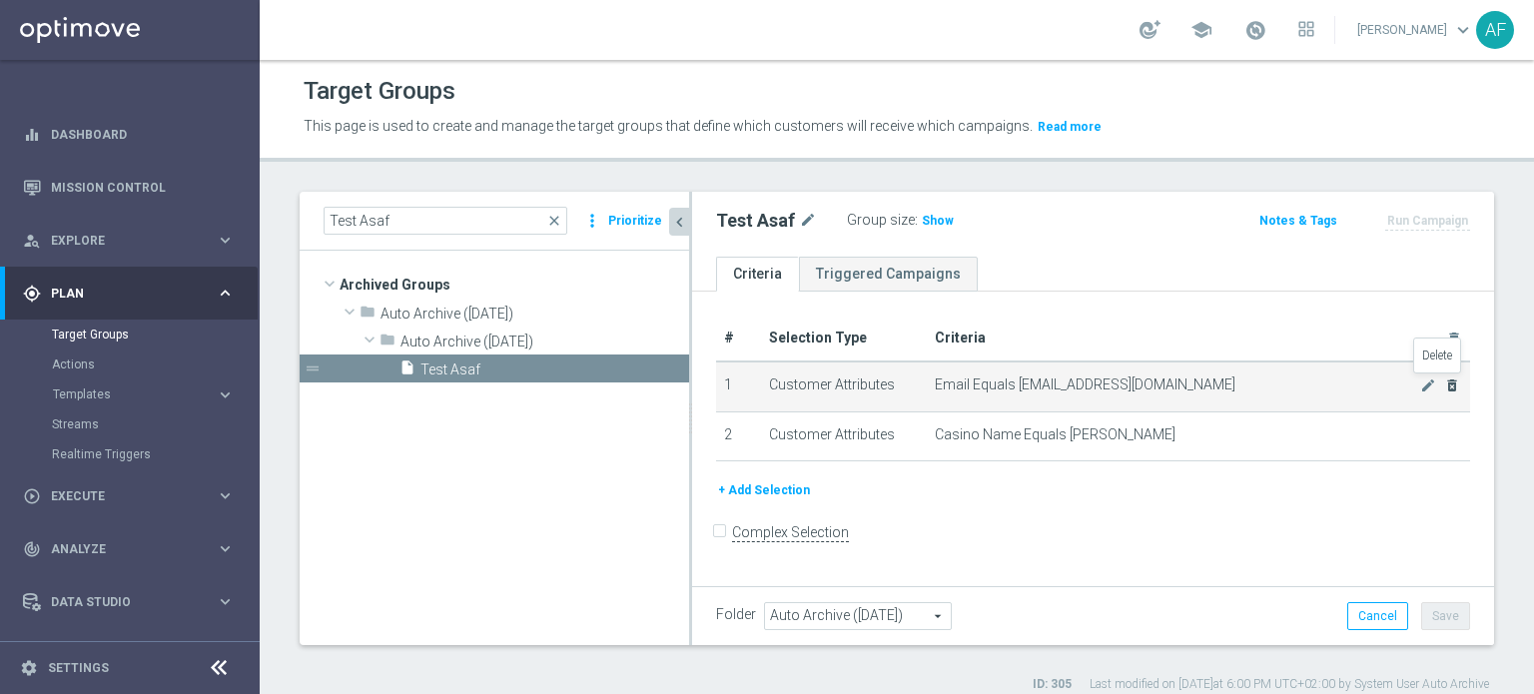
click at [1444, 387] on icon "delete_forever" at bounding box center [1452, 386] width 16 height 16
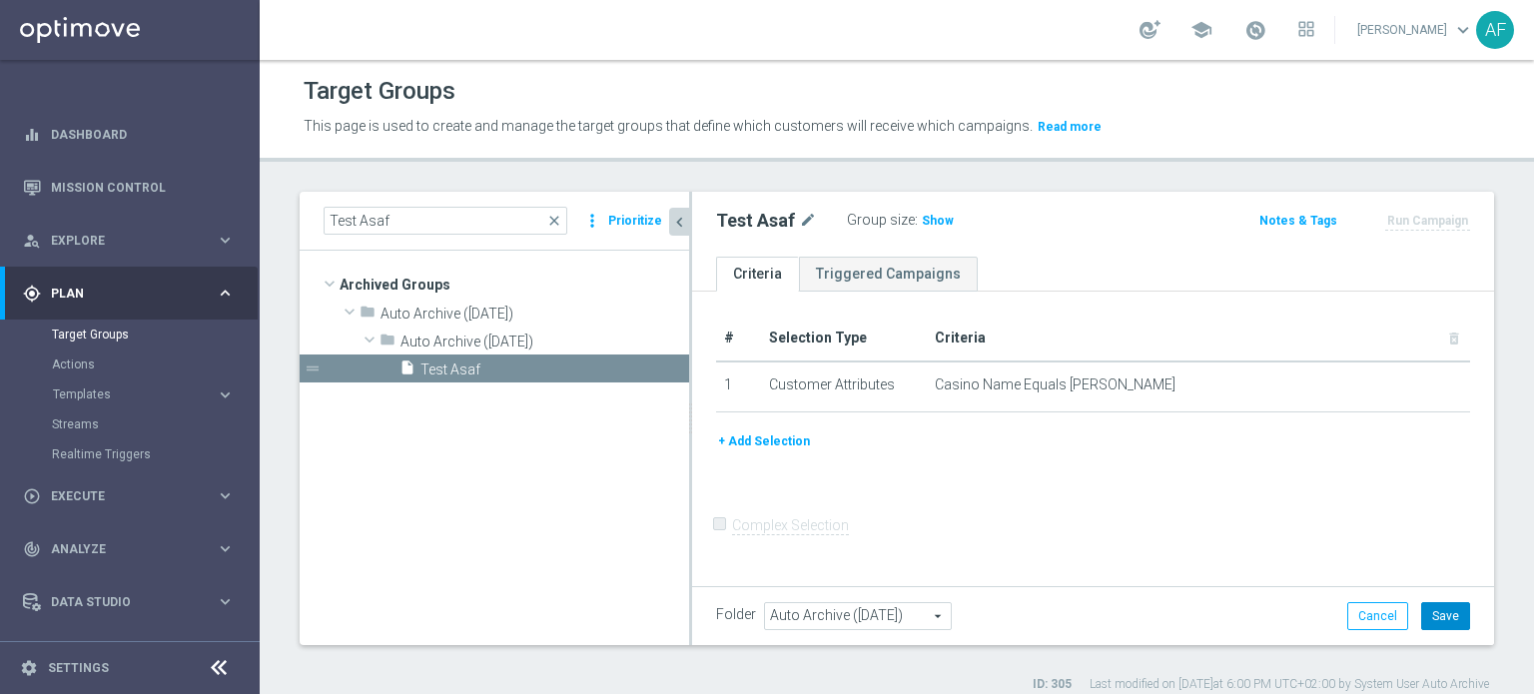
click at [1436, 619] on button "Save" at bounding box center [1445, 616] width 49 height 28
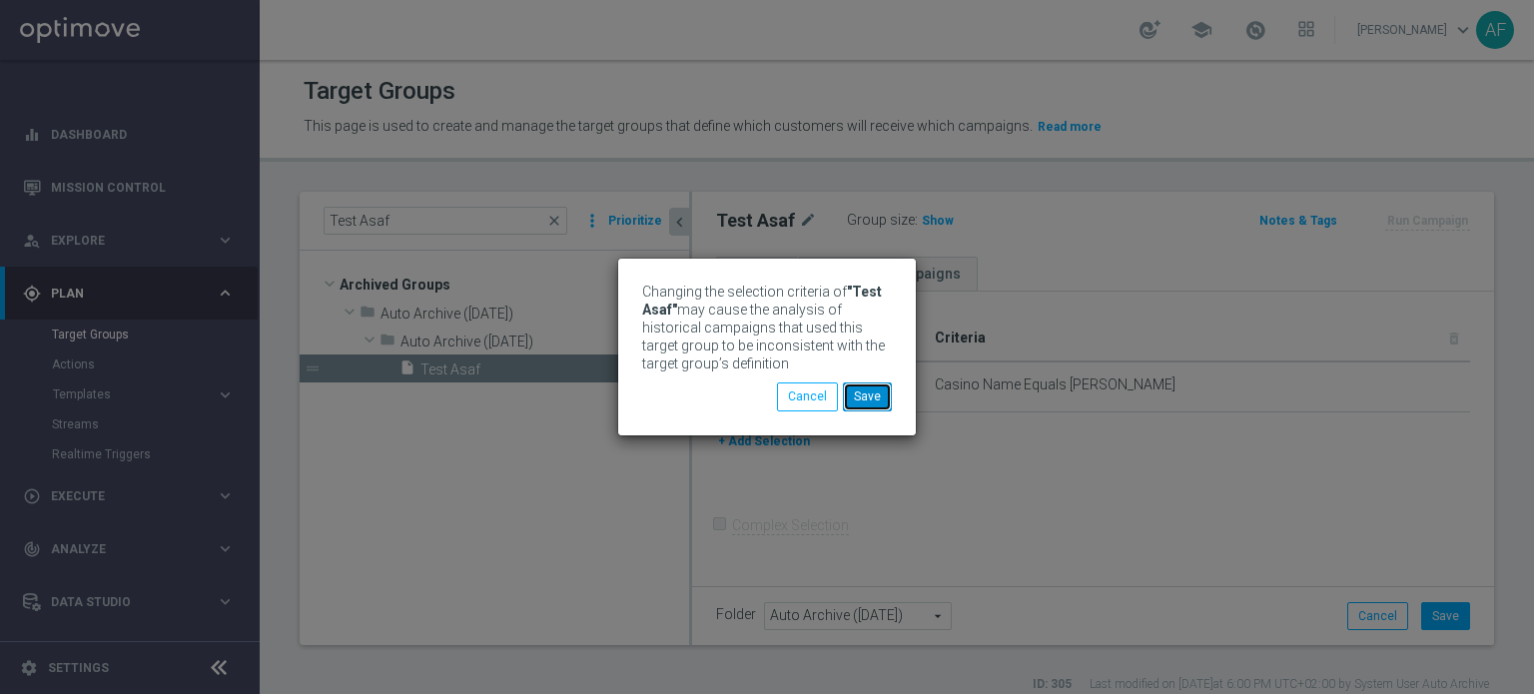
click at [884, 392] on button "Save" at bounding box center [867, 397] width 49 height 28
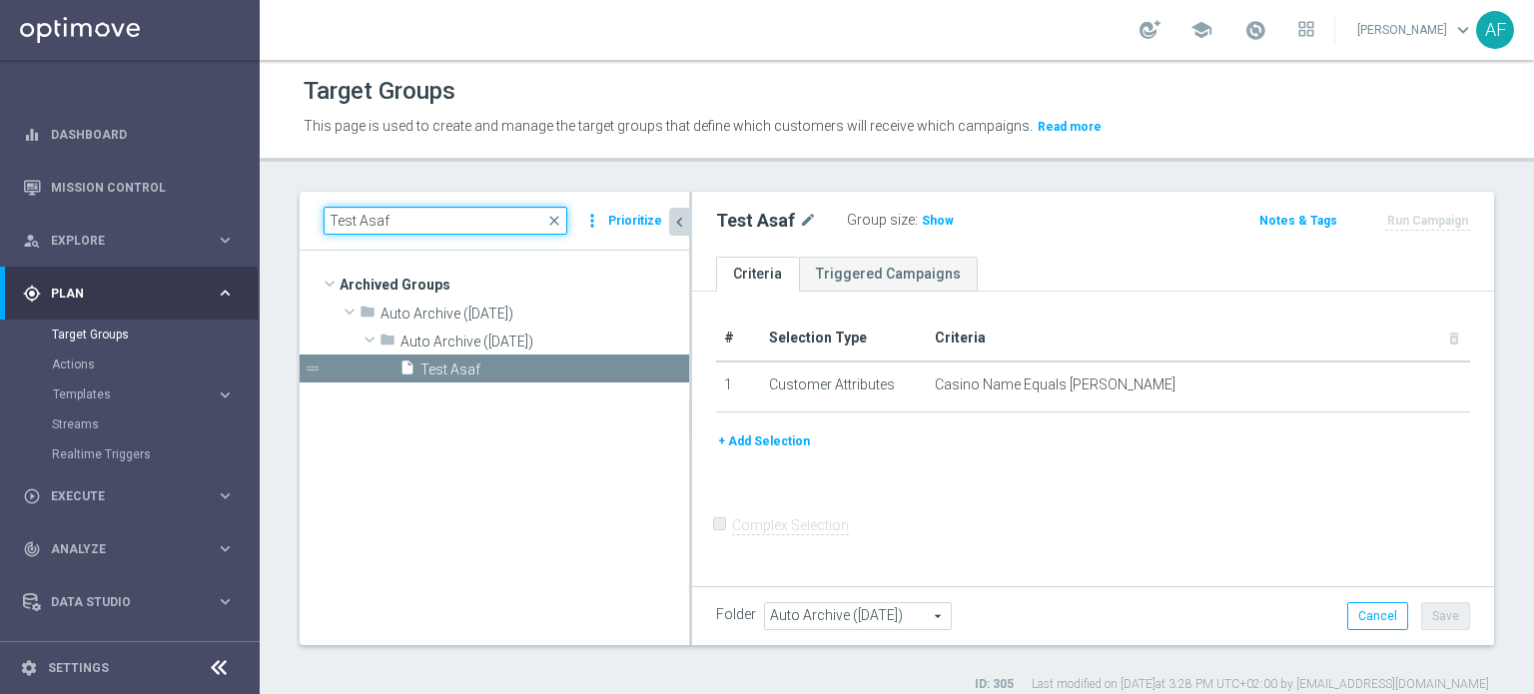
drag, startPoint x: 420, startPoint y: 218, endPoint x: 284, endPoint y: 219, distance: 136.8
click at [284, 219] on div "Test Asaf close more_vert Prioritize Archived Groups create_new_folder" at bounding box center [897, 442] width 1274 height 501
paste input "adva test 3"
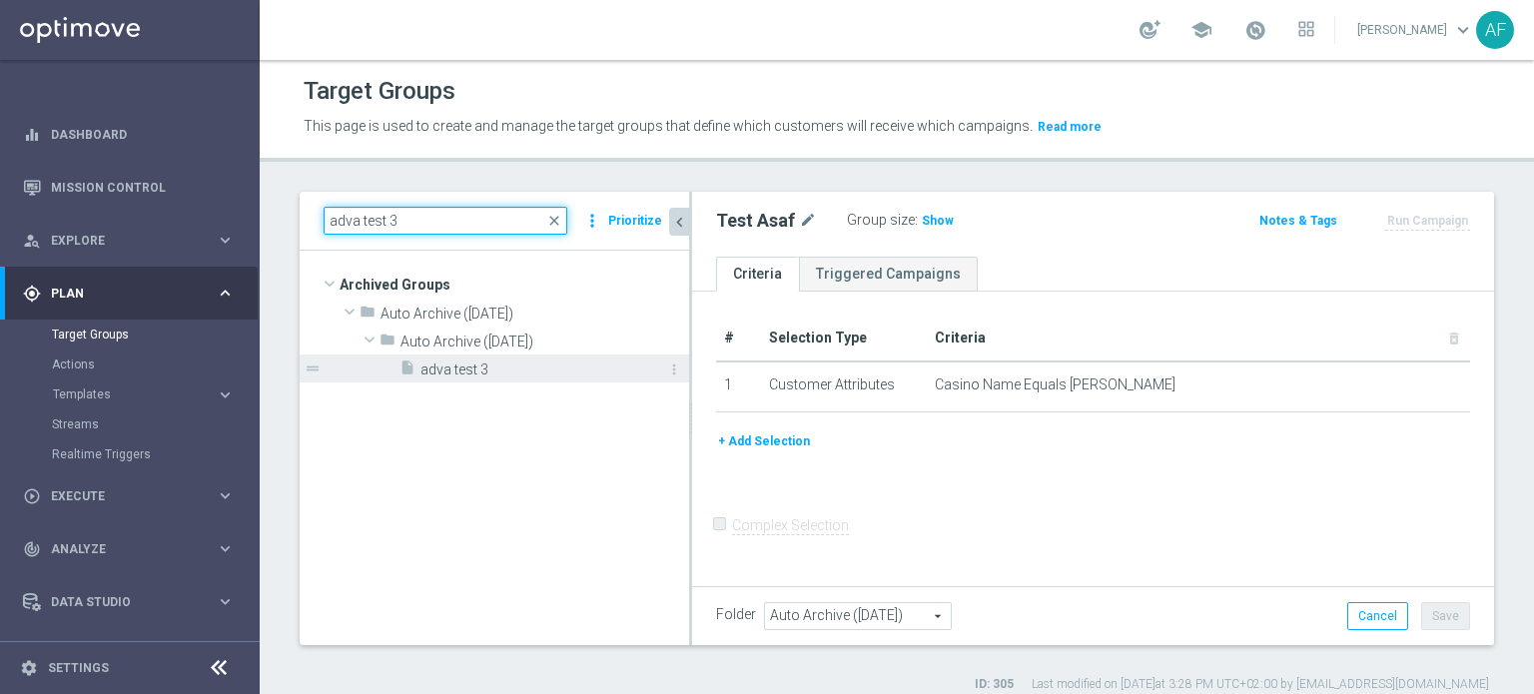
type input "adva test 3"
click at [515, 362] on span "adva test 3" at bounding box center [532, 370] width 224 height 17
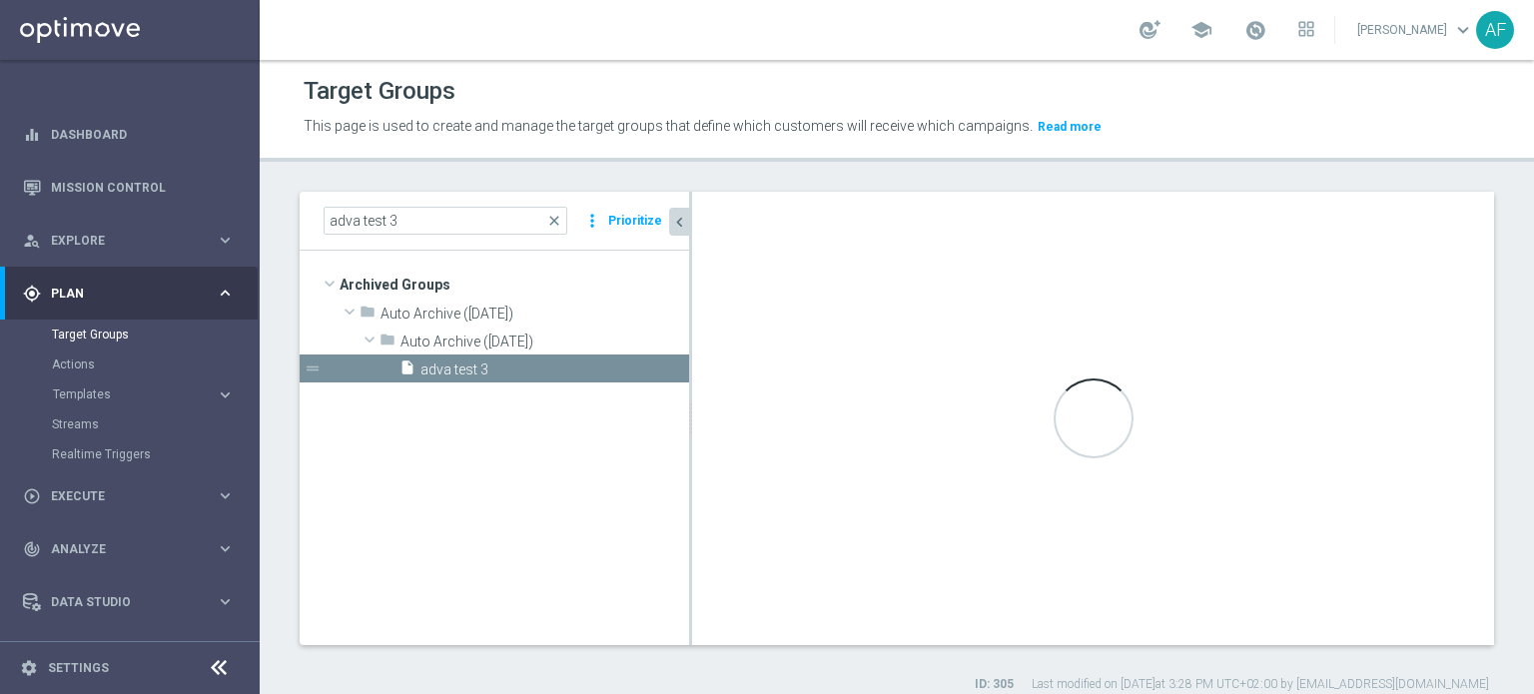
type input "Auto Archive ([DATE])"
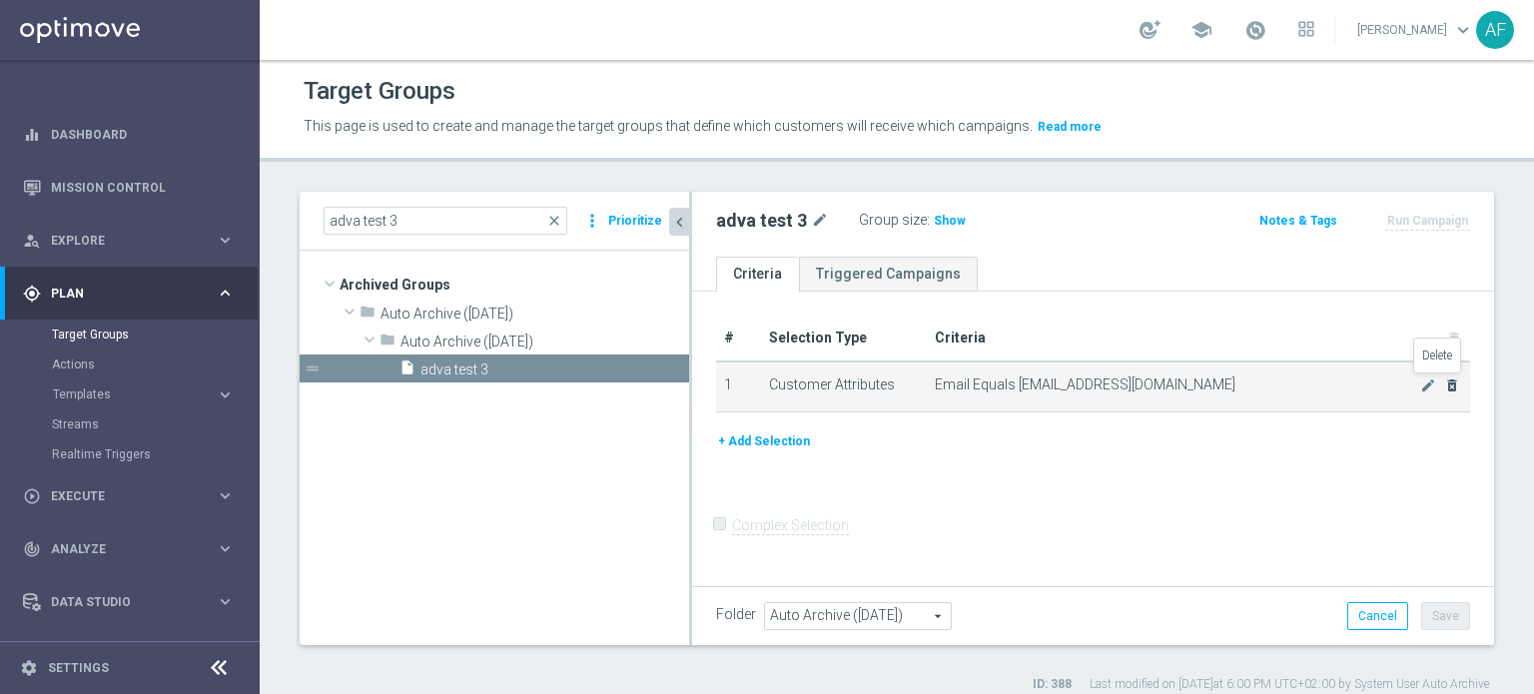
click at [1444, 384] on icon "delete_forever" at bounding box center [1452, 386] width 16 height 16
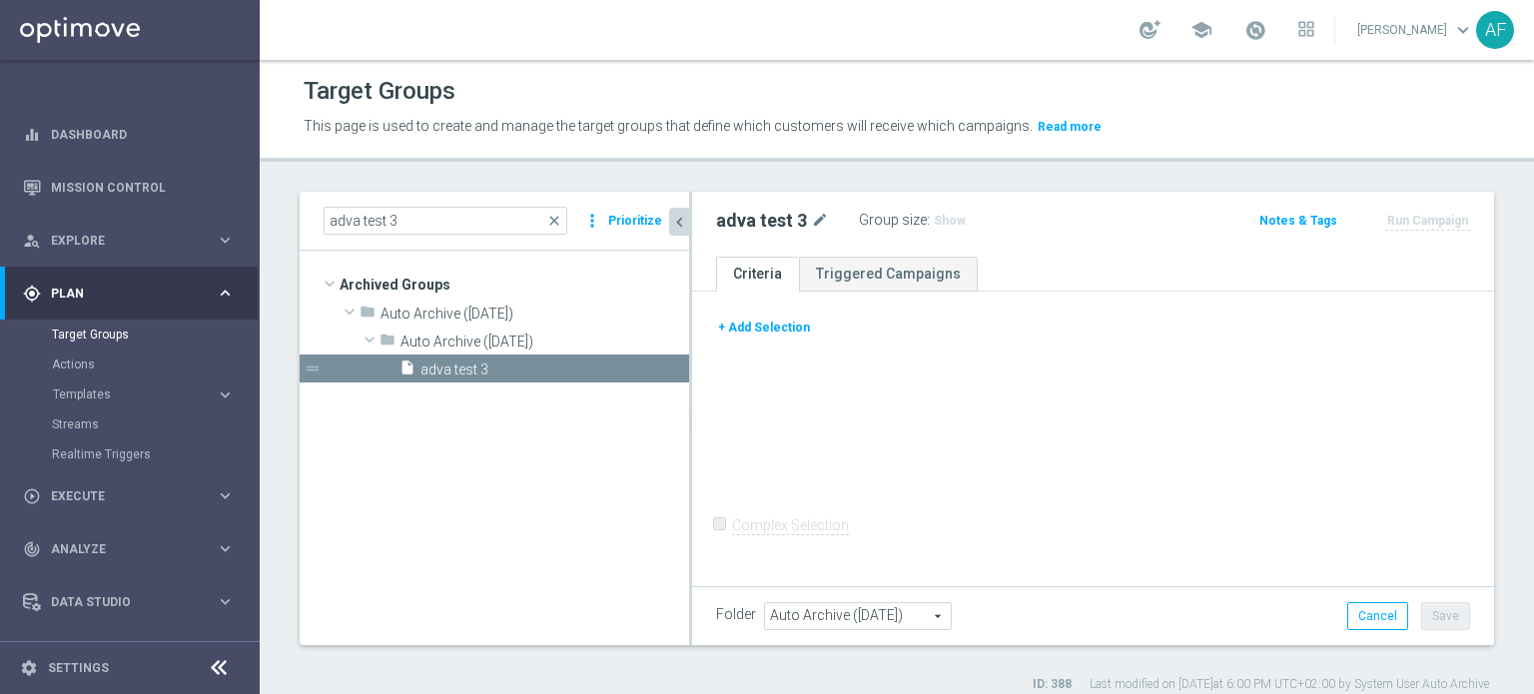
click at [751, 334] on button "+ Add Selection" at bounding box center [764, 328] width 96 height 22
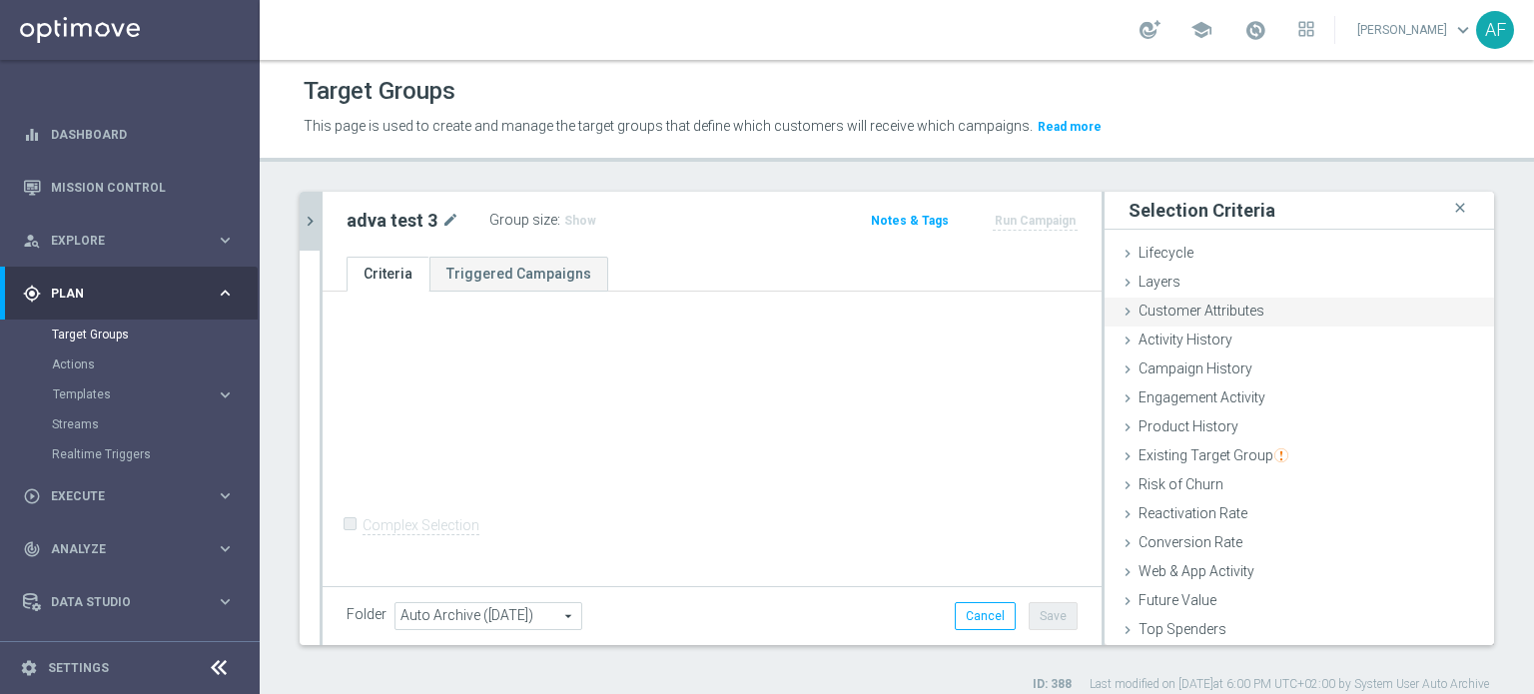
click at [1206, 318] on span "Customer Attributes" at bounding box center [1202, 311] width 126 height 16
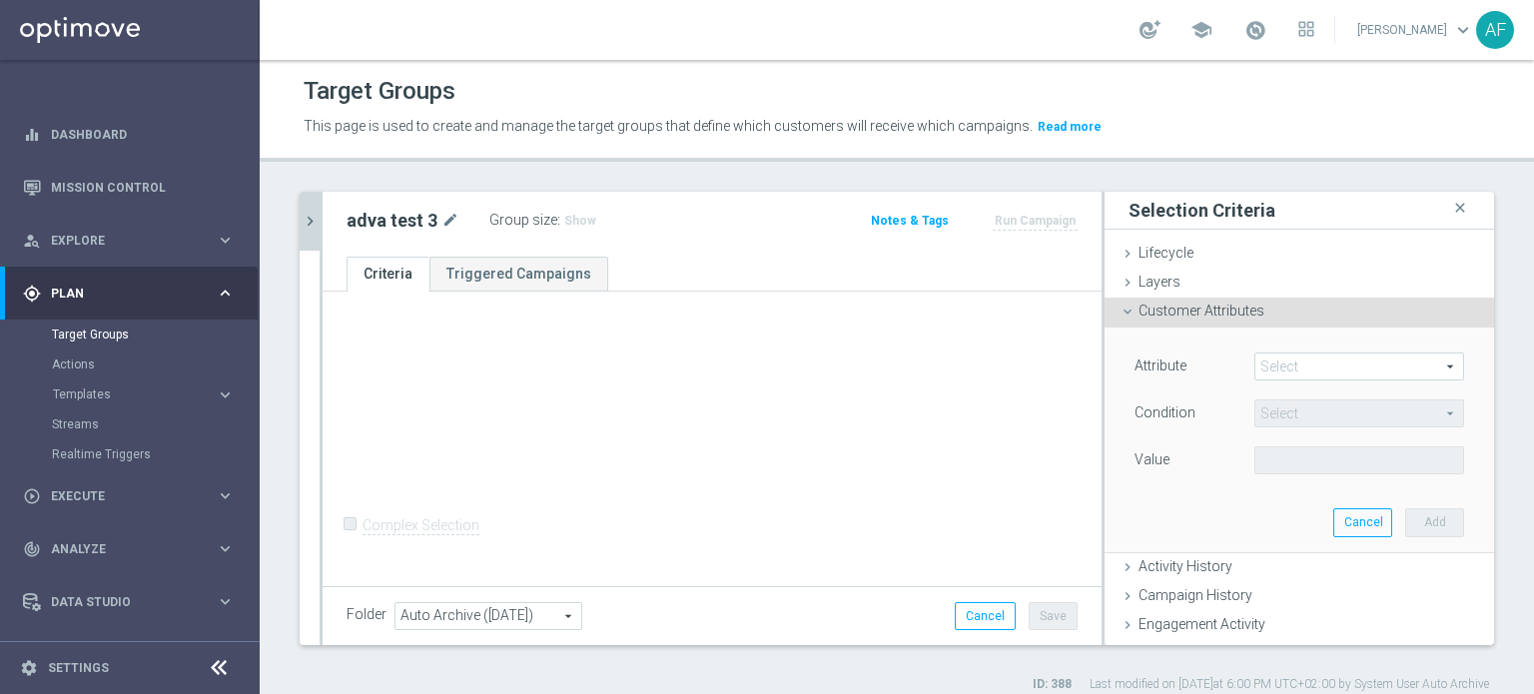
click at [1300, 371] on span at bounding box center [1359, 367] width 208 height 26
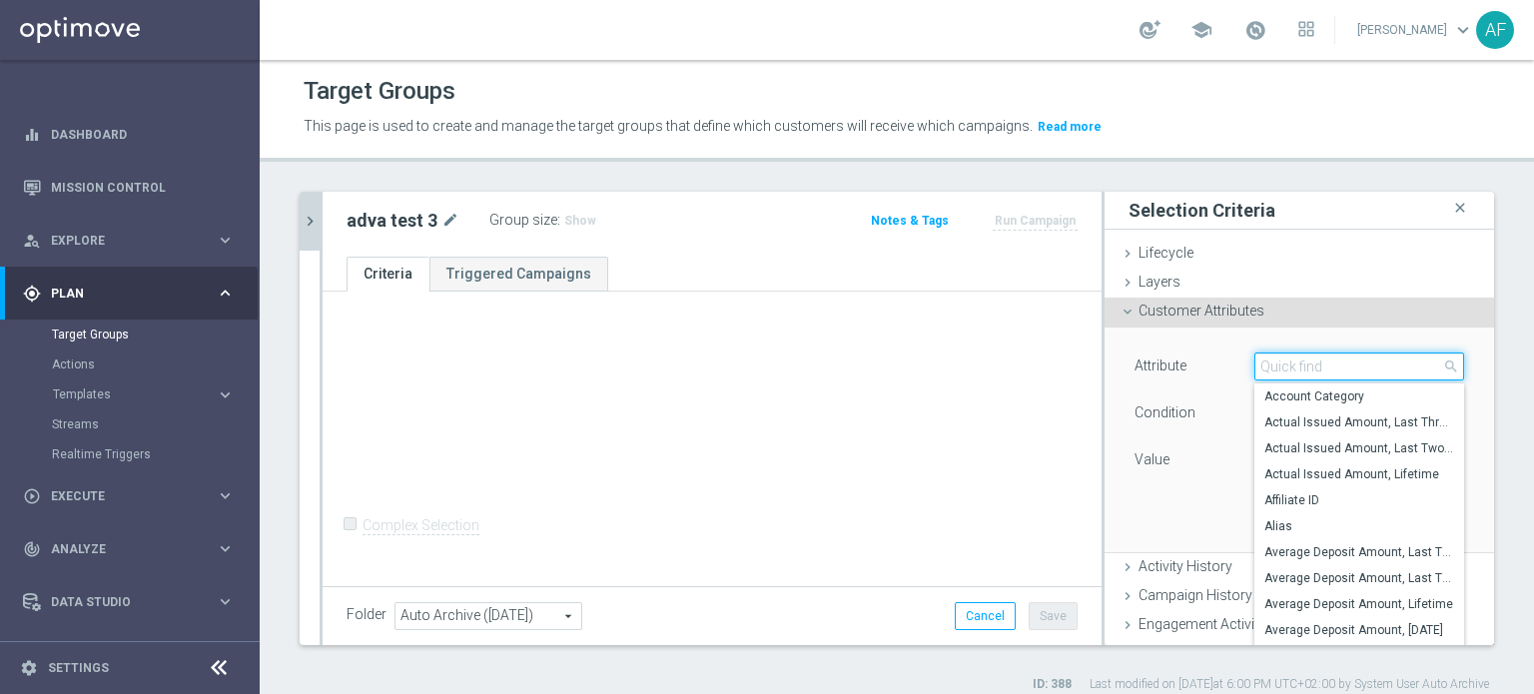
click at [1301, 371] on input "search" at bounding box center [1359, 367] width 210 height 28
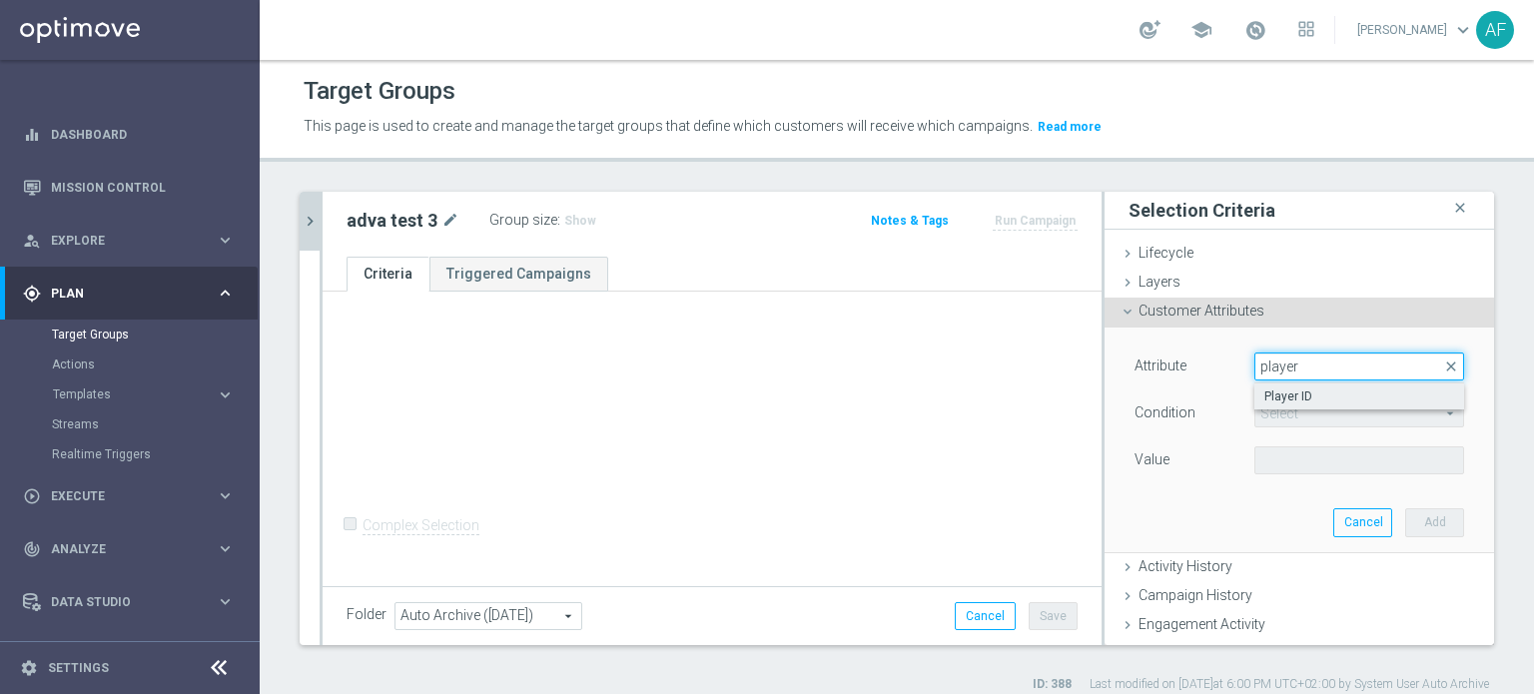
type input "player"
click at [1360, 407] on label "Player ID" at bounding box center [1359, 397] width 210 height 26
type input "Player ID"
type input "Equals"
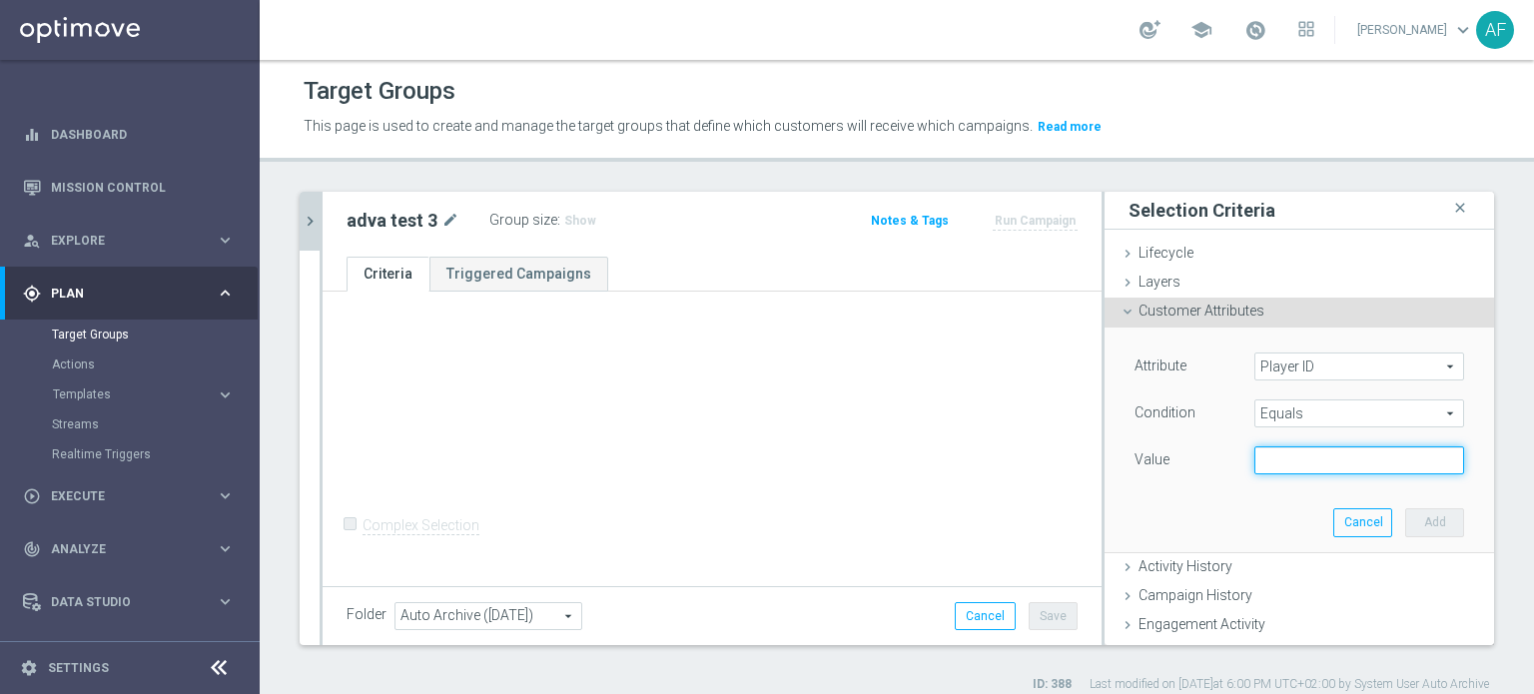
click at [1318, 464] on input "text" at bounding box center [1359, 460] width 210 height 28
type input "1"
drag, startPoint x: 1410, startPoint y: 525, endPoint x: 1398, endPoint y: 525, distance: 12.0
click at [1410, 526] on button "Add" at bounding box center [1434, 522] width 59 height 28
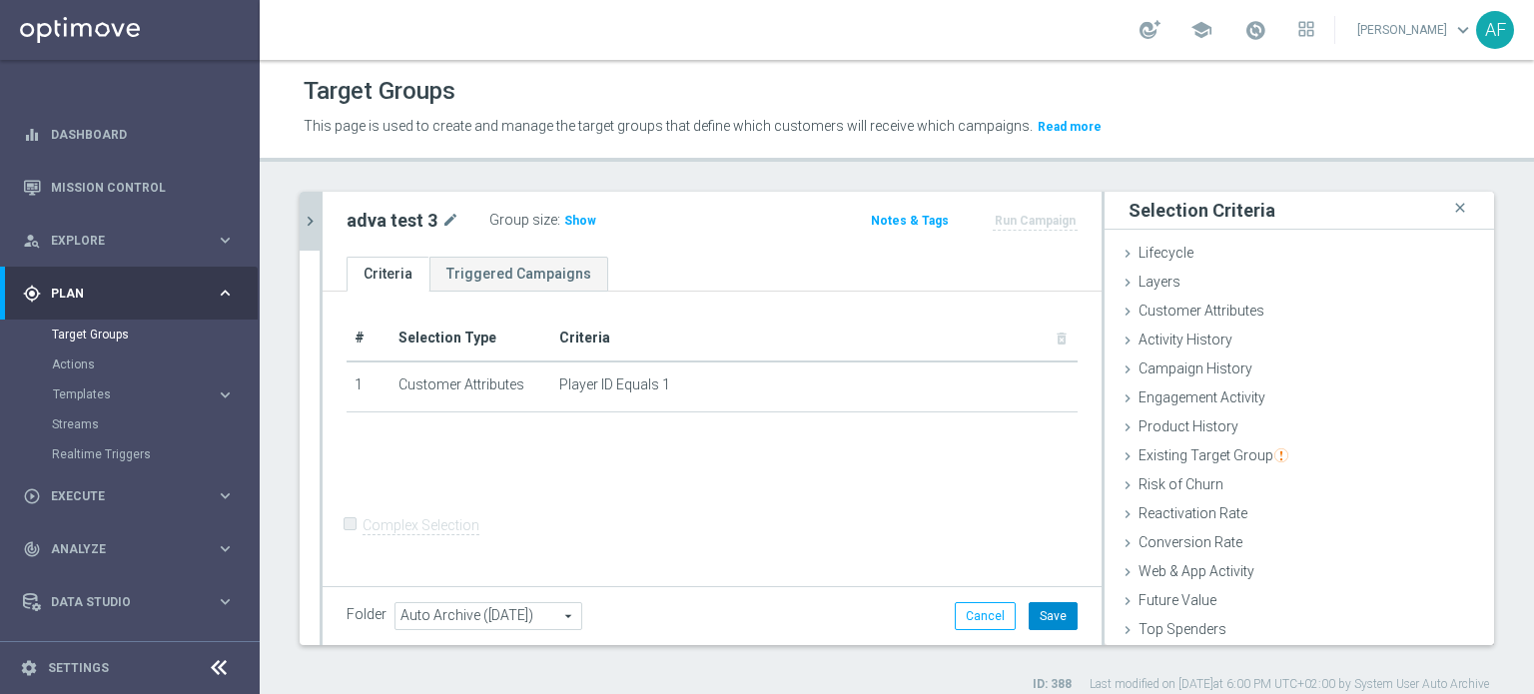
click at [1047, 622] on button "Save" at bounding box center [1053, 616] width 49 height 28
click at [316, 227] on icon "chevron_right" at bounding box center [310, 221] width 19 height 19
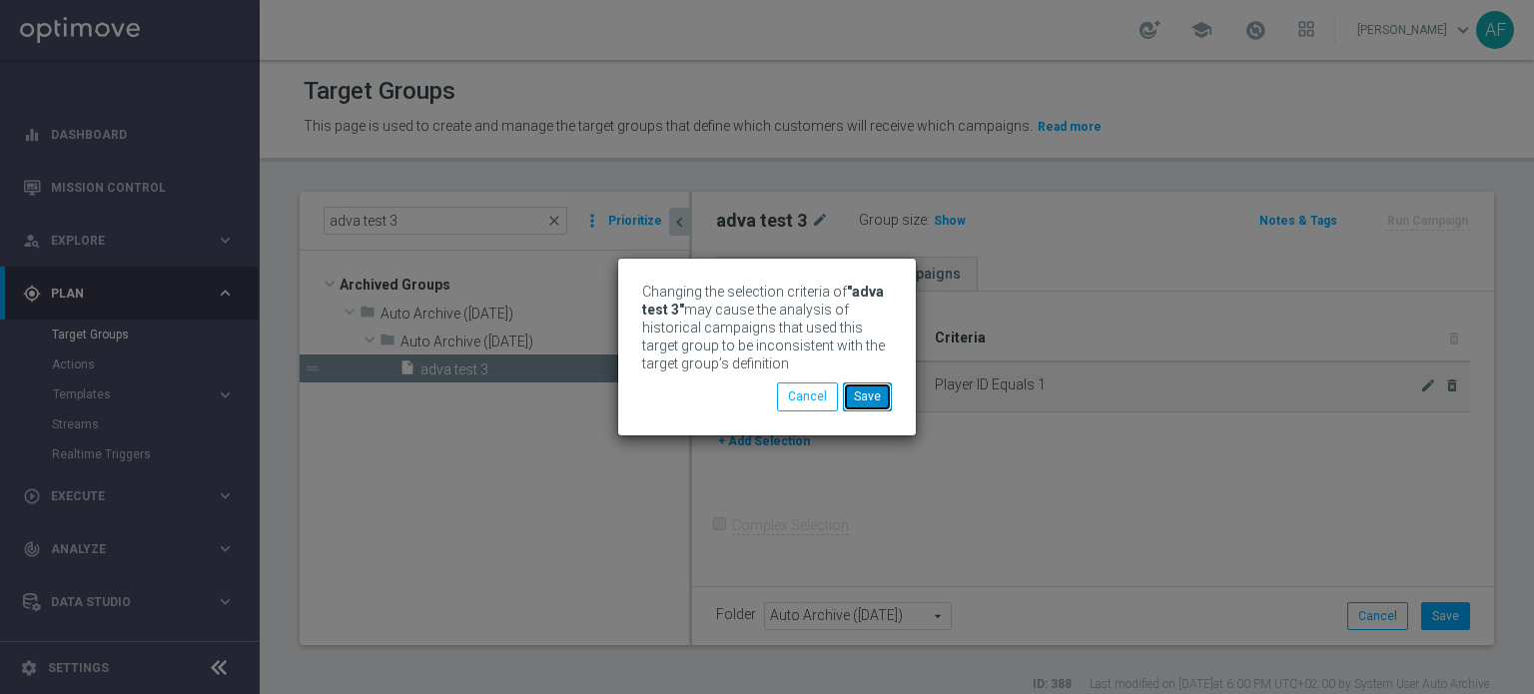
drag, startPoint x: 847, startPoint y: 399, endPoint x: 870, endPoint y: 401, distance: 23.1
click at [847, 400] on button "Save" at bounding box center [867, 397] width 49 height 28
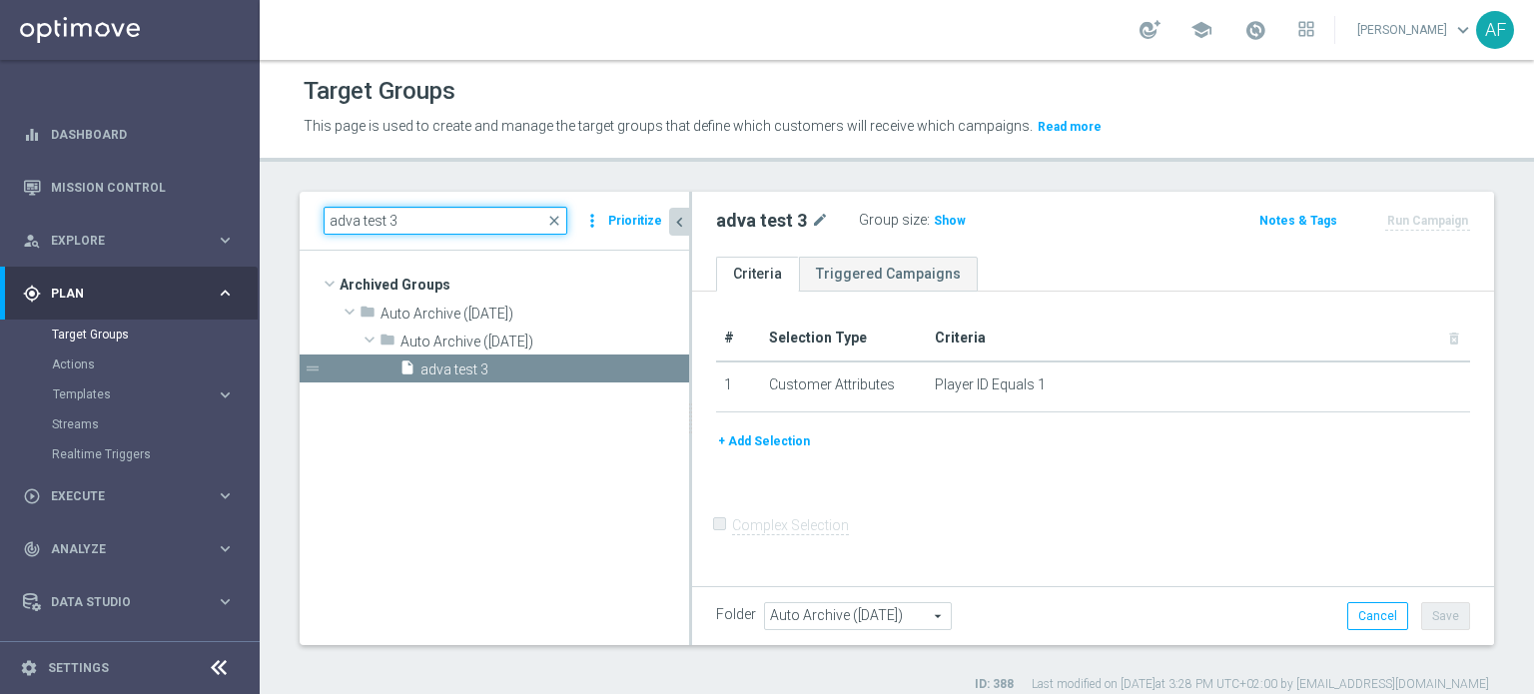
drag, startPoint x: 410, startPoint y: 218, endPoint x: 290, endPoint y: 211, distance: 120.1
click at [290, 212] on div "adva test 3 close more_vert Prioritize Archived Groups create_new_folder" at bounding box center [897, 442] width 1274 height 501
paste input "KJ"
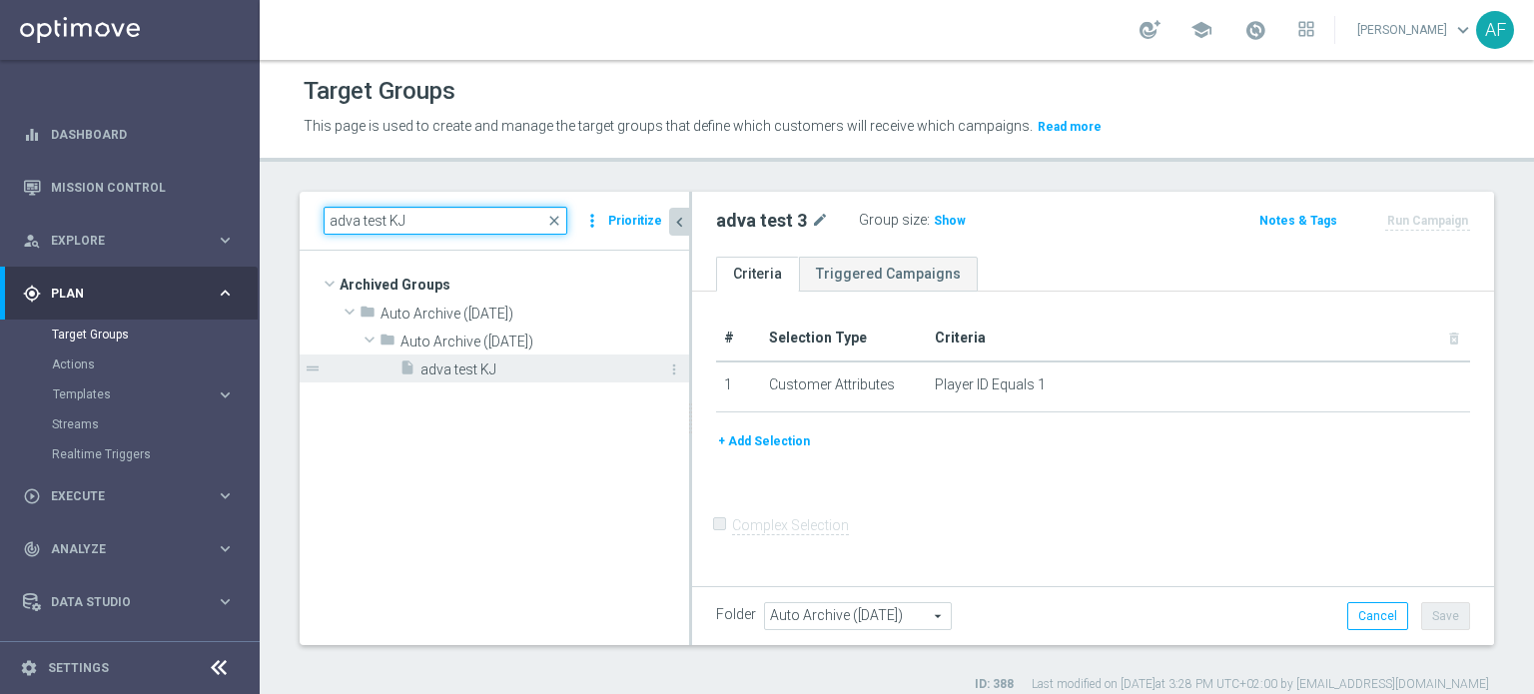
type input "adva test KJ"
click at [527, 363] on span "adva test KJ" at bounding box center [532, 370] width 224 height 17
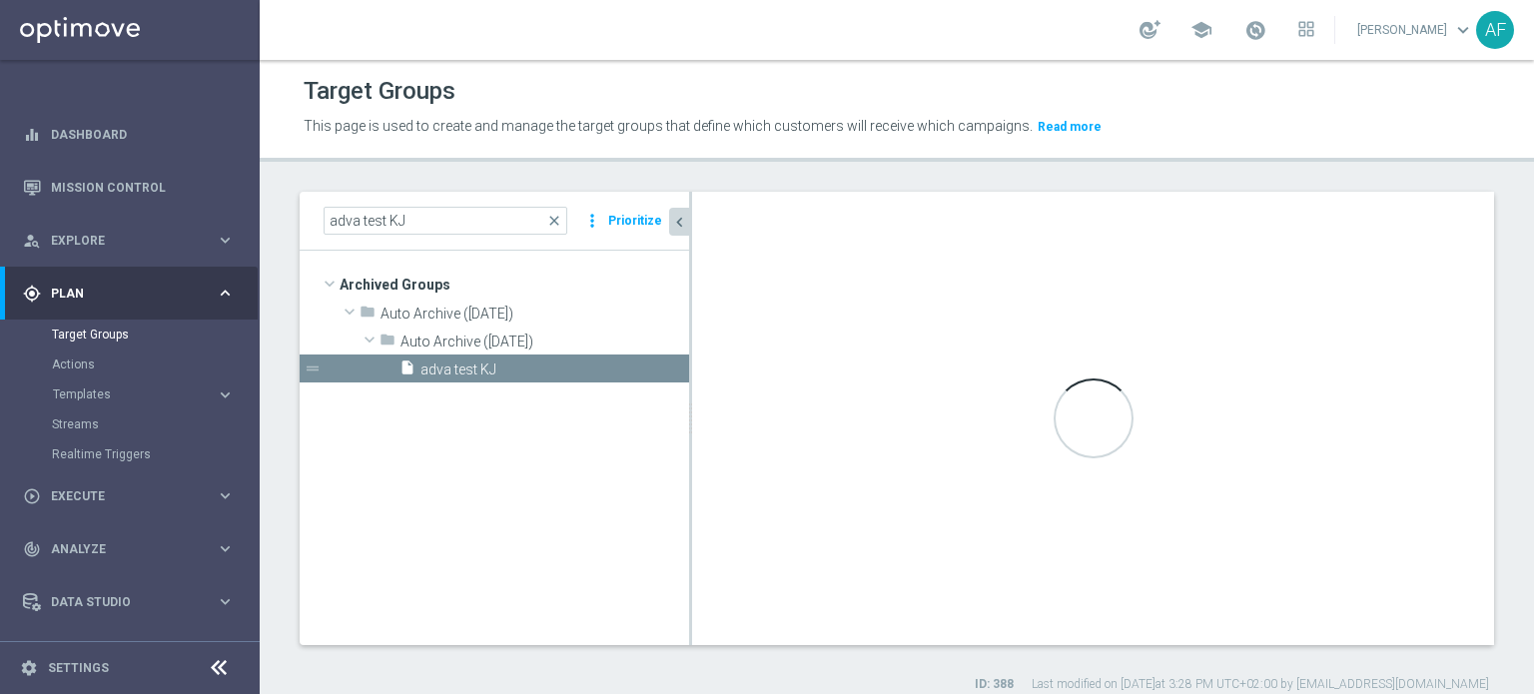
checkbox input "true"
type input "Auto Archive ([DATE])"
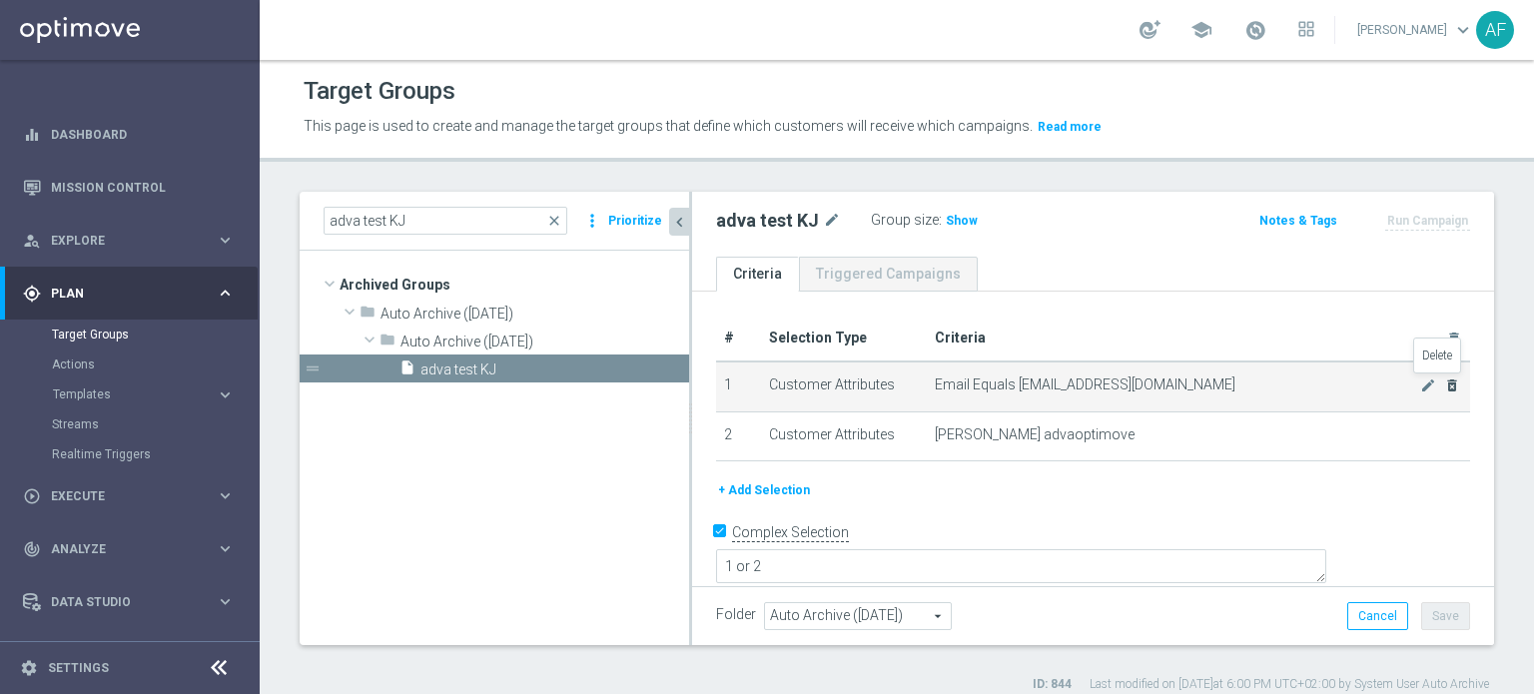
click at [1444, 381] on icon "delete_forever" at bounding box center [1452, 386] width 16 height 16
checkbox input "false"
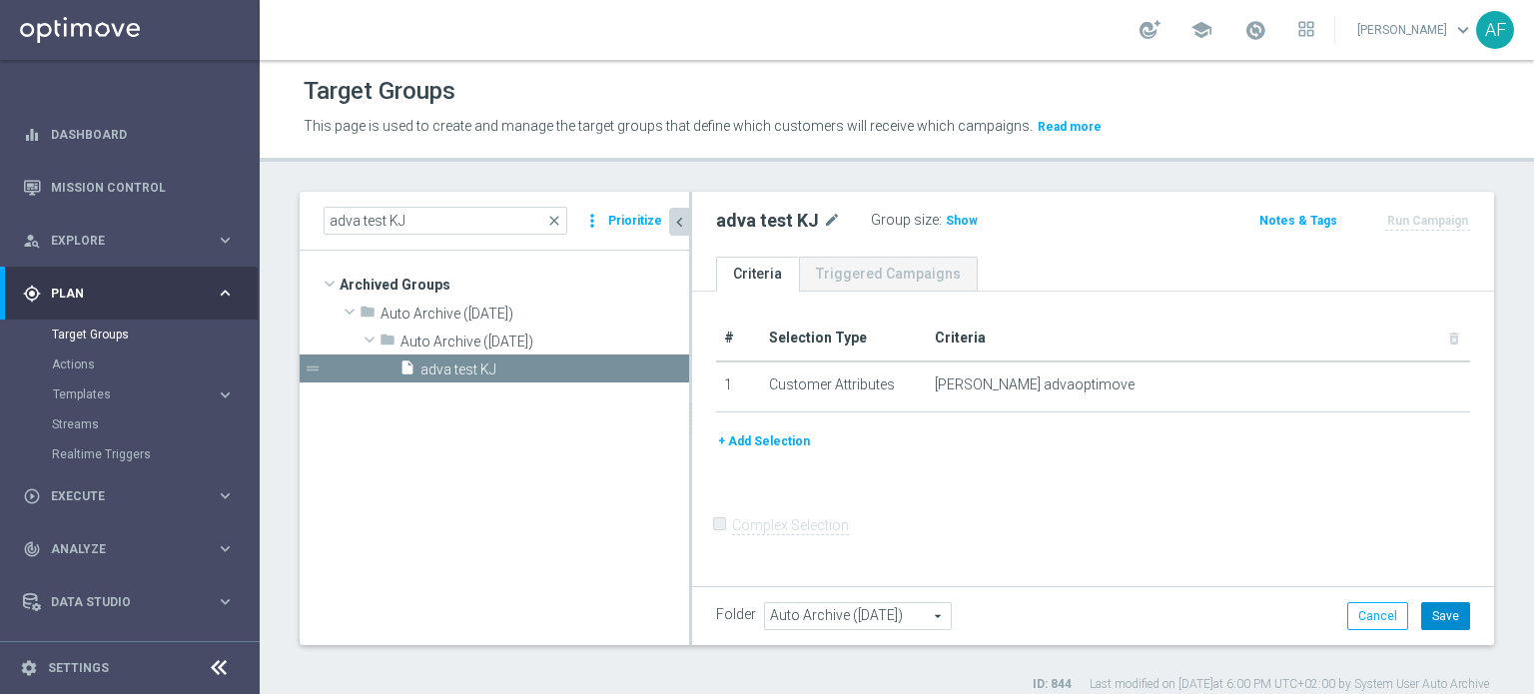
drag, startPoint x: 1368, startPoint y: 554, endPoint x: 1438, endPoint y: 618, distance: 94.7
click at [1438, 618] on button "Save" at bounding box center [1445, 616] width 49 height 28
drag, startPoint x: 408, startPoint y: 223, endPoint x: 328, endPoint y: 220, distance: 80.0
click at [328, 220] on input "adva test KJ" at bounding box center [446, 221] width 244 height 28
paste input "STS_ND>New_Stream2 Exit Criteria"
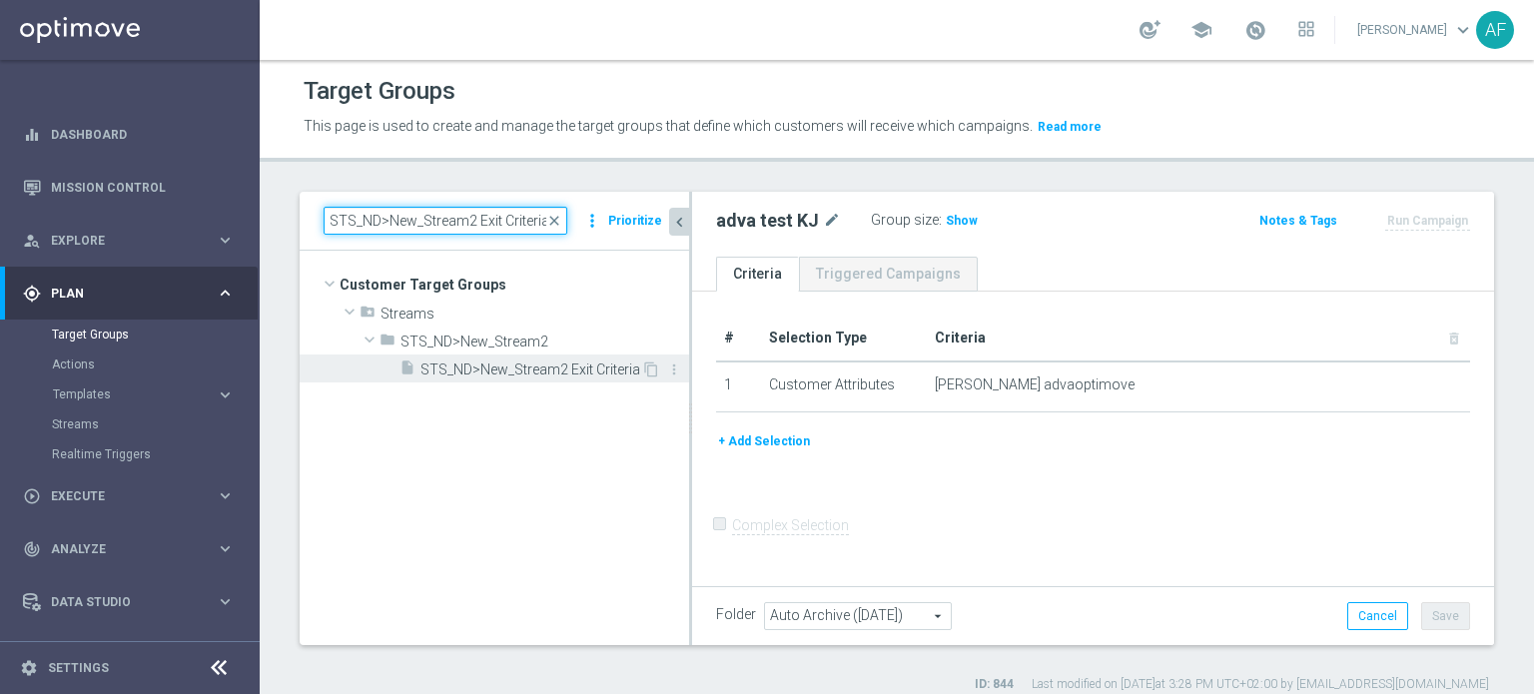
type input "STS_ND>New_Stream2 Exit Criteria"
click at [579, 367] on span "STS_ND>New_Stream2 Exit Criteria" at bounding box center [530, 370] width 221 height 17
type input "Select"
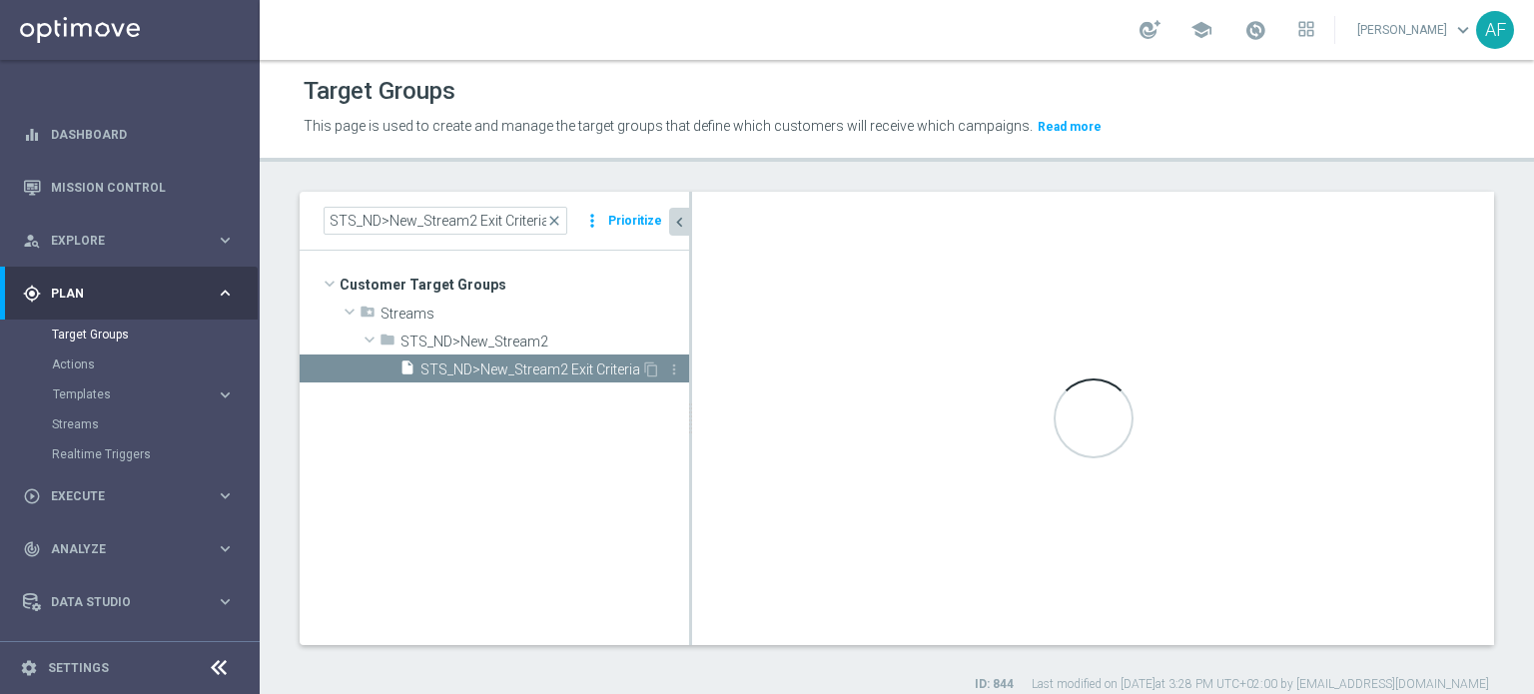
checkbox input "true"
type input "STS_ND>New_Stream2"
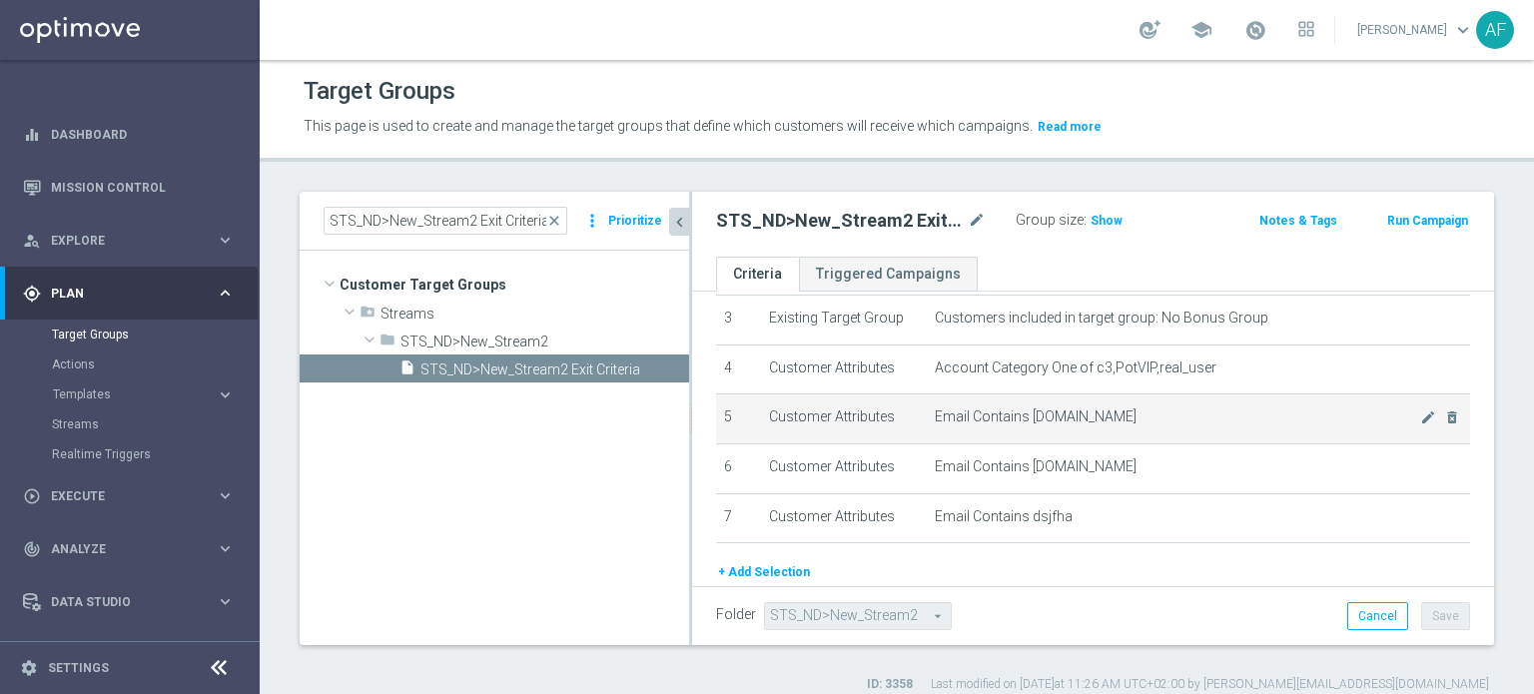
scroll to position [200, 0]
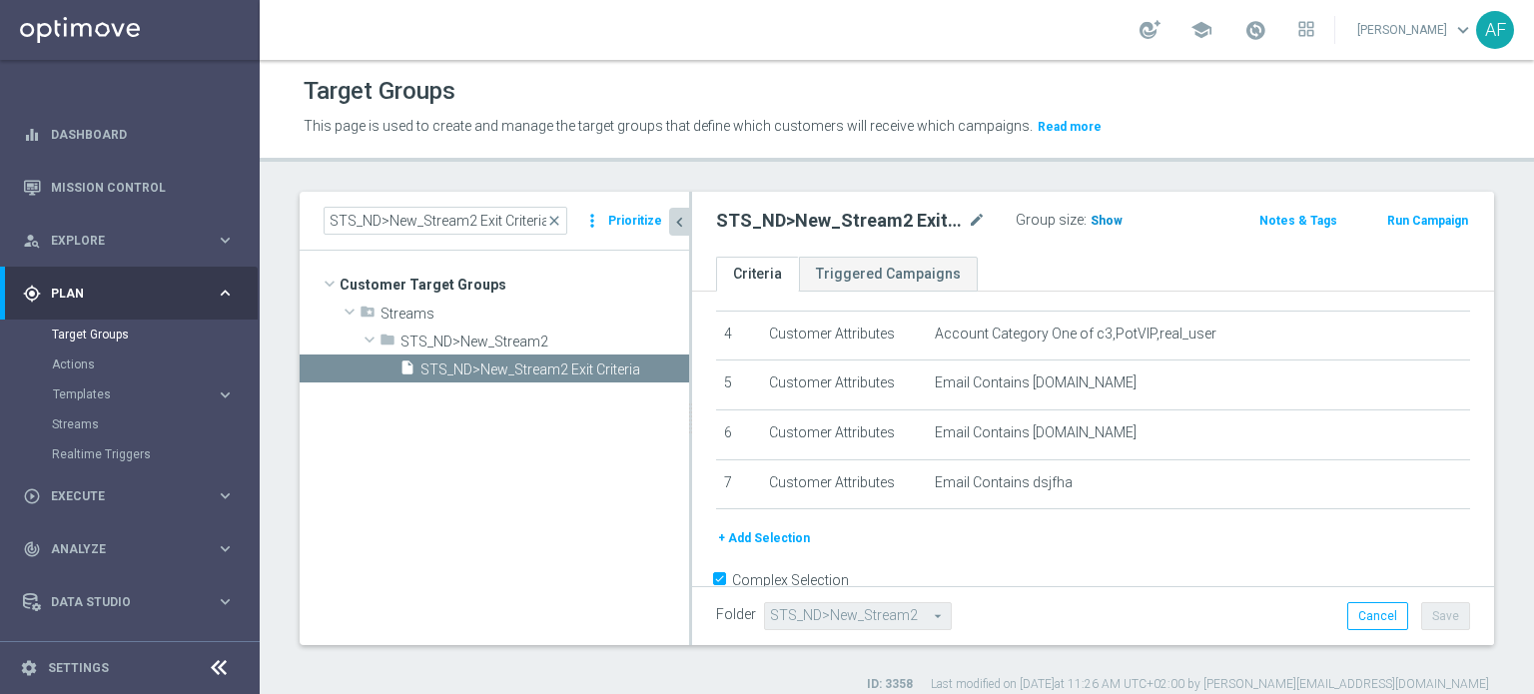
click at [1107, 219] on span "Show" at bounding box center [1107, 221] width 32 height 14
drag, startPoint x: 331, startPoint y: 219, endPoint x: 599, endPoint y: 230, distance: 268.9
click at [599, 230] on div "STS_ND>New_Stream2 Exit Criteria close more_vert Prioritize" at bounding box center [495, 221] width 342 height 28
paste input "KJ_ND>New_Stream8"
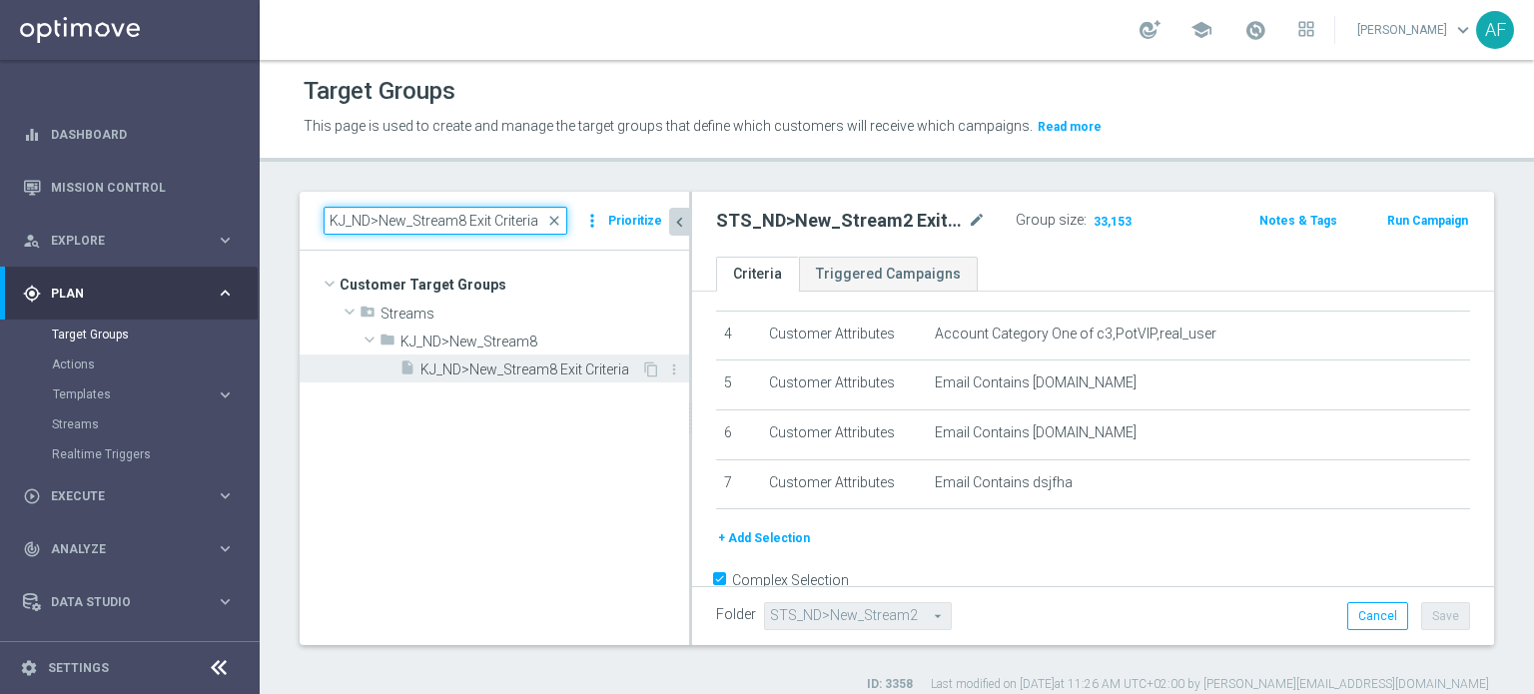
type input "KJ_ND>New_Stream8 Exit Criteria"
click at [532, 367] on span "KJ_ND>New_Stream8 Exit Criteria" at bounding box center [530, 370] width 221 height 17
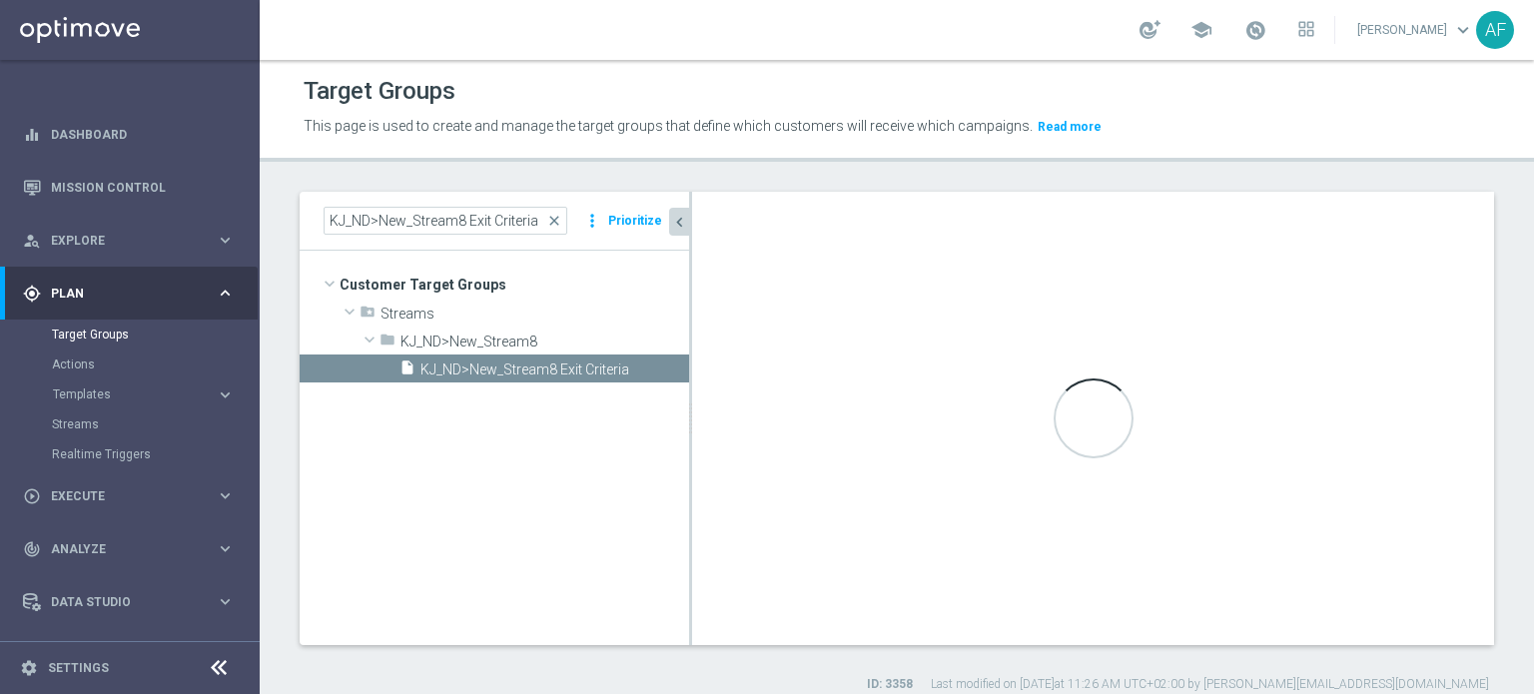
type input "KJ_ND>New_Stream8"
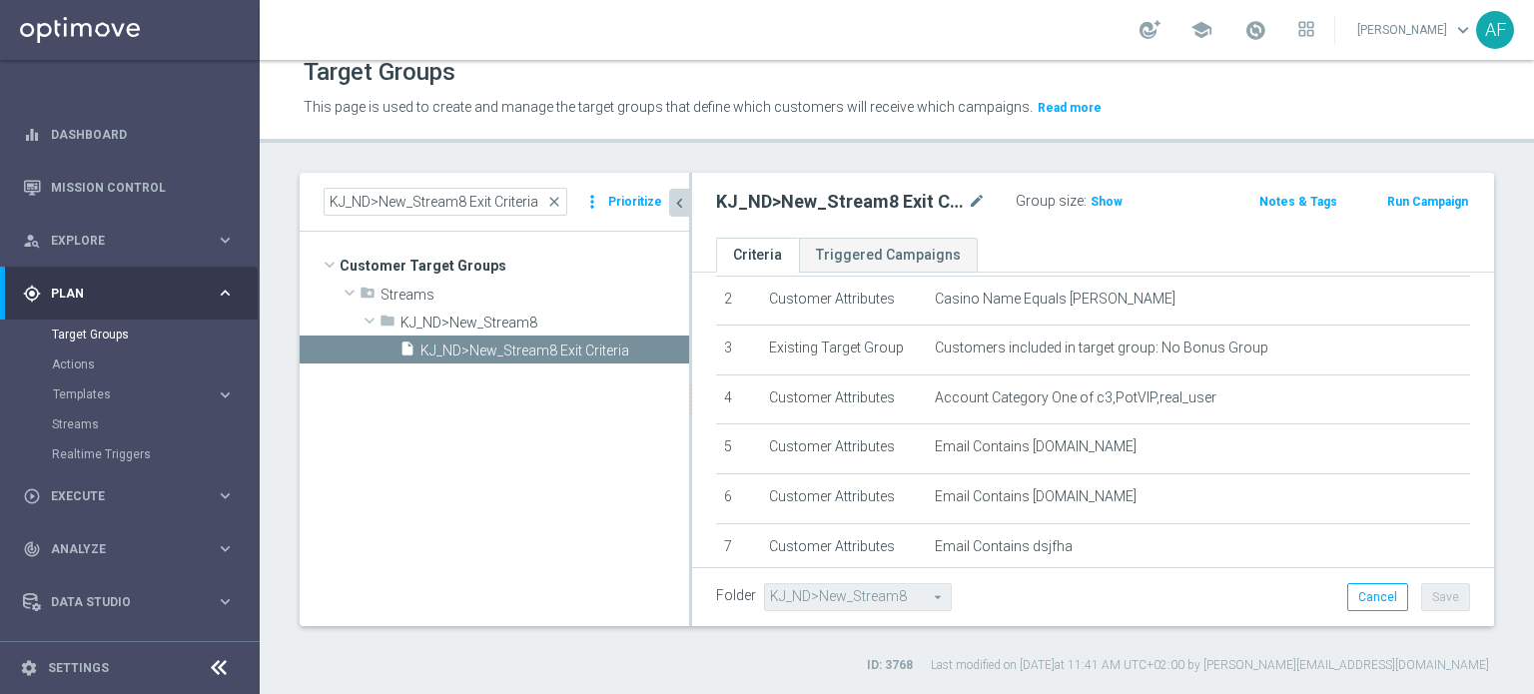
scroll to position [124, 0]
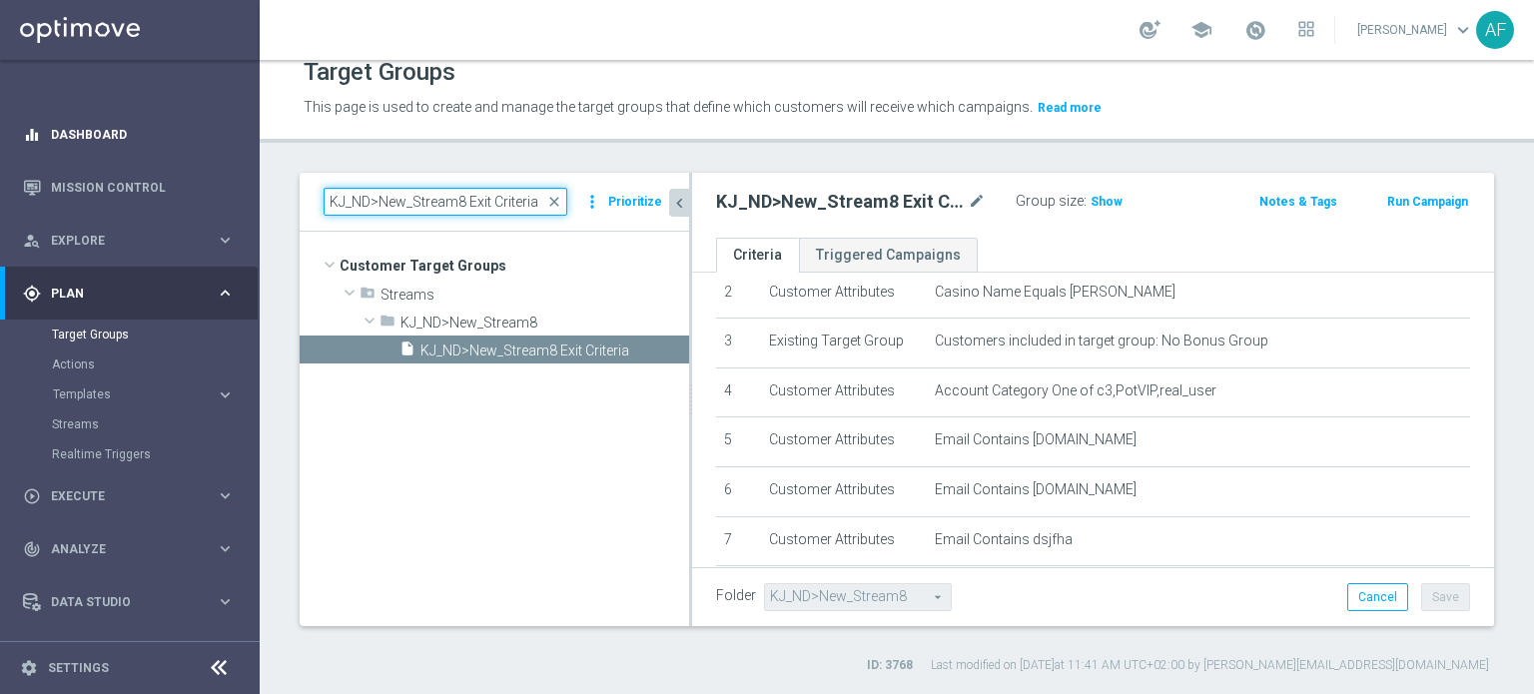
drag, startPoint x: 537, startPoint y: 200, endPoint x: 238, endPoint y: 155, distance: 303.0
click at [239, 155] on main "equalizer Dashboard Mission Control" at bounding box center [767, 347] width 1534 height 694
paste input "STS_ND>New_Stream2"
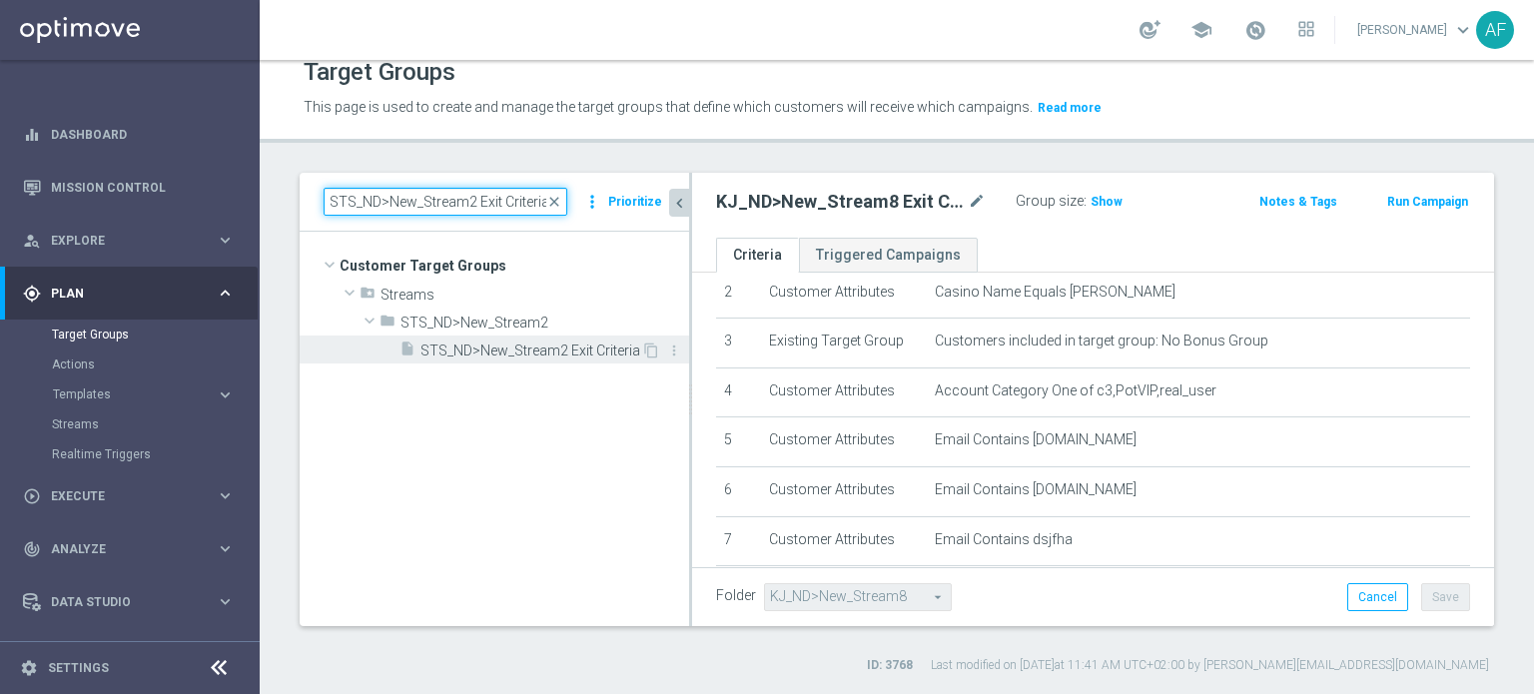
type input "STS_ND>New_Stream2 Exit Criteria"
click at [550, 345] on span "STS_ND>New_Stream2 Exit Criteria" at bounding box center [530, 351] width 221 height 17
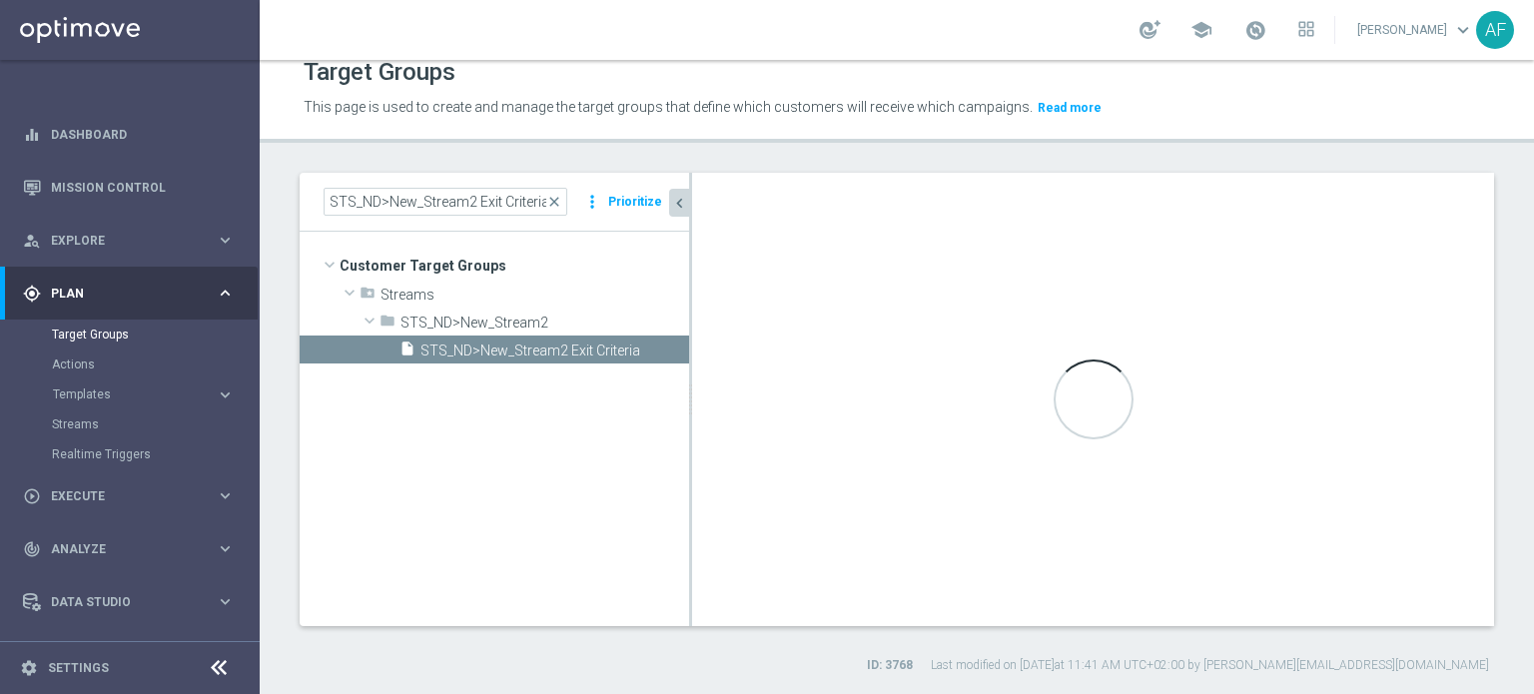
type input "STS_ND>New_Stream2"
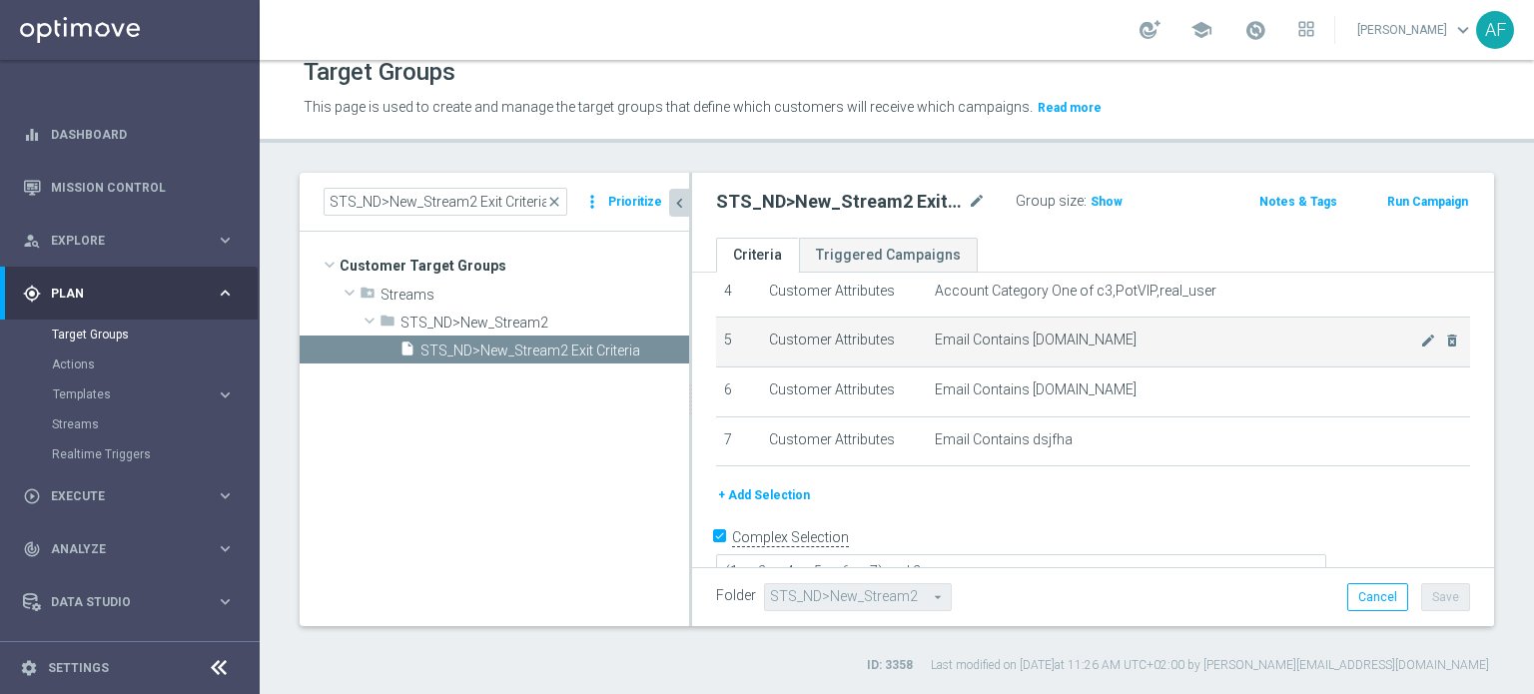
scroll to position [124, 0]
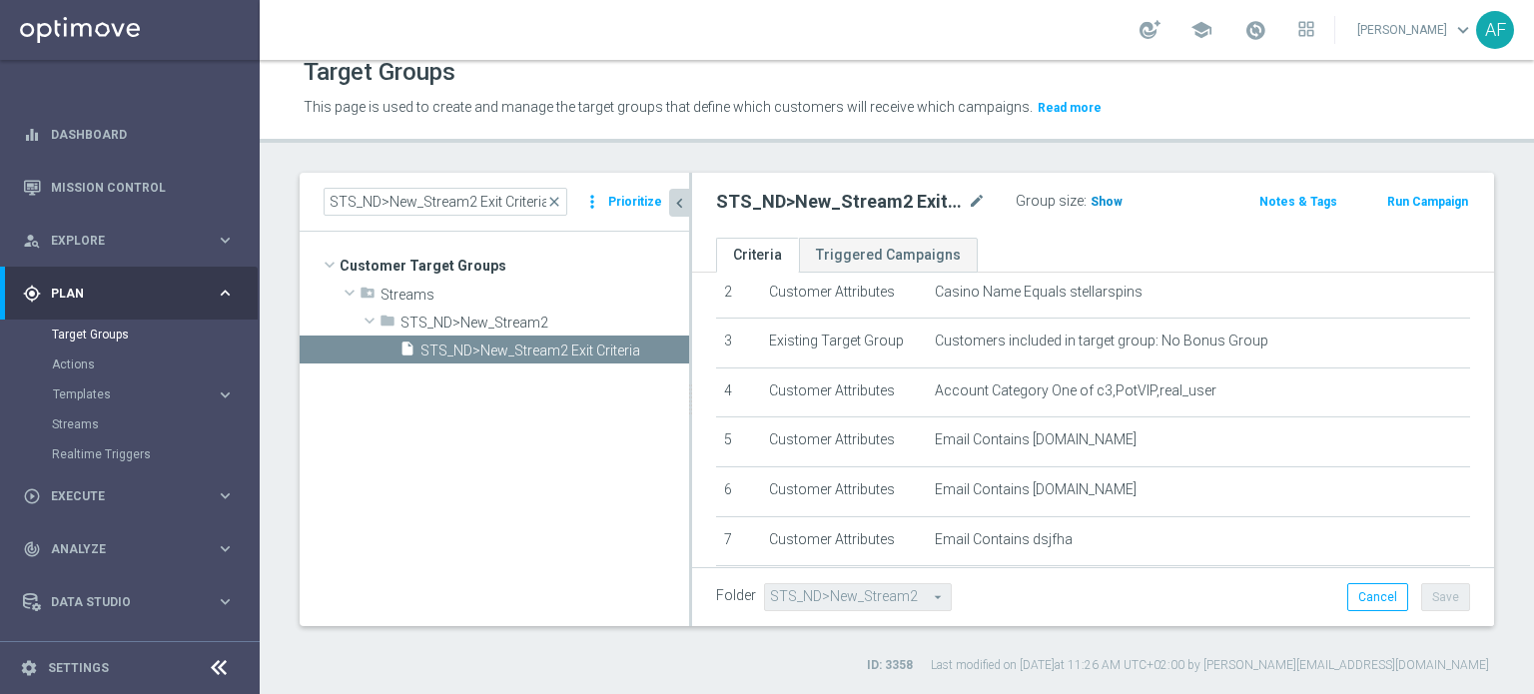
click at [1107, 203] on span "Show" at bounding box center [1107, 202] width 32 height 14
drag, startPoint x: 321, startPoint y: 199, endPoint x: 332, endPoint y: 198, distance: 11.0
click at [339, 199] on div "STS_ND>New_Stream2 Exit Criteria close more_vert Prioritize" at bounding box center [495, 202] width 390 height 59
drag, startPoint x: 330, startPoint y: 199, endPoint x: 565, endPoint y: 199, distance: 235.7
click at [565, 199] on div "STS_ND>New_Stream2 Exit Criteria close" at bounding box center [446, 202] width 244 height 28
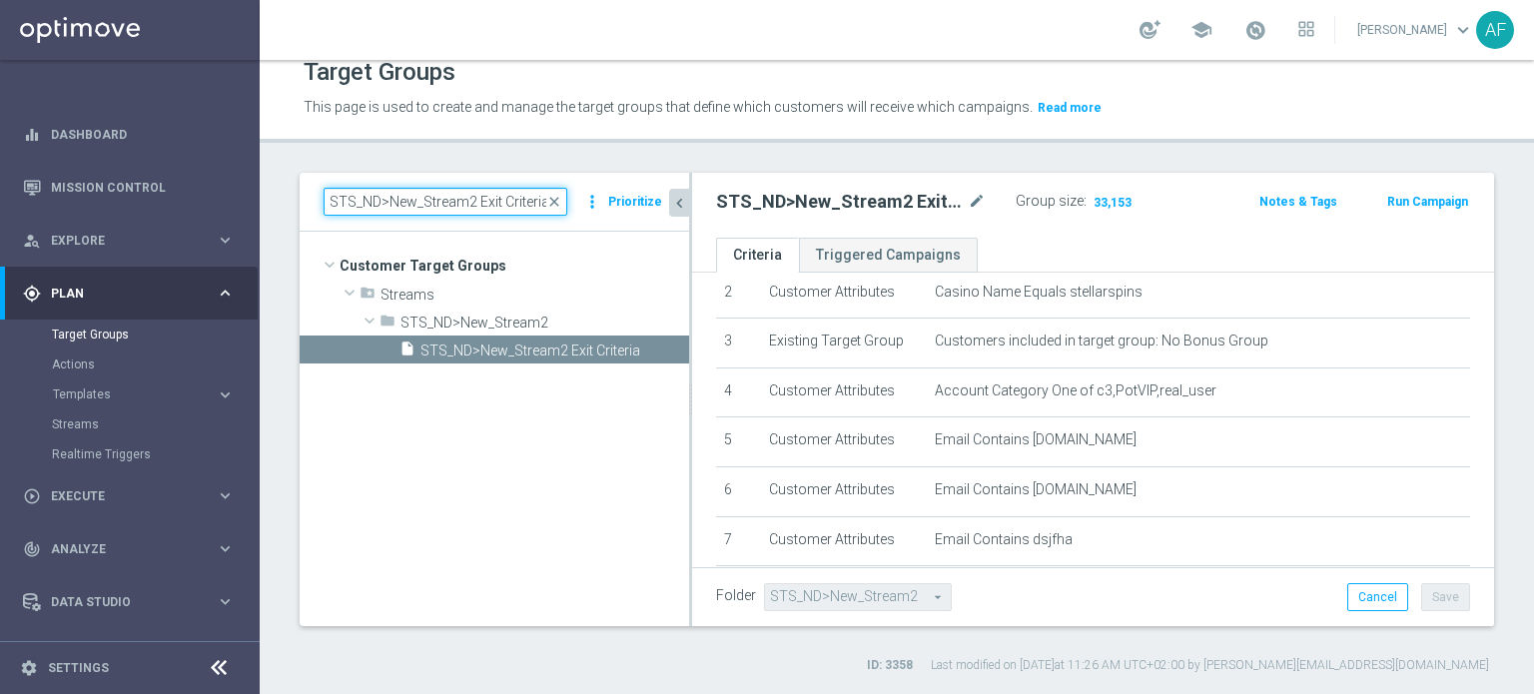
paste input "KJ_ND>New_Stream8"
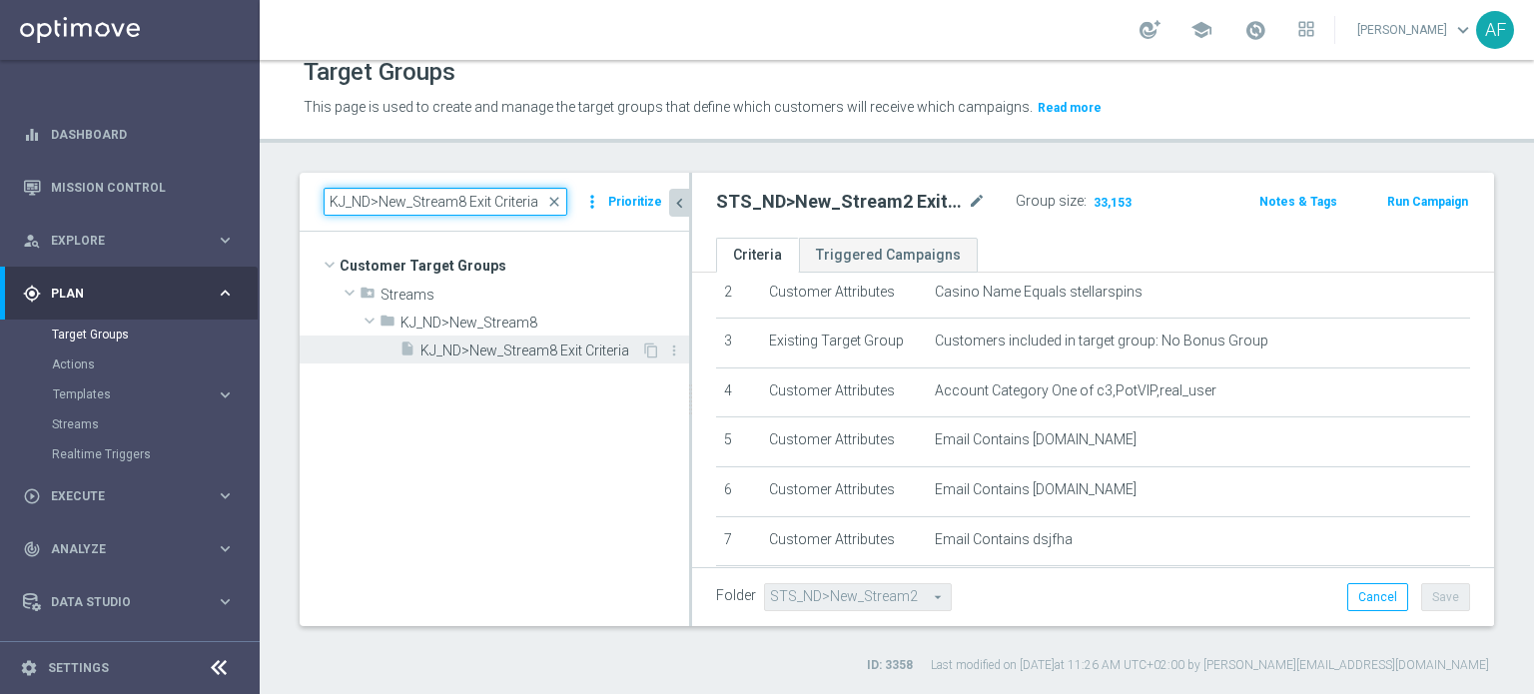
type input "KJ_ND>New_Stream8 Exit Criteria"
click at [495, 358] on span "KJ_ND>New_Stream8 Exit Criteria" at bounding box center [530, 351] width 221 height 17
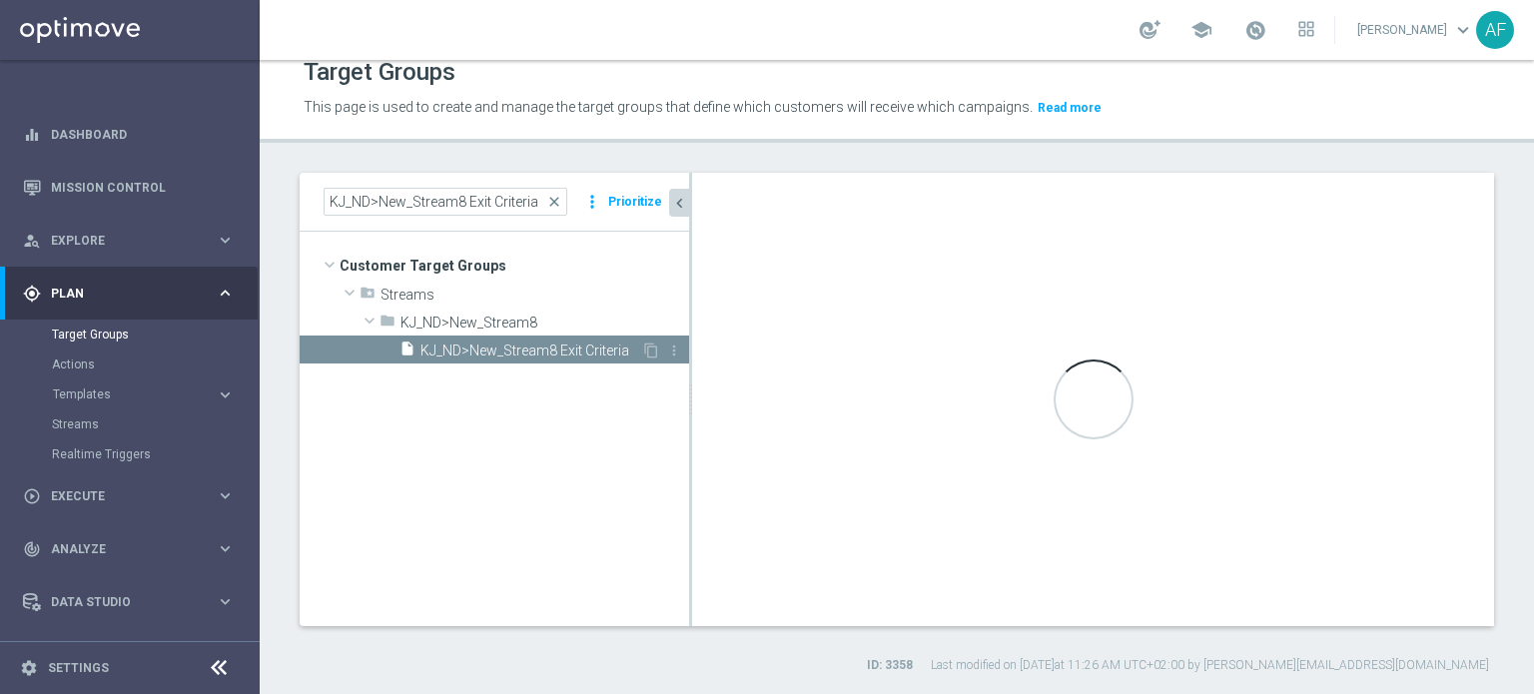
type input "KJ_ND>New_Stream8"
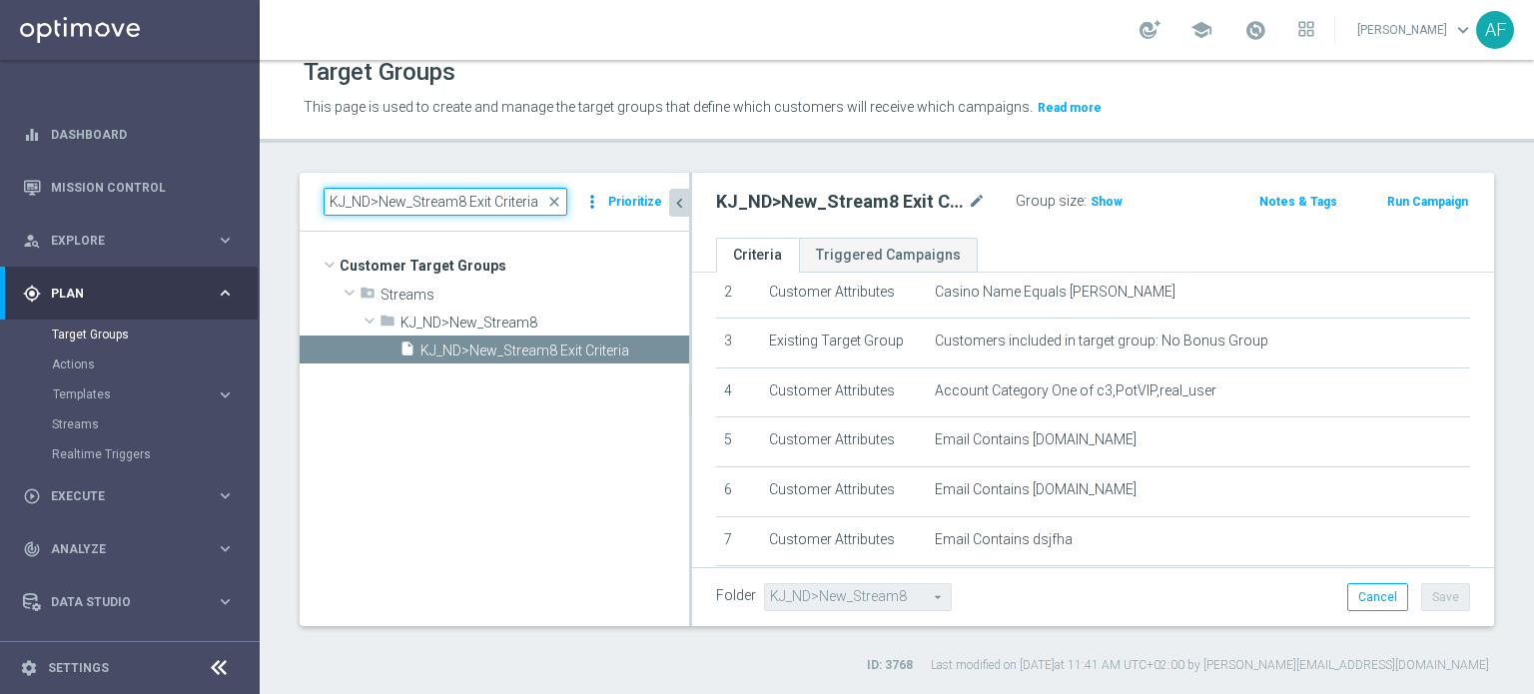
drag, startPoint x: 328, startPoint y: 206, endPoint x: 591, endPoint y: 209, distance: 263.7
click at [591, 209] on div "KJ_ND>New_Stream8 Exit Criteria close more_vert Prioritize" at bounding box center [495, 202] width 342 height 28
paste input "STS_ND>New_Stream2"
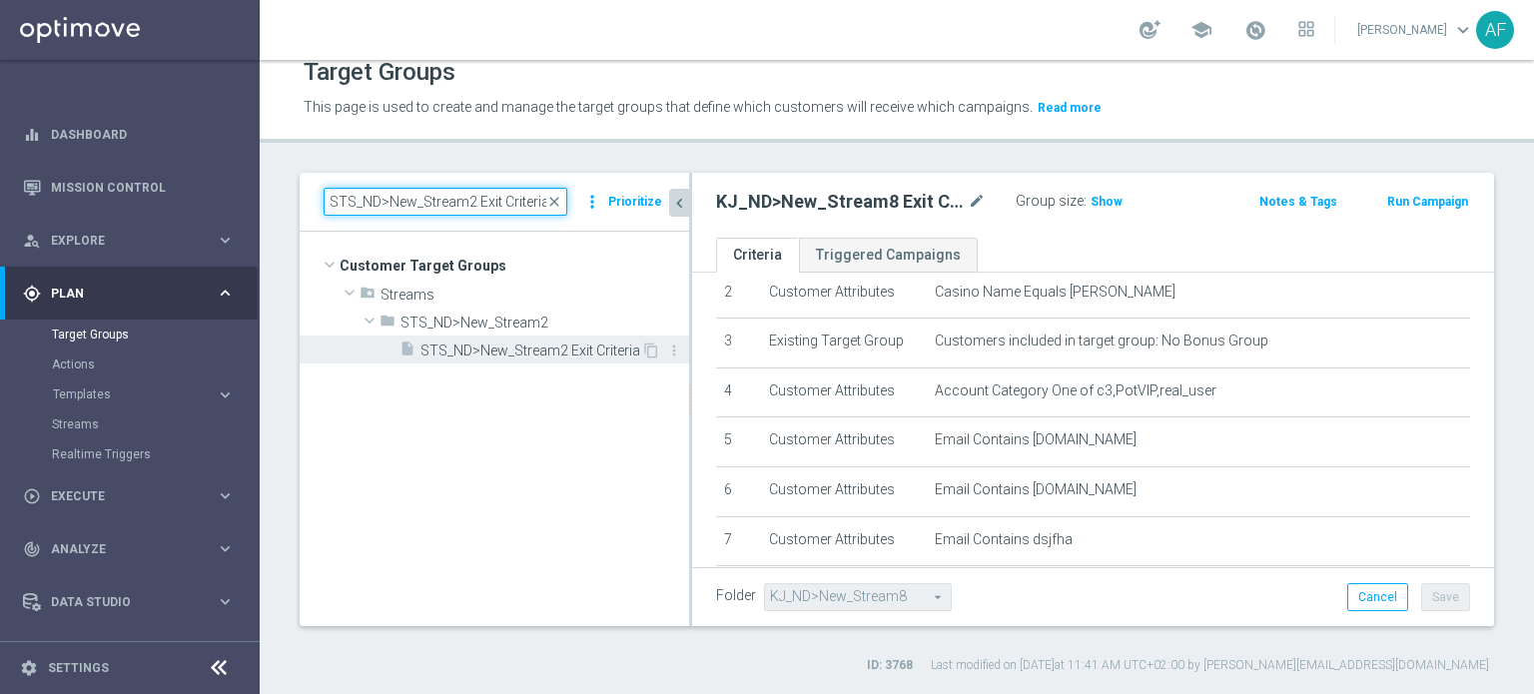
type input "STS_ND>New_Stream2 Exit Criteria"
click at [523, 354] on span "STS_ND>New_Stream2 Exit Criteria" at bounding box center [530, 351] width 221 height 17
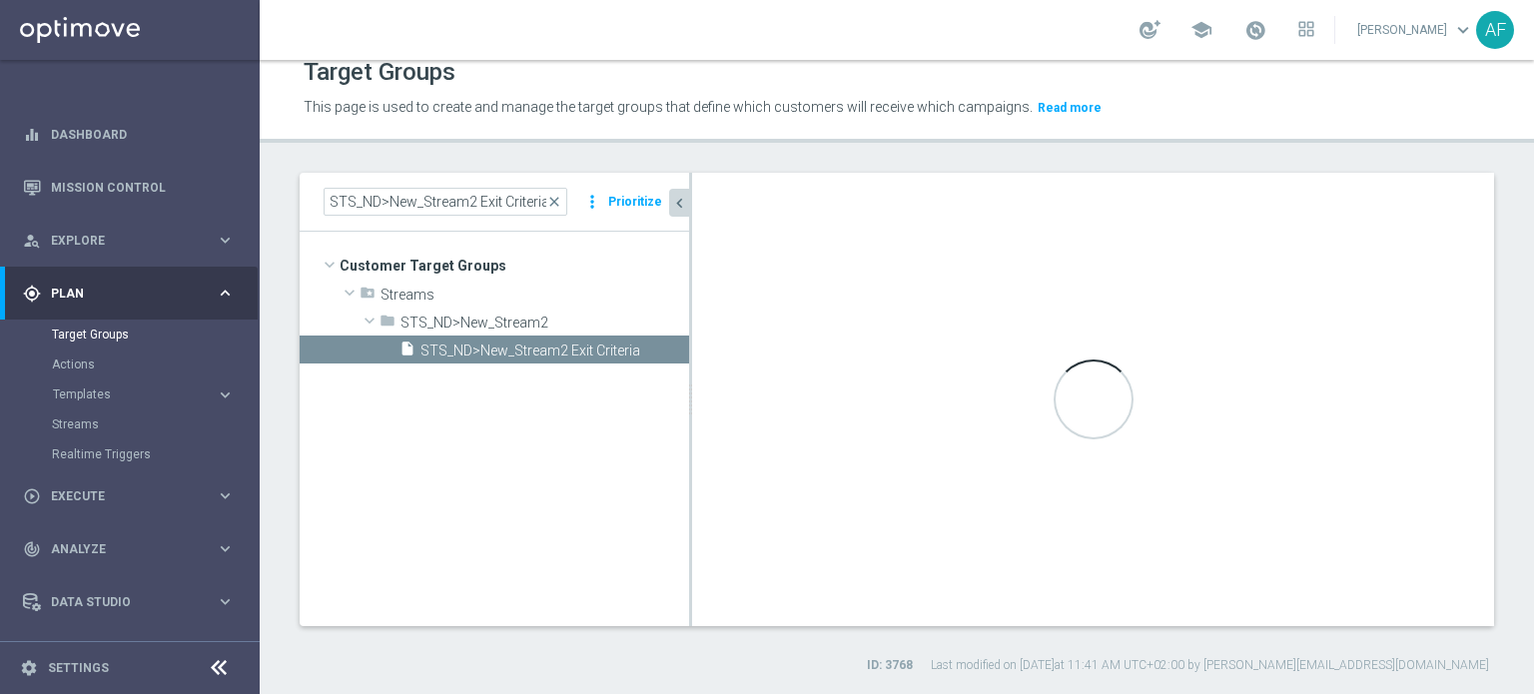
type input "STS_ND>New_Stream2"
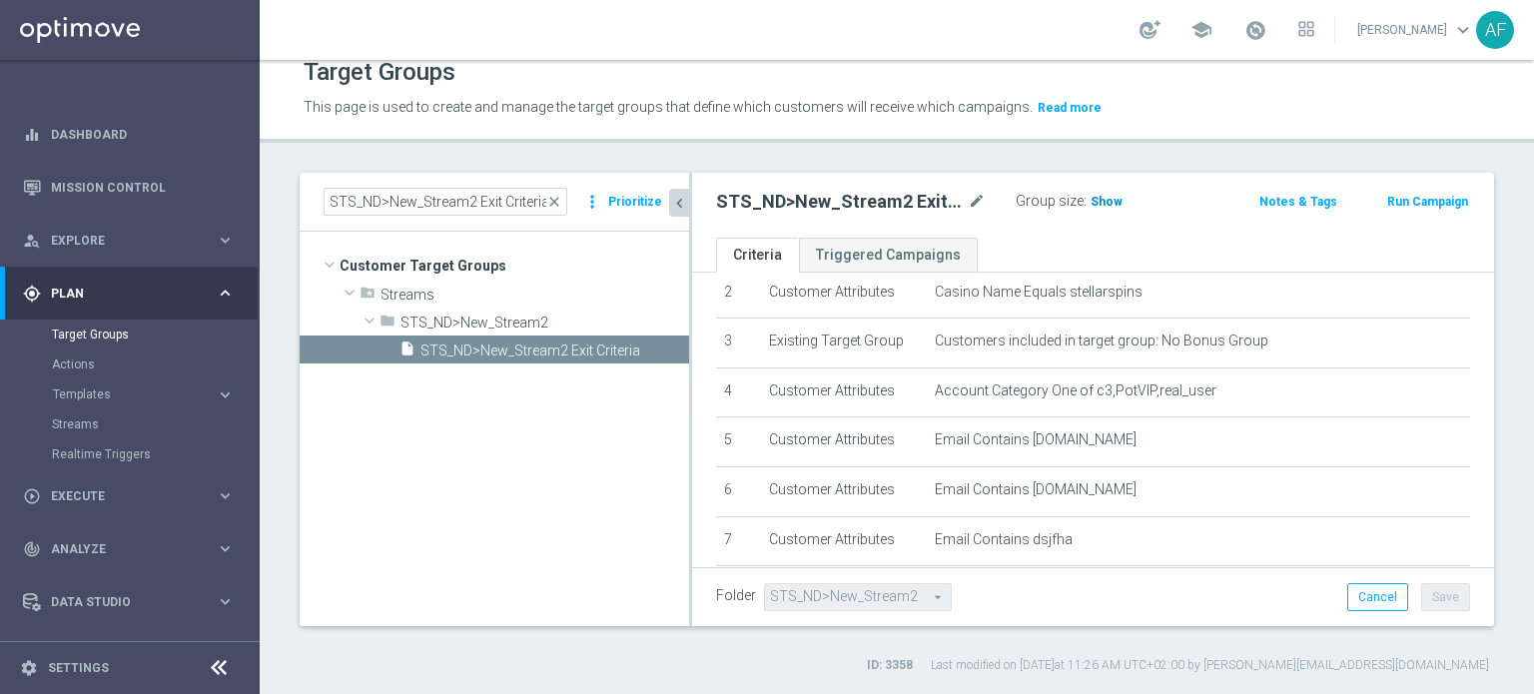
click at [1099, 206] on span "Show" at bounding box center [1107, 202] width 32 height 14
drag, startPoint x: 331, startPoint y: 202, endPoint x: 620, endPoint y: 203, distance: 289.7
click at [620, 203] on div "STS_ND>New_Stream2 Exit Criteria close more_vert Prioritize" at bounding box center [495, 202] width 342 height 28
paste input "KJ_ND>New_Stream8"
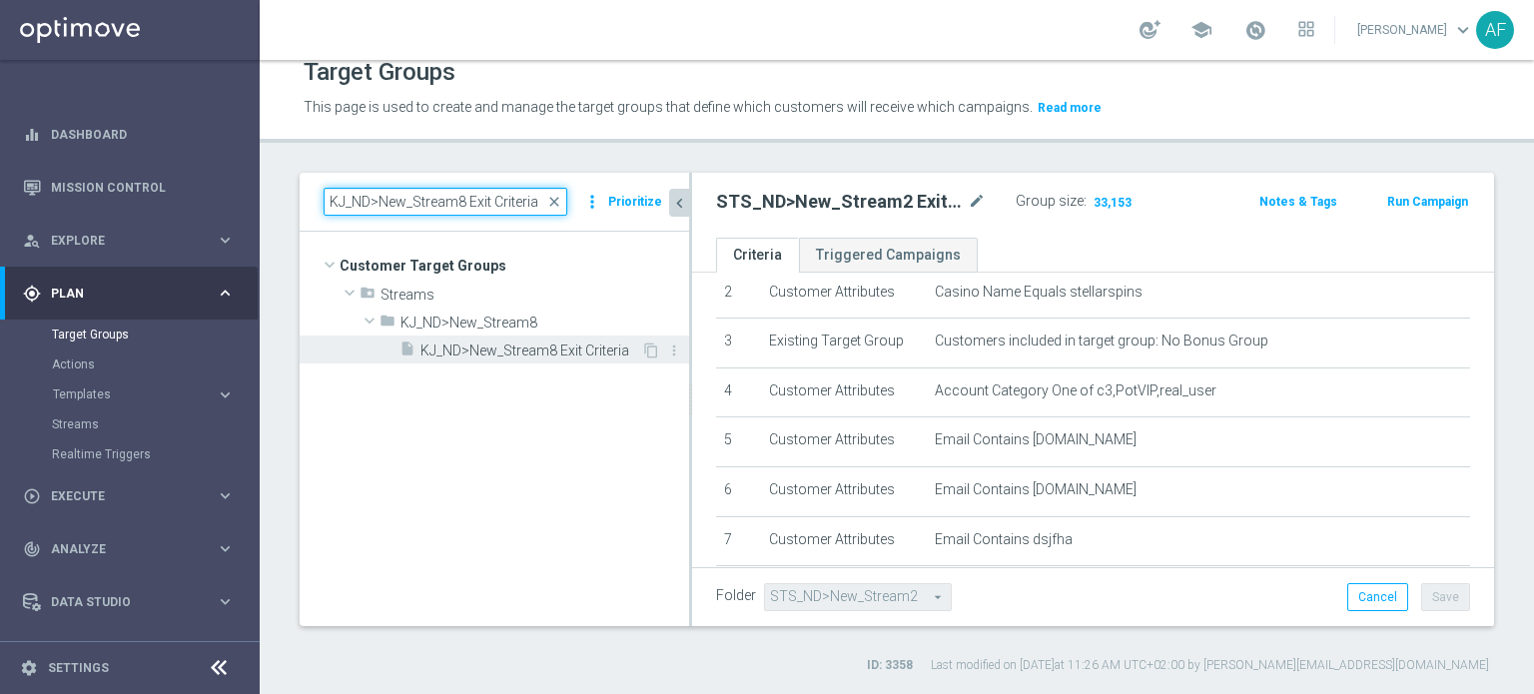
type input "KJ_ND>New_Stream8 Exit Criteria"
click at [543, 340] on div "insert_drive_file KJ_ND>New_Stream8 Exit Criteria" at bounding box center [521, 350] width 242 height 28
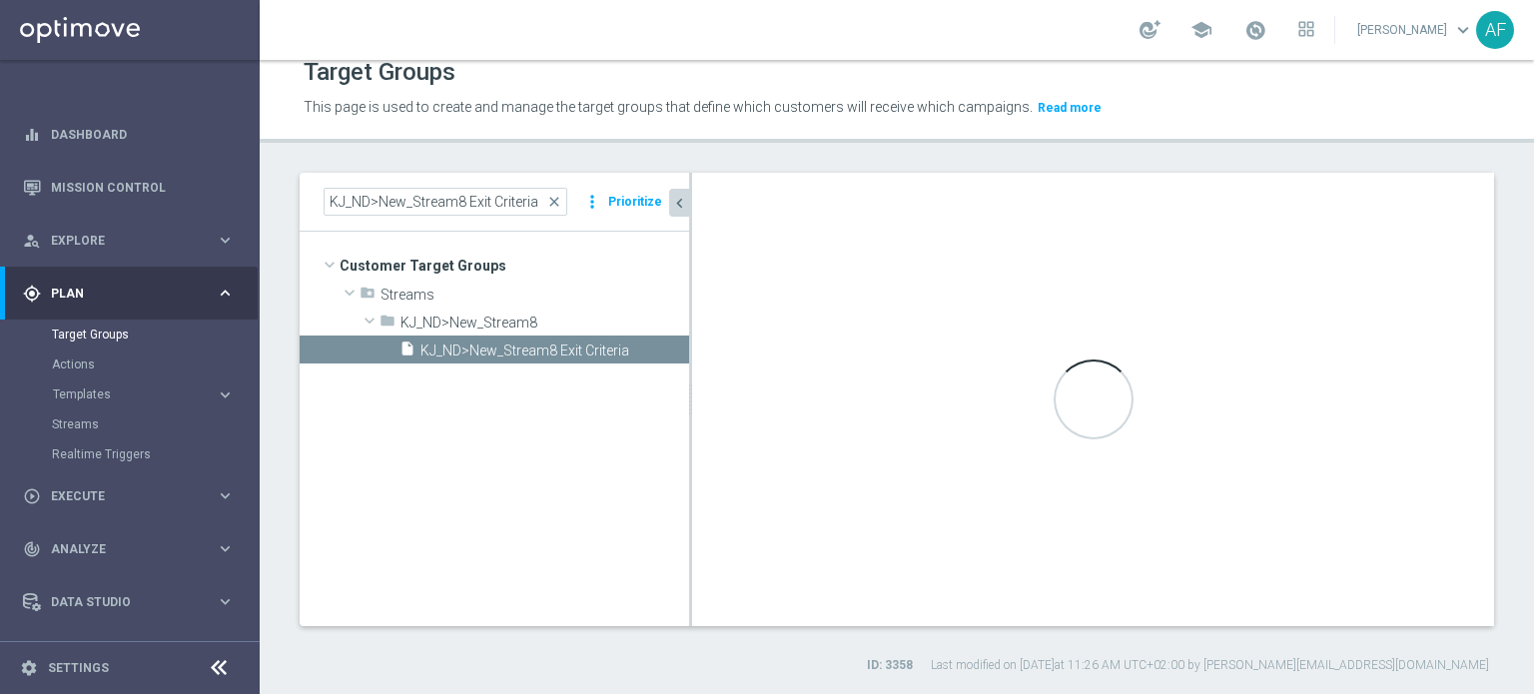
type input "KJ_ND>New_Stream8"
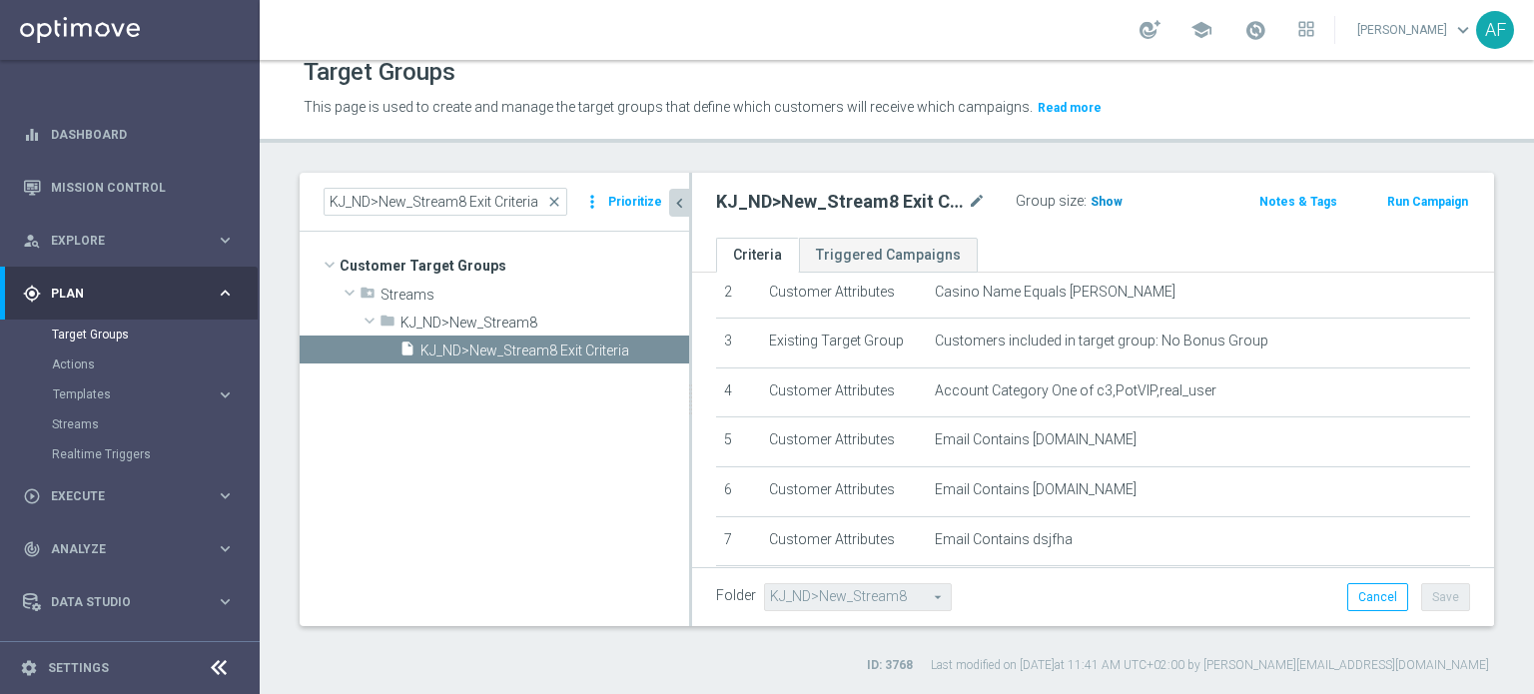
click at [1091, 202] on span "Show" at bounding box center [1107, 202] width 32 height 14
